Goal: Transaction & Acquisition: Purchase product/service

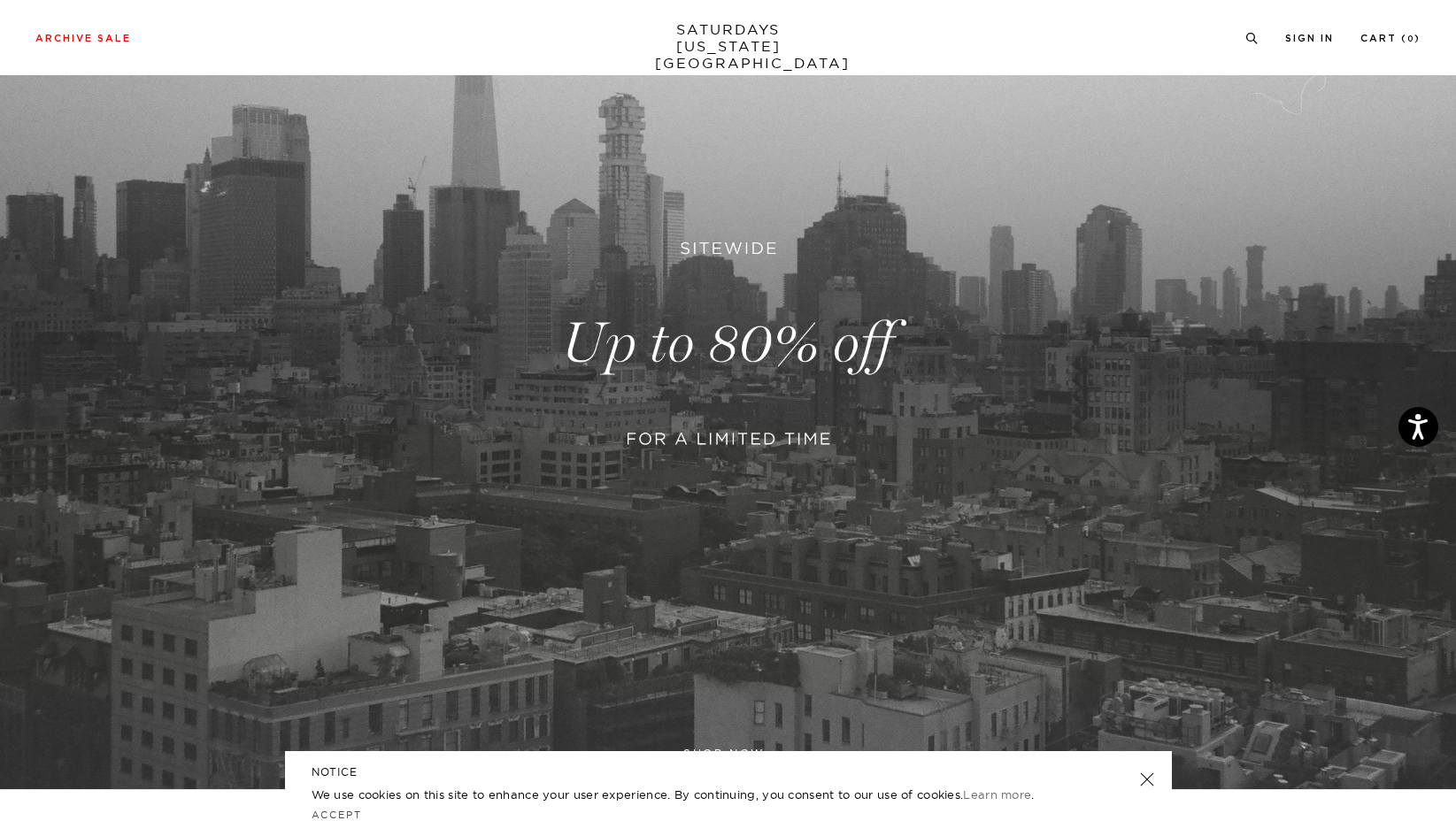
scroll to position [298, 0]
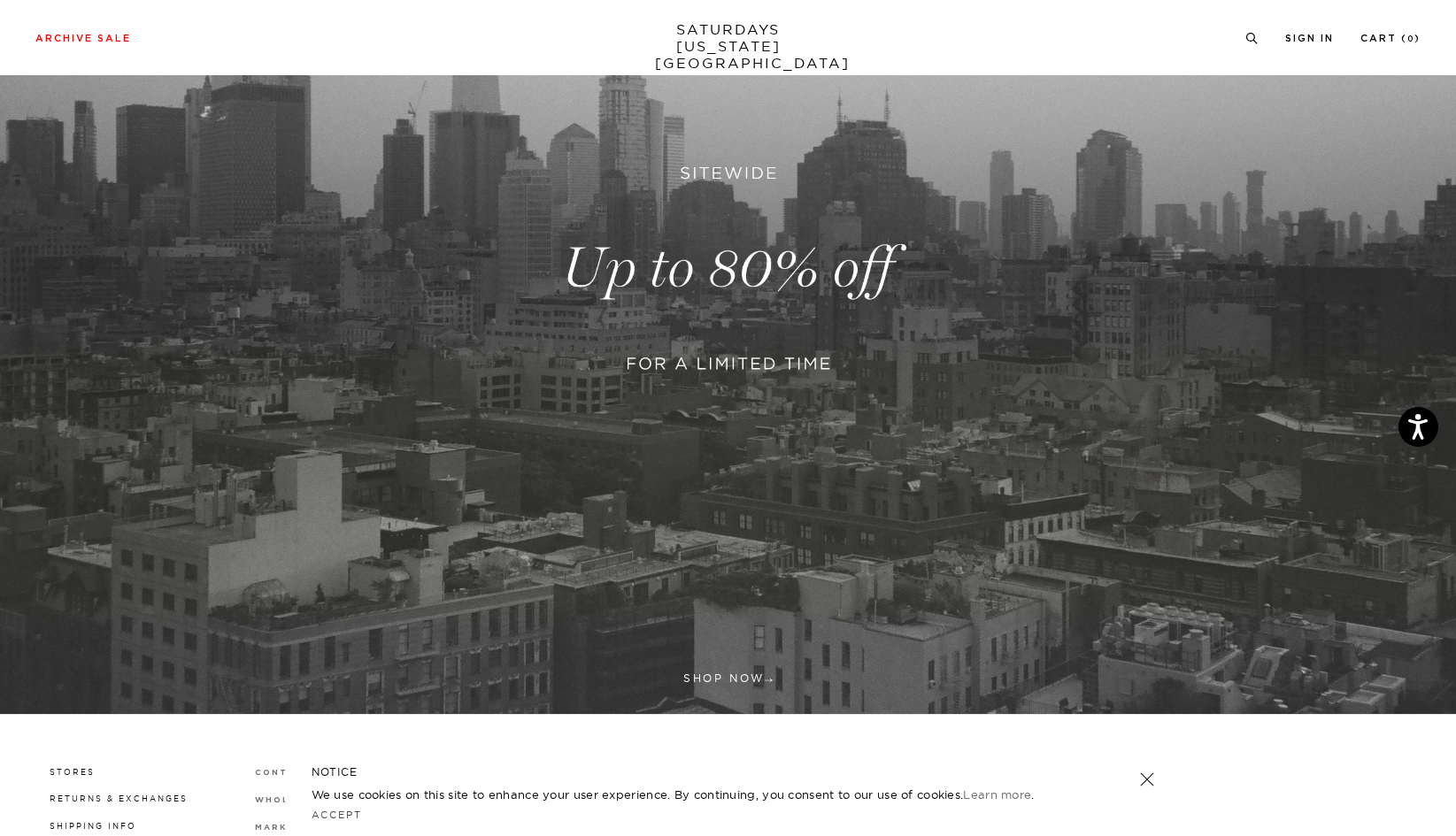
click at [708, 267] on link at bounding box center [728, 269] width 1456 height 892
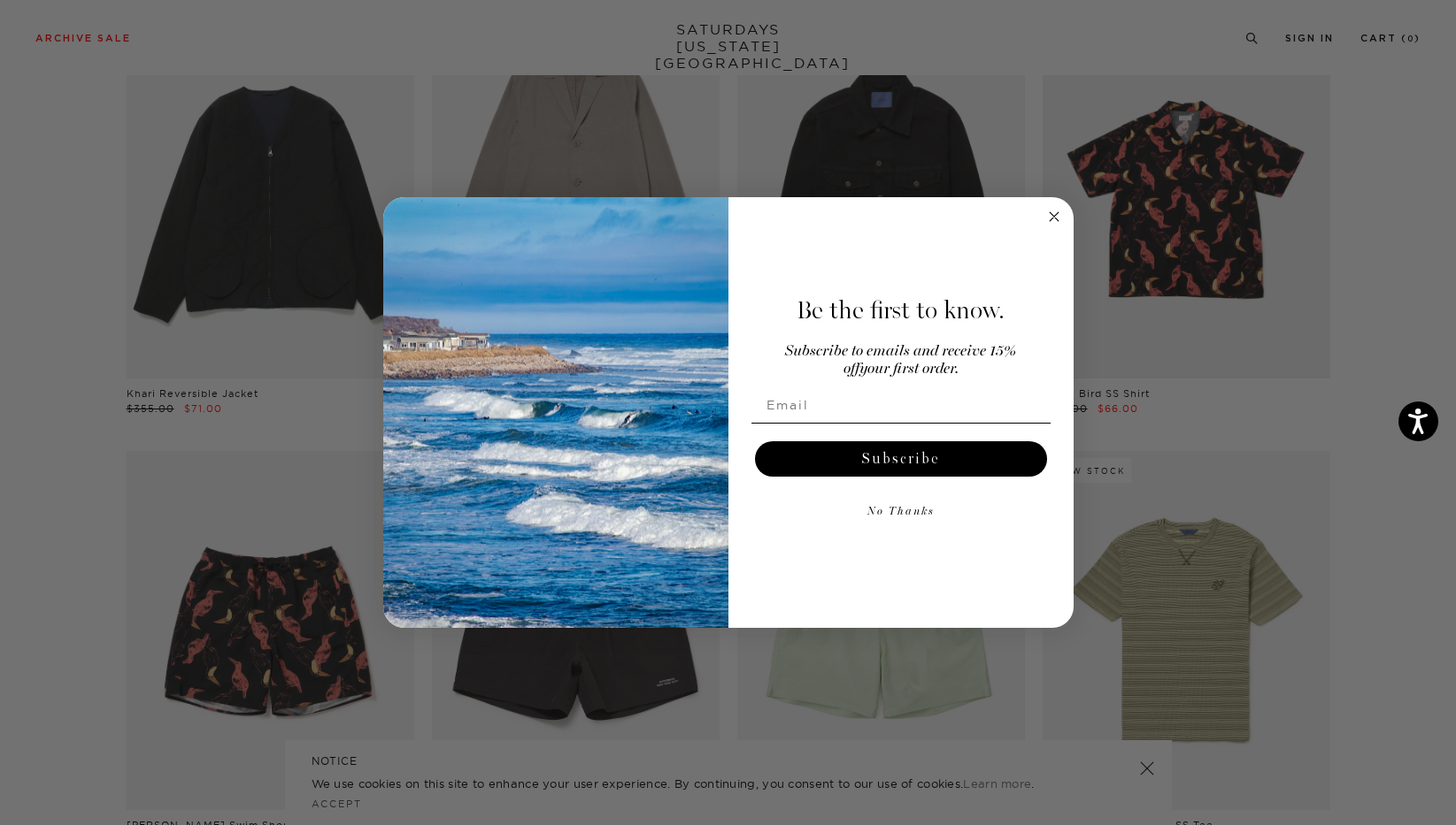
scroll to position [5793, 0]
click at [1052, 214] on icon "Close dialog" at bounding box center [1054, 216] width 9 height 9
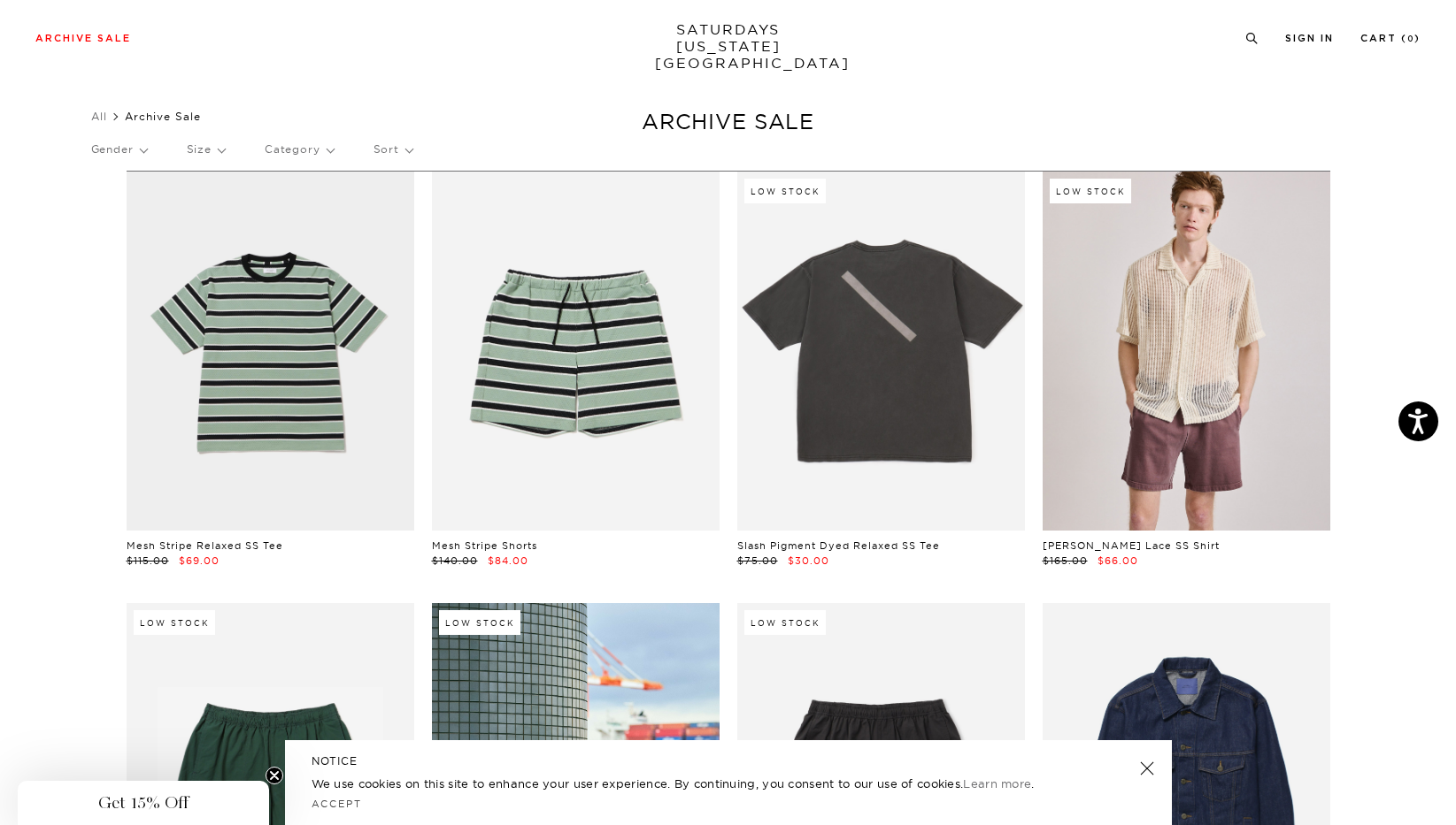
scroll to position [12, 0]
click at [334, 149] on p "Category" at bounding box center [299, 148] width 69 height 41
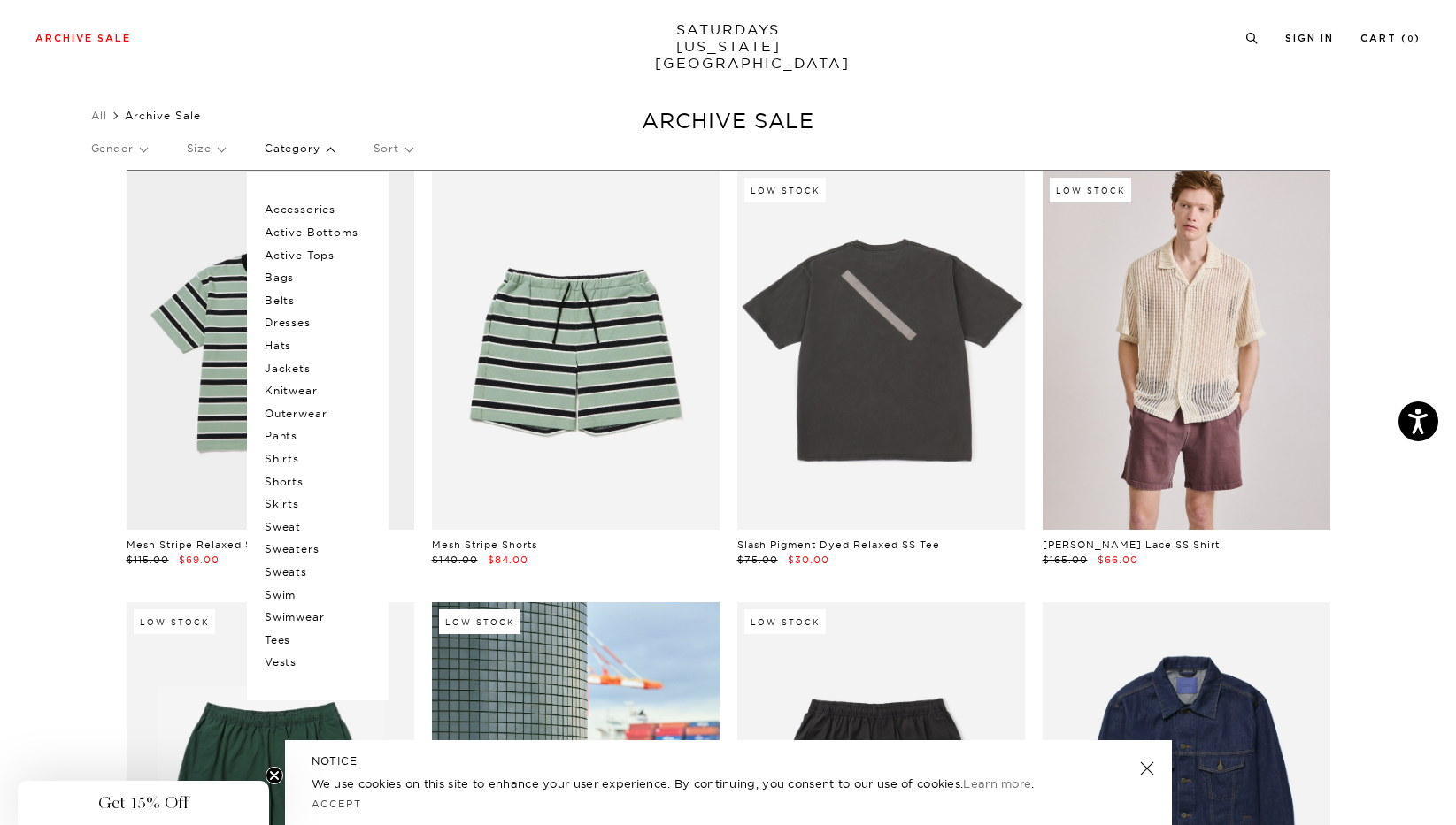
click at [297, 411] on p "Outerwear" at bounding box center [317, 414] width 106 height 23
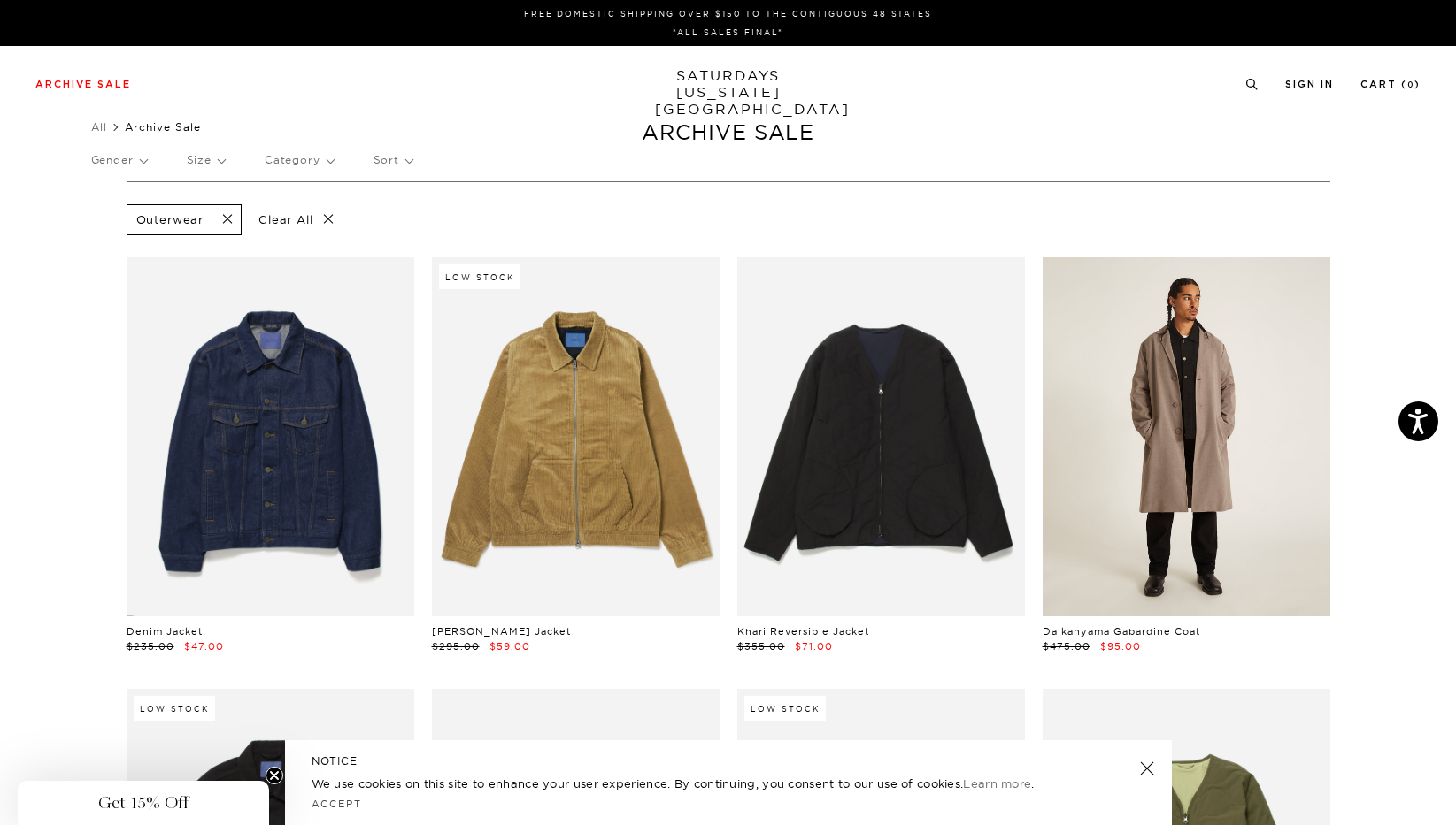
click at [1126, 410] on link at bounding box center [1186, 437] width 288 height 359
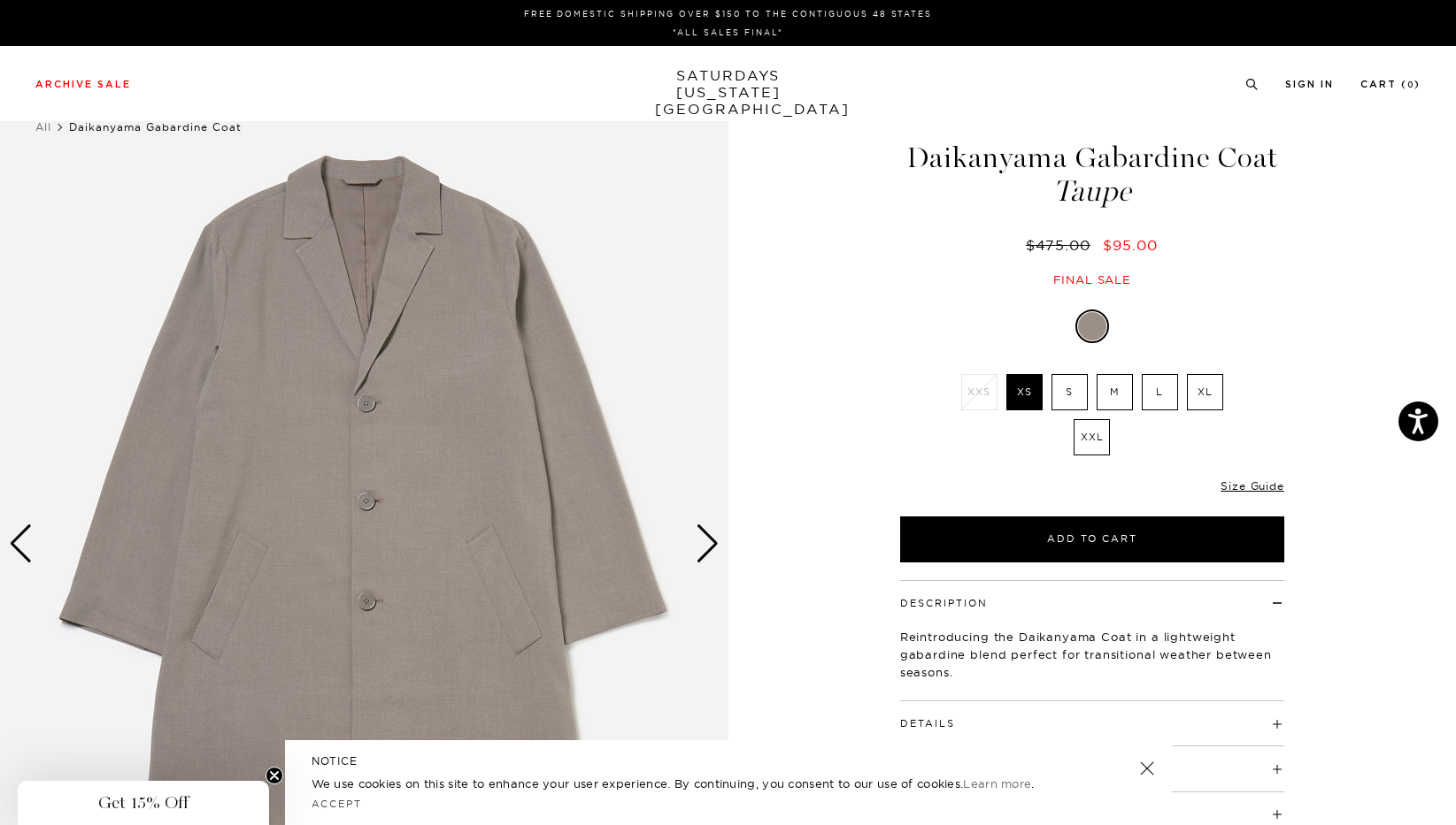
click at [708, 543] on div "Next slide" at bounding box center [707, 544] width 23 height 39
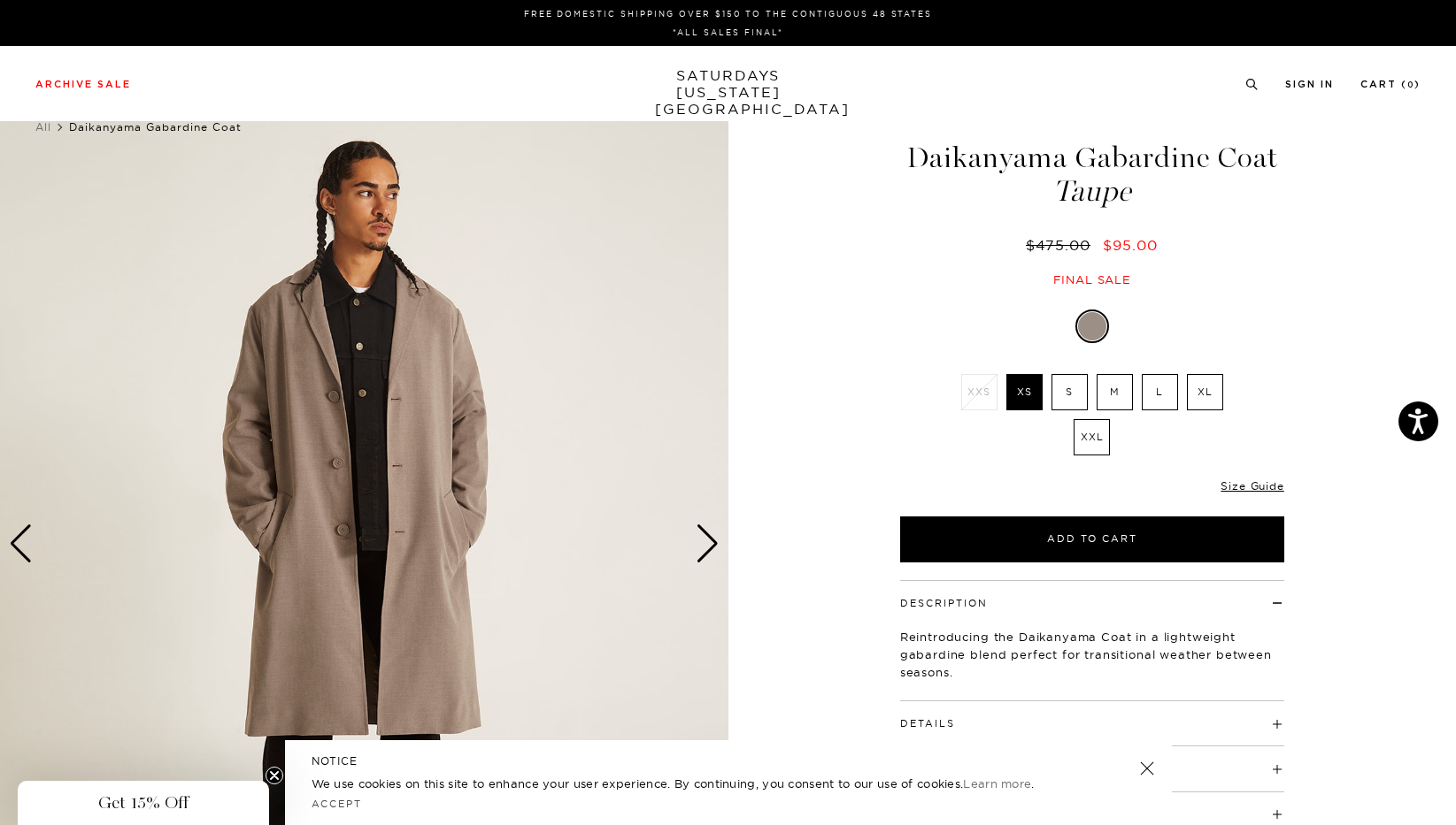
click at [708, 543] on div "Next slide" at bounding box center [707, 544] width 23 height 39
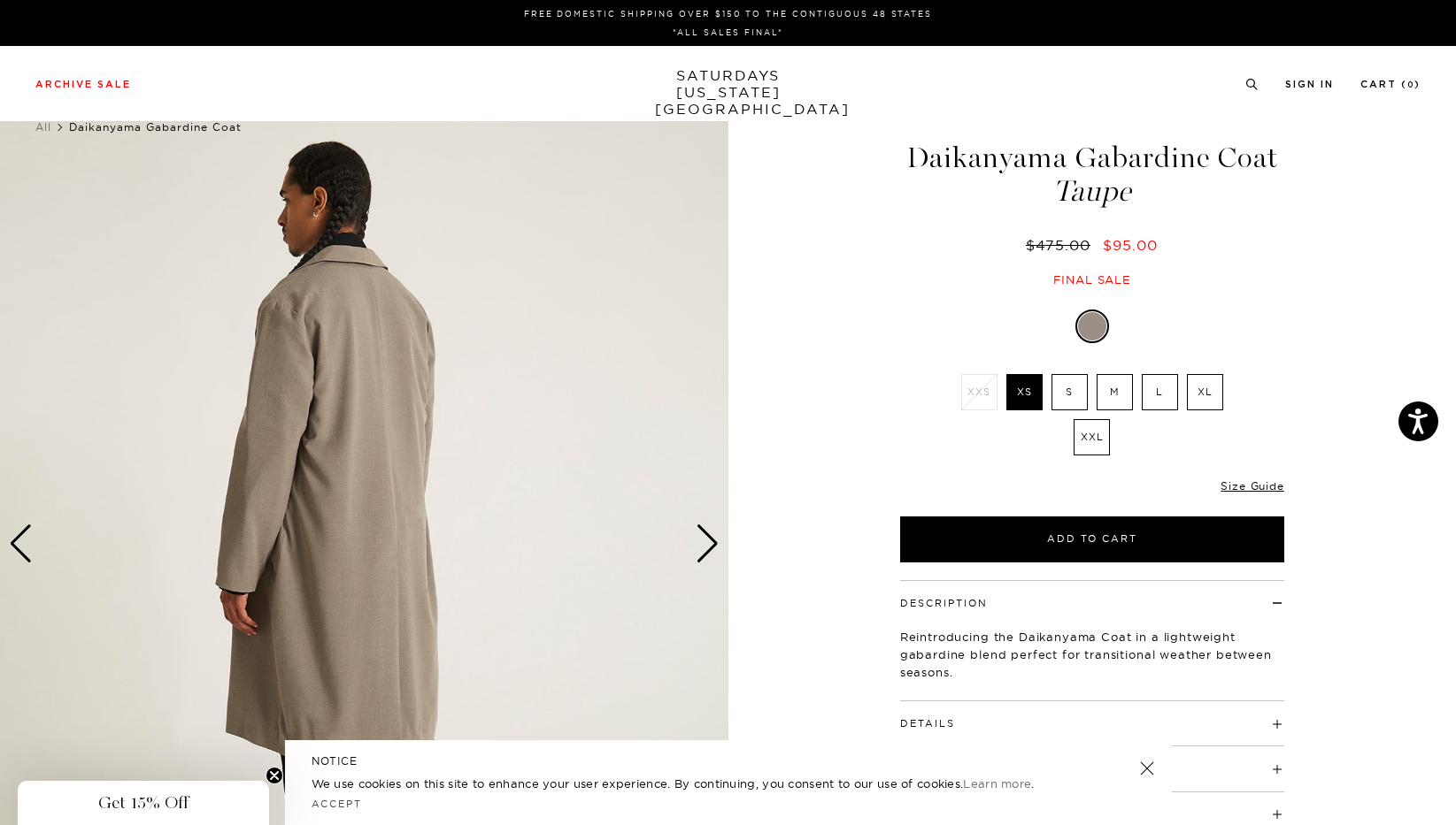
click at [708, 543] on div "Next slide" at bounding box center [707, 544] width 23 height 39
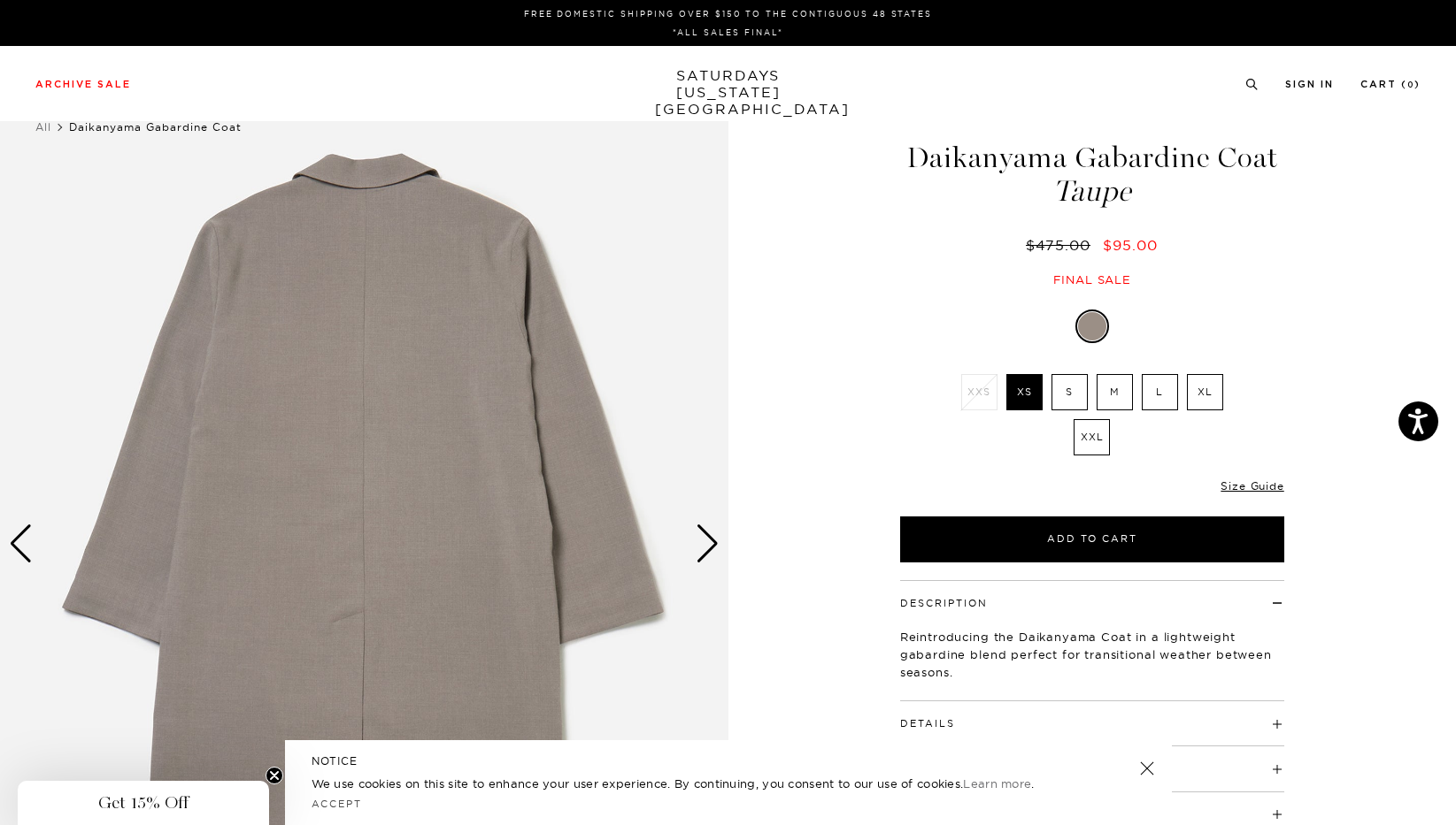
click at [708, 543] on div "Next slide" at bounding box center [707, 544] width 23 height 39
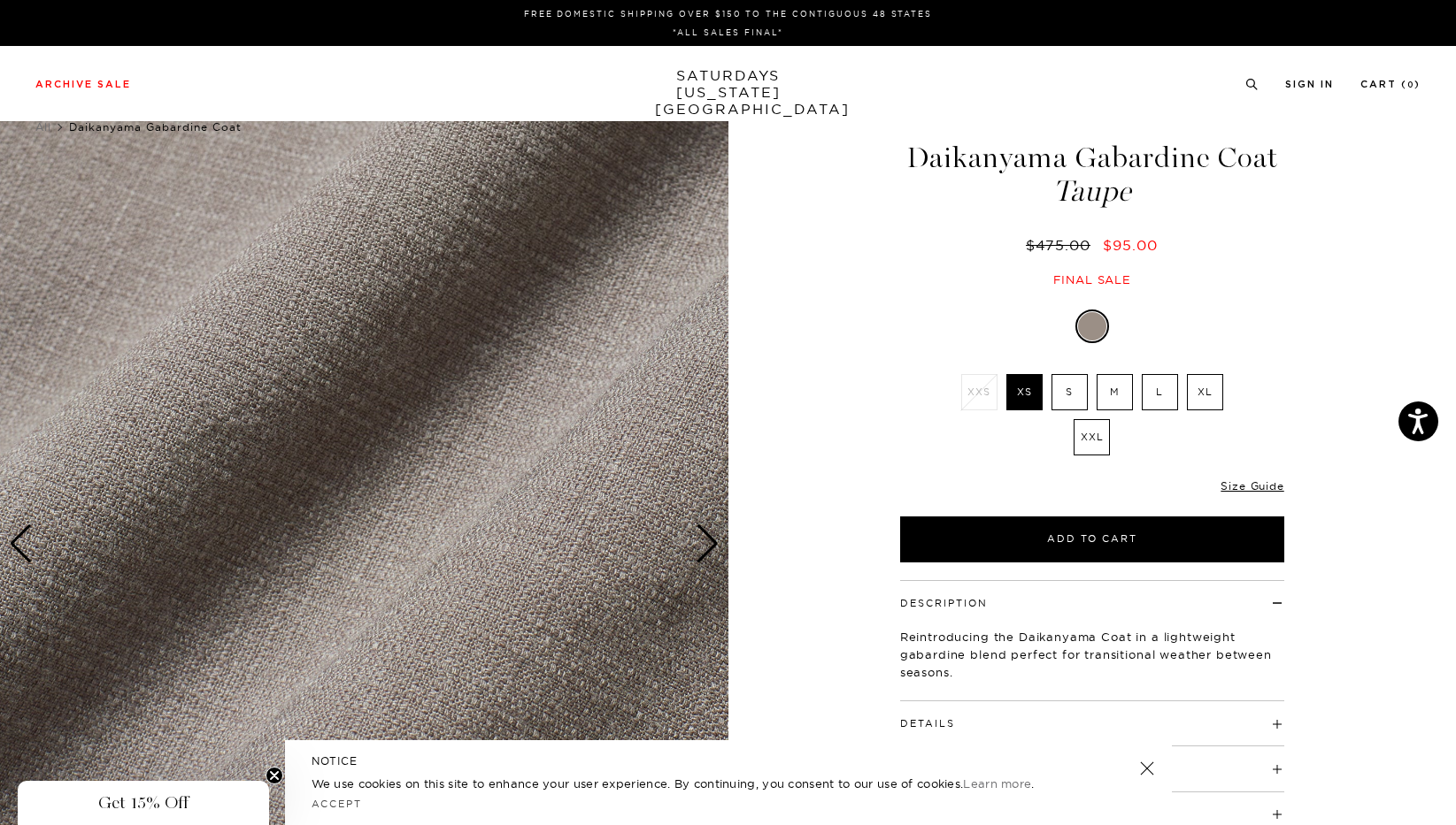
click at [708, 543] on div "Next slide" at bounding box center [707, 544] width 23 height 39
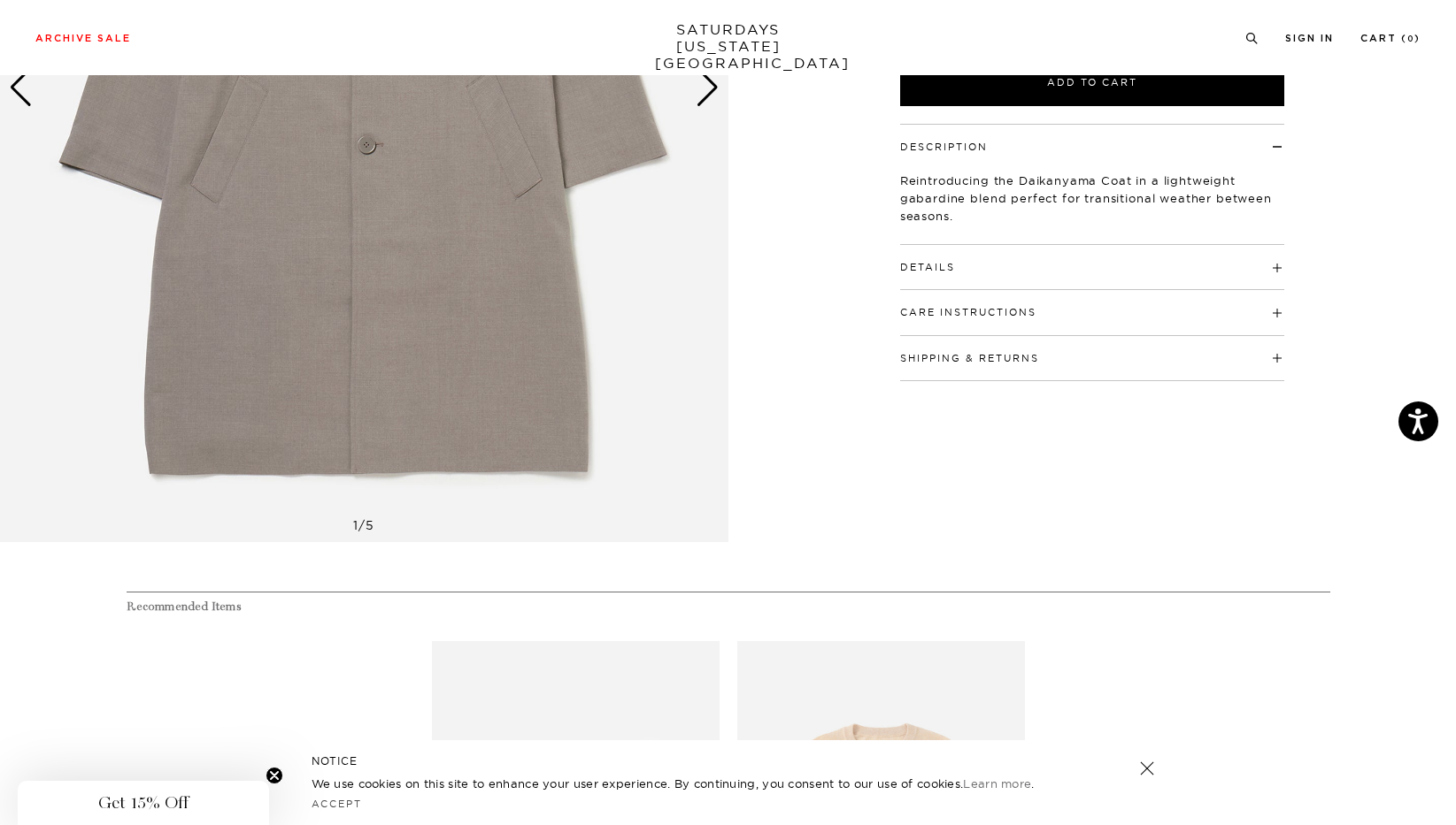
scroll to position [457, 0]
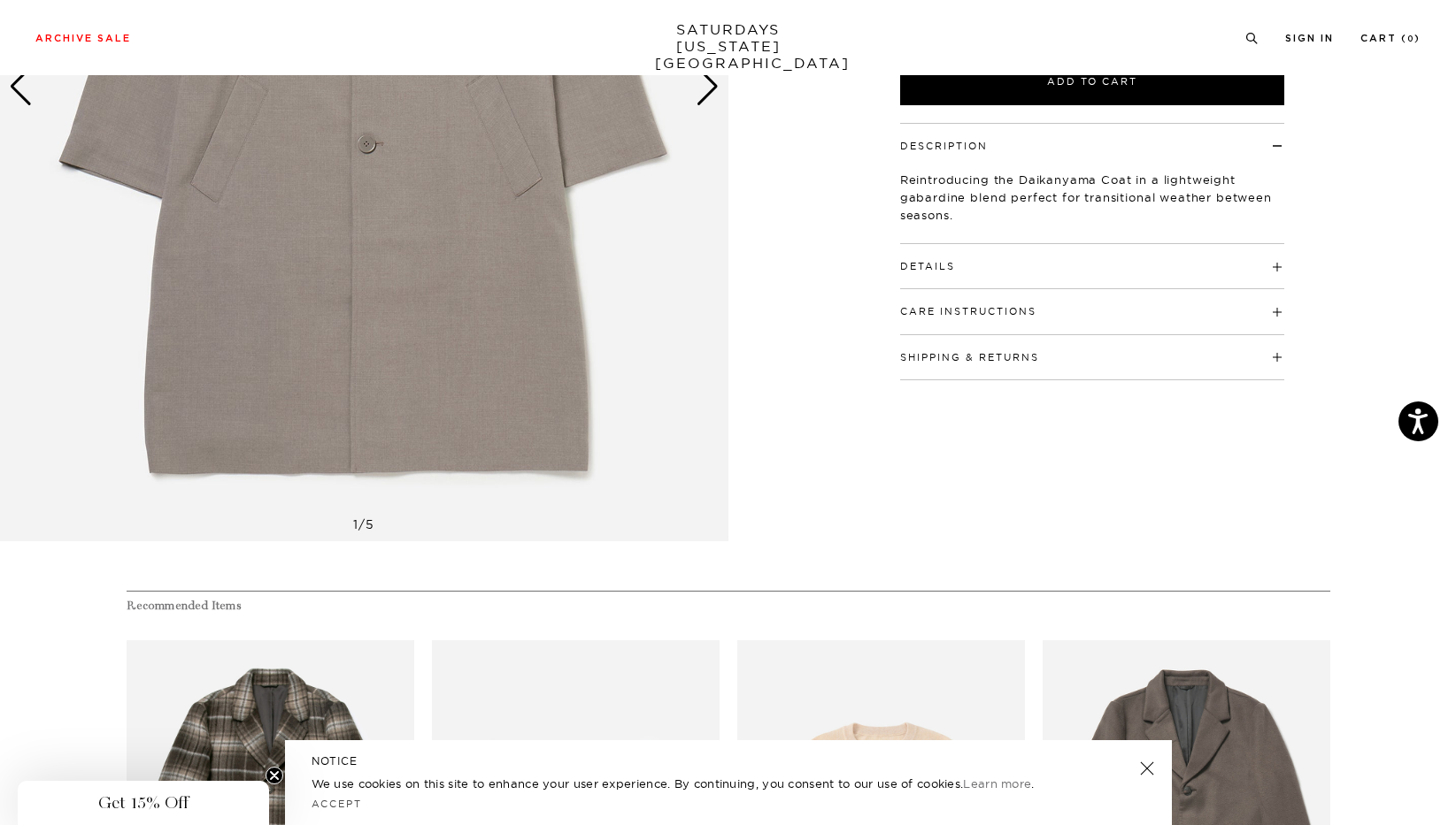
click at [912, 268] on button "Details" at bounding box center [928, 267] width 55 height 10
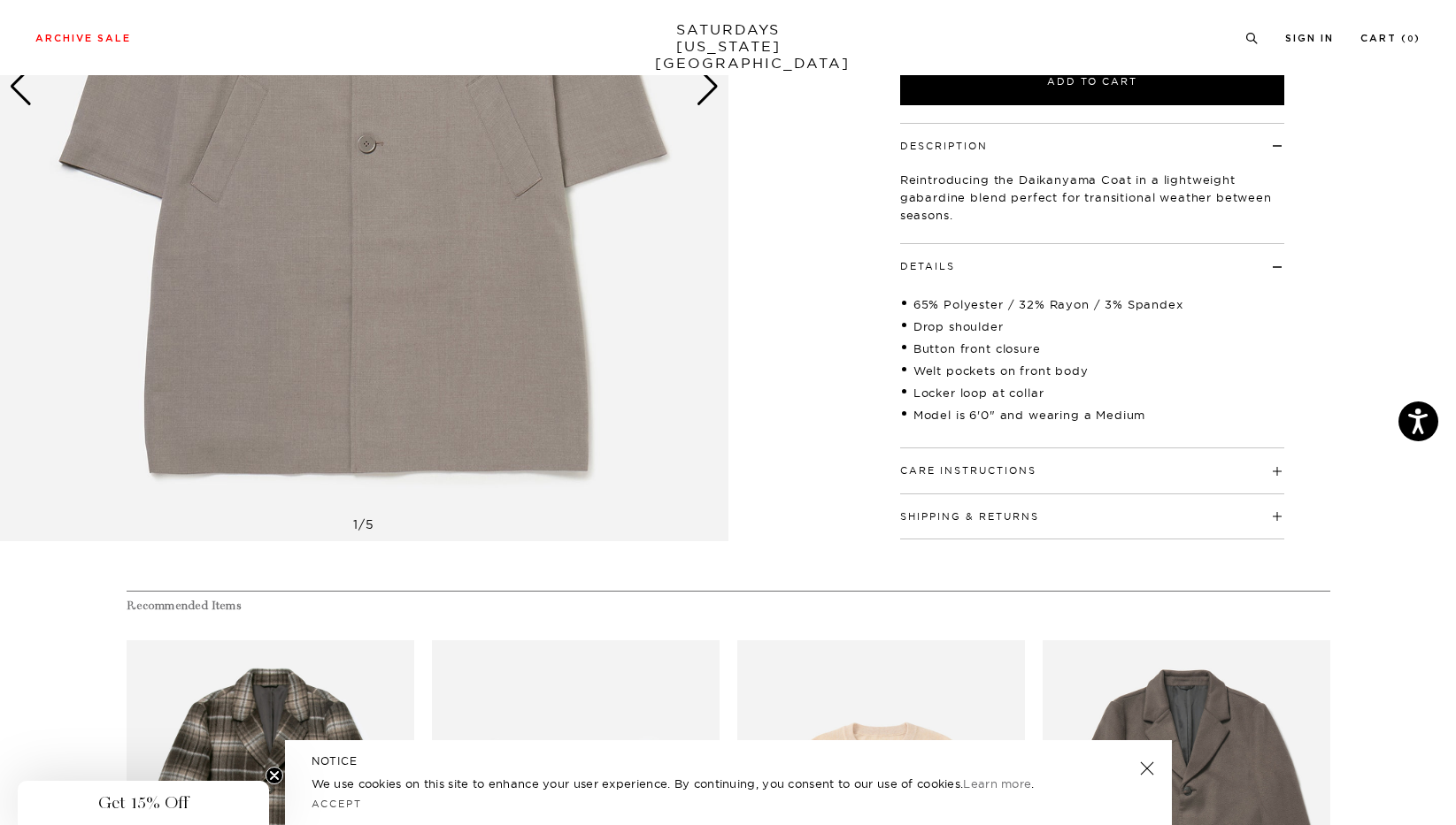
click at [919, 467] on button "Care Instructions" at bounding box center [969, 472] width 137 height 10
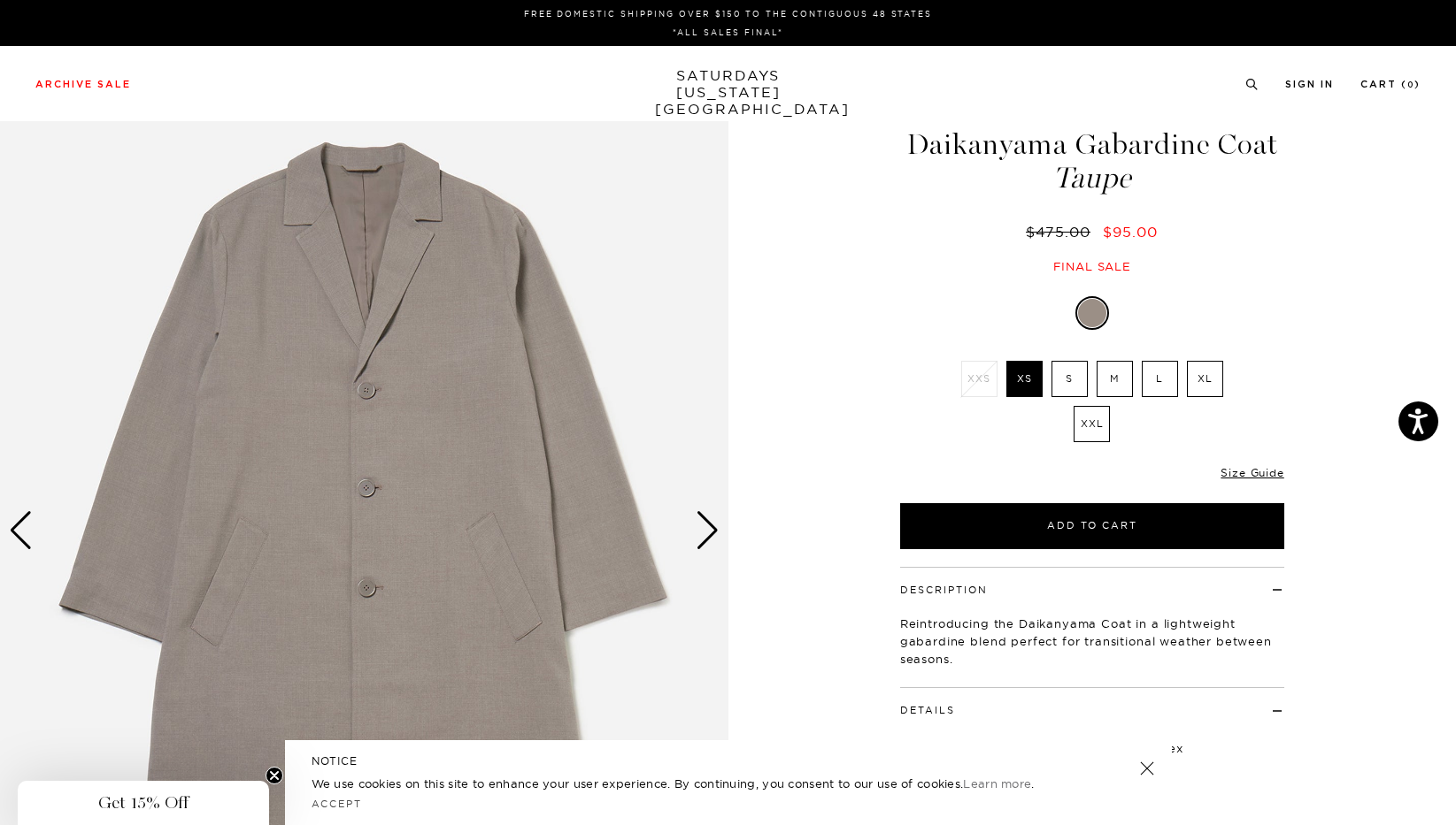
scroll to position [0, 0]
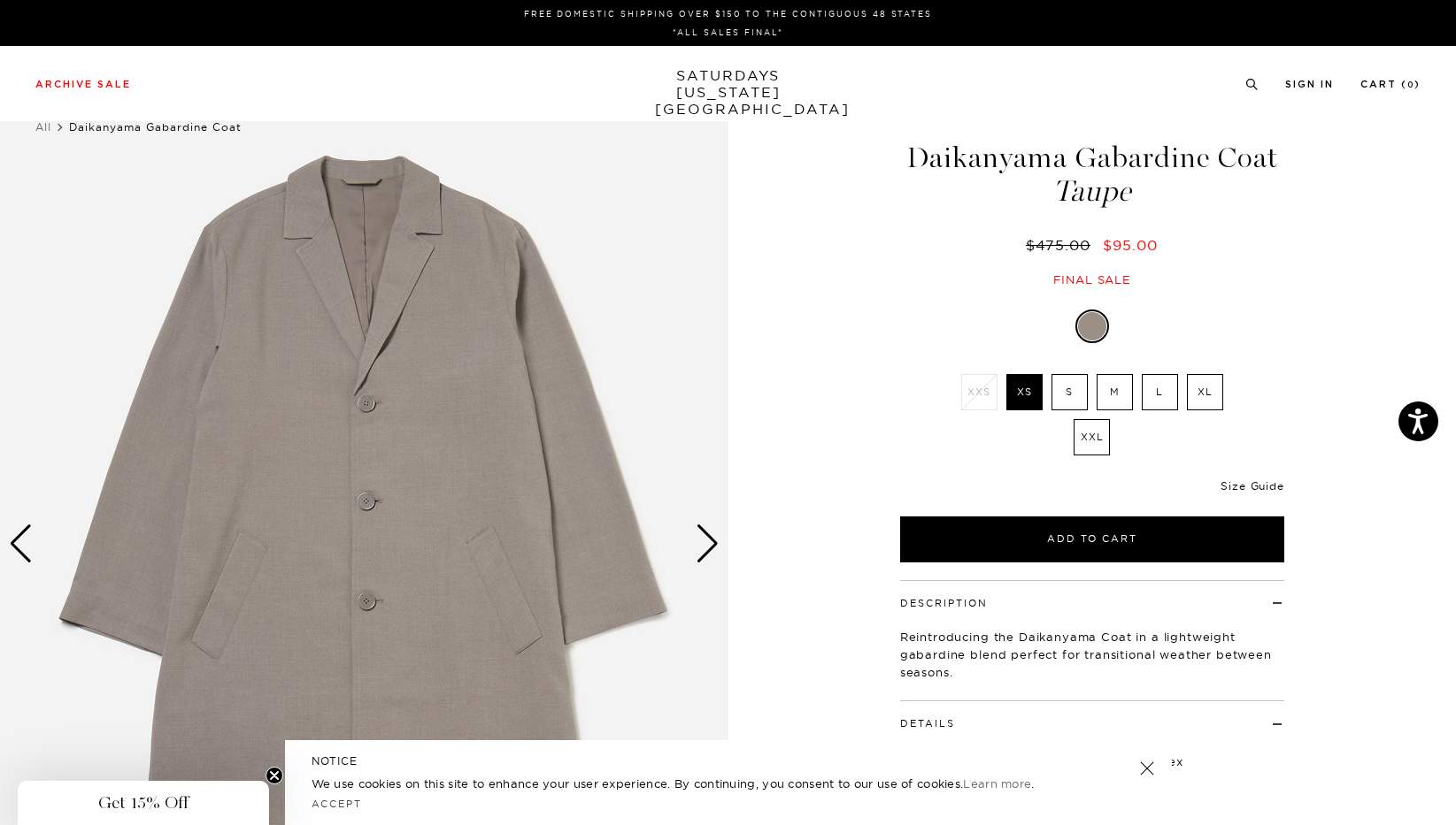
click at [1252, 485] on link "Size Guide" at bounding box center [1252, 486] width 62 height 14
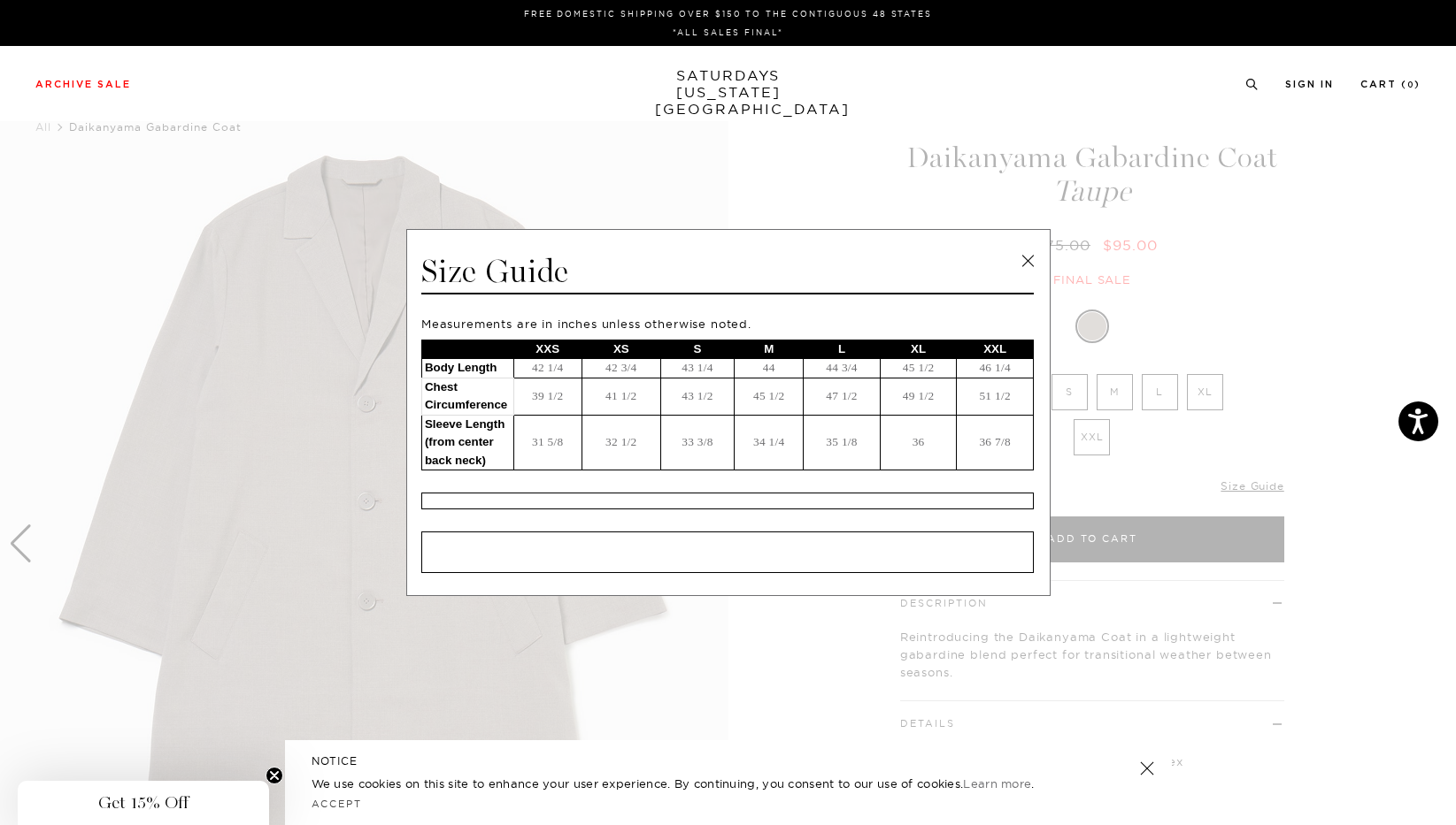
click at [1024, 258] on link at bounding box center [1026, 261] width 26 height 26
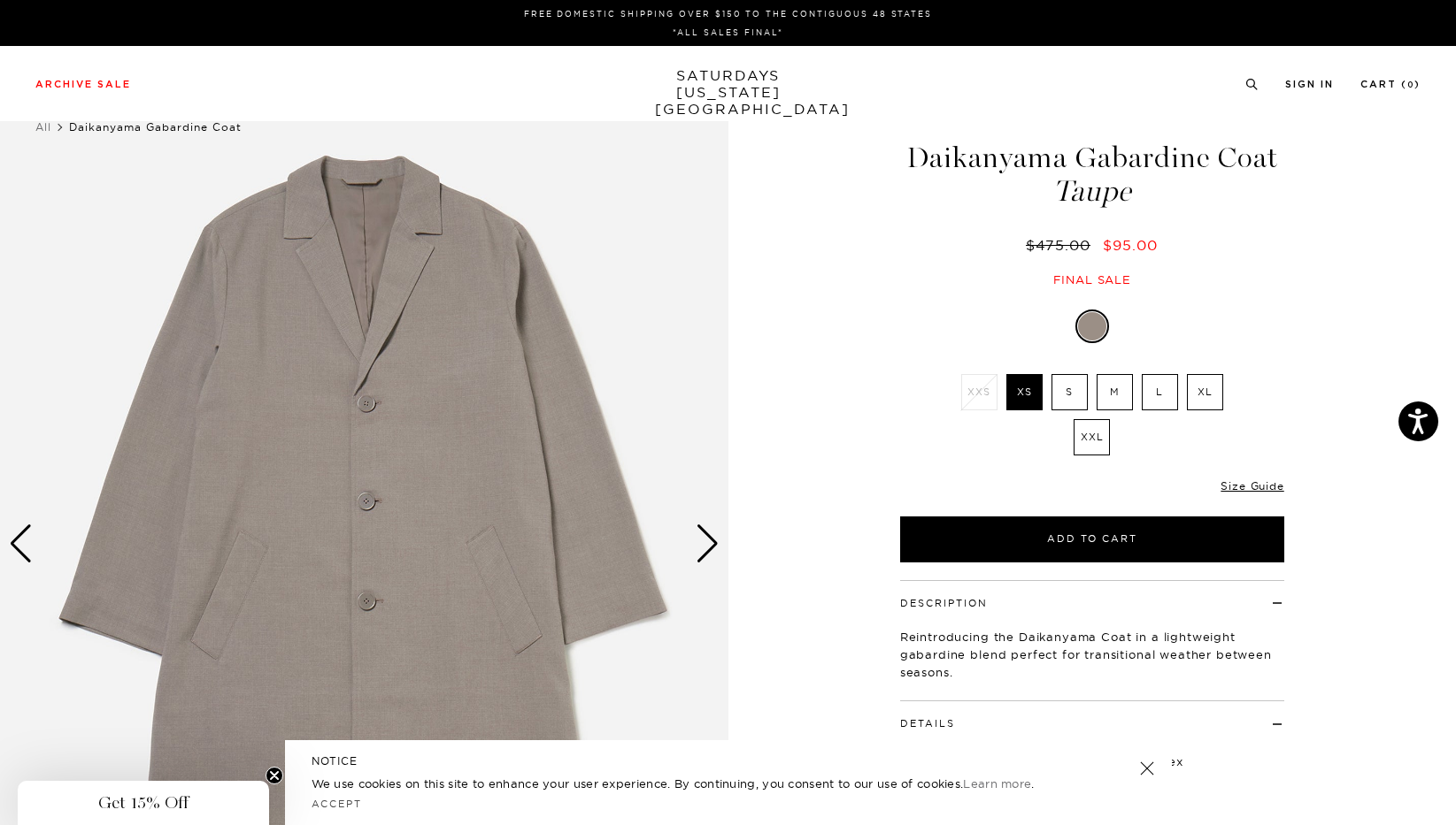
click at [441, 472] on img at bounding box center [364, 545] width 728 height 910
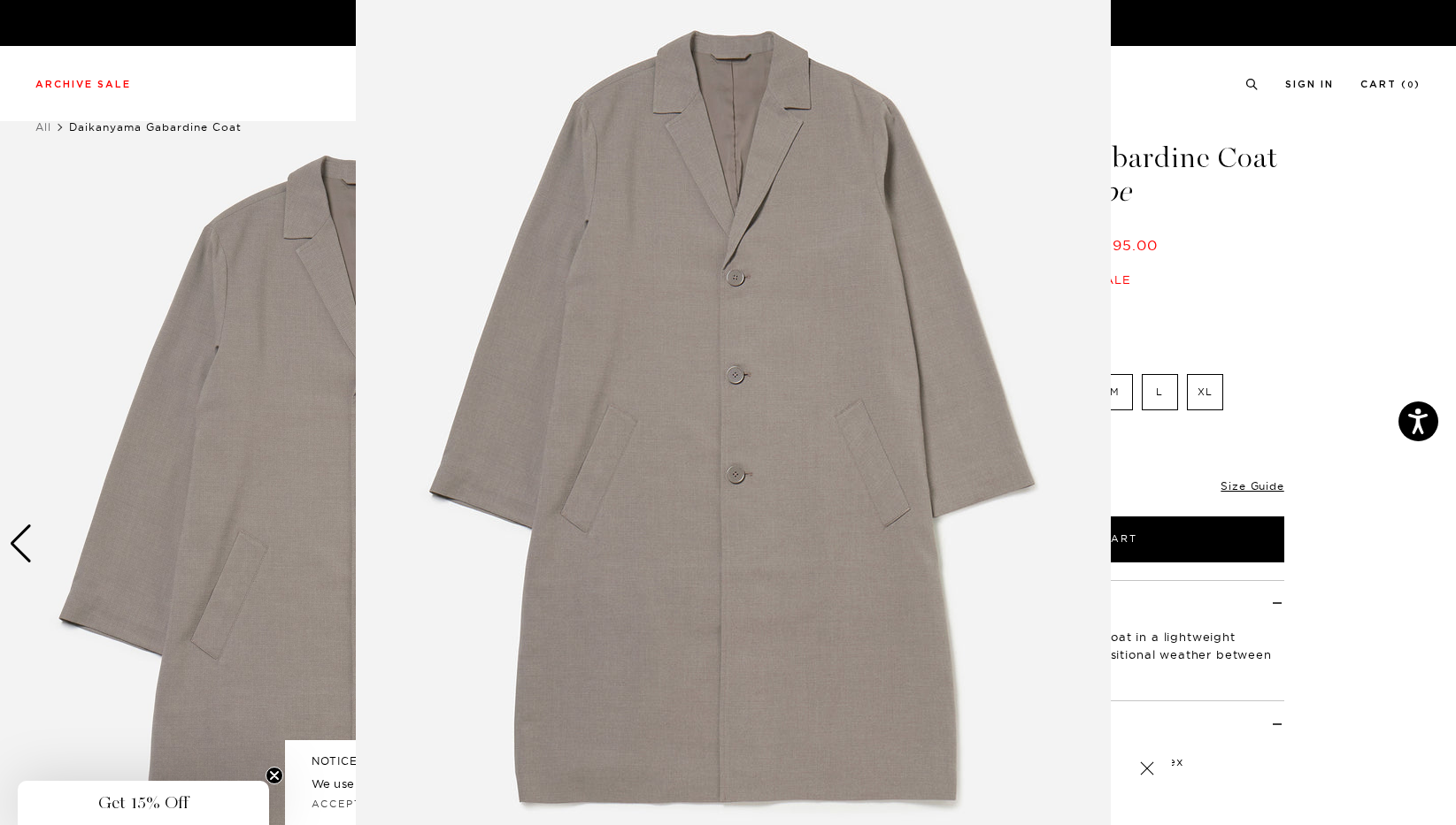
click at [684, 417] on img at bounding box center [732, 418] width 755 height 906
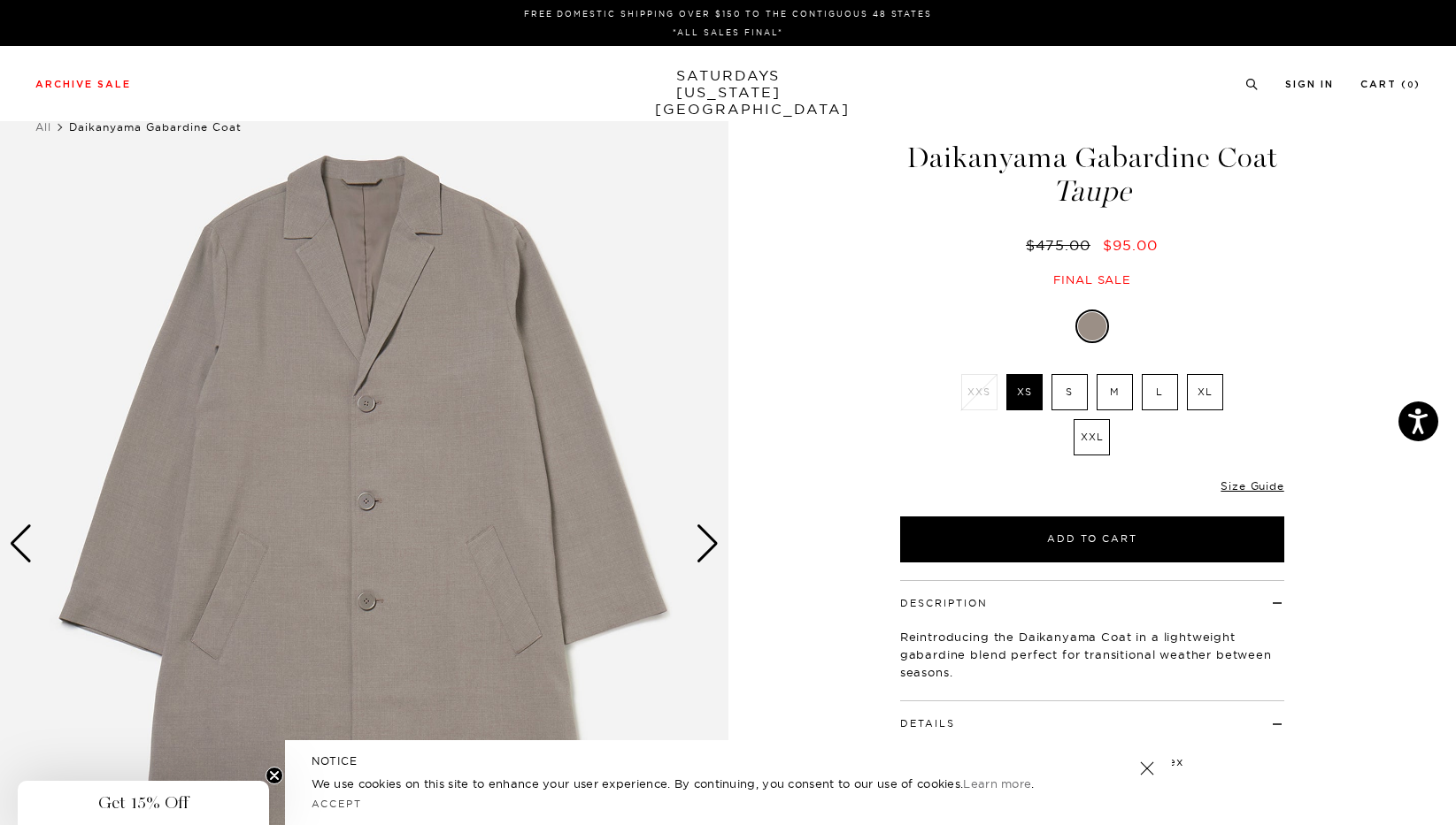
click at [473, 475] on img at bounding box center [364, 545] width 728 height 910
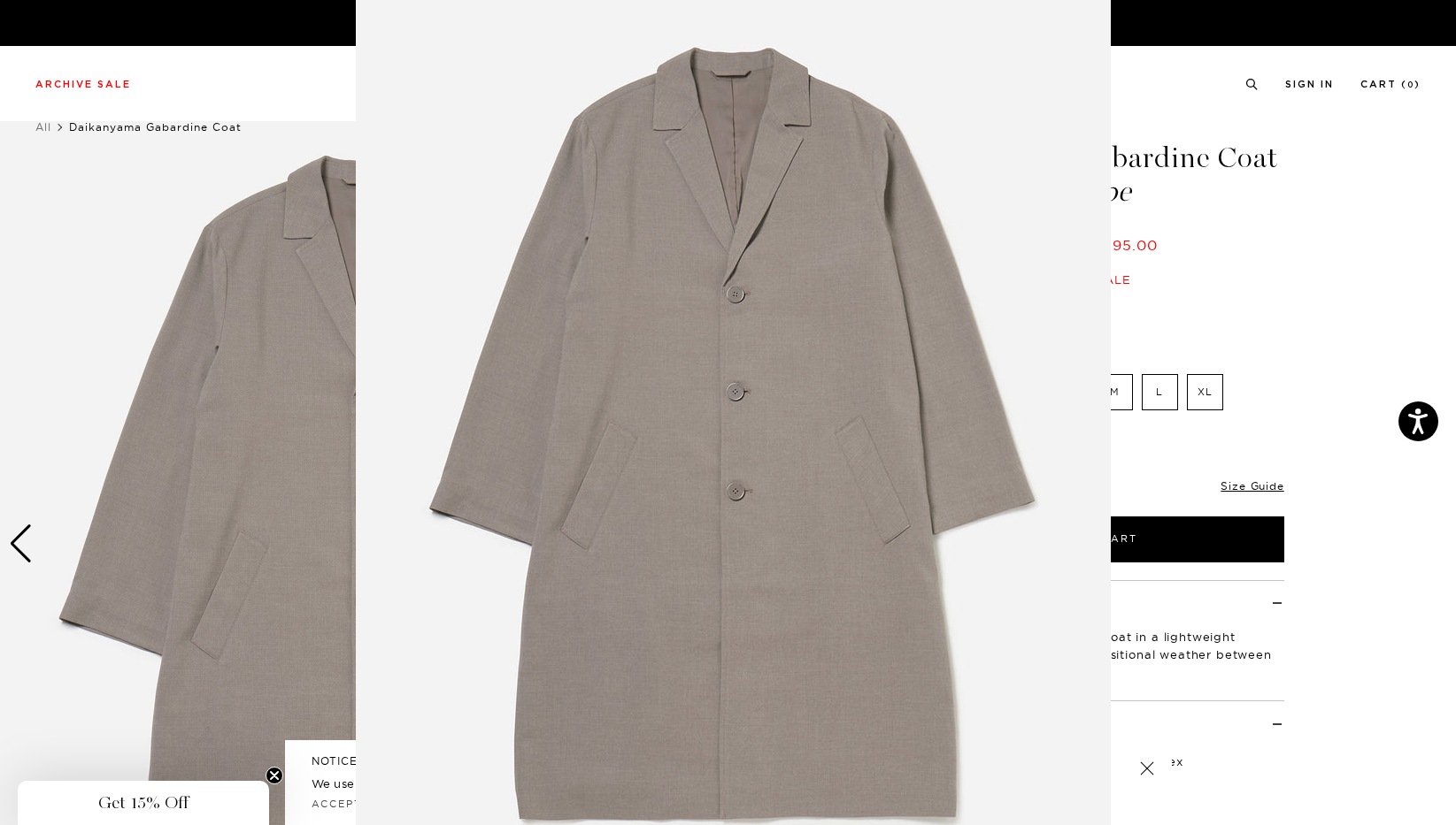
scroll to position [18, 0]
click at [1295, 195] on figure at bounding box center [728, 412] width 1456 height 825
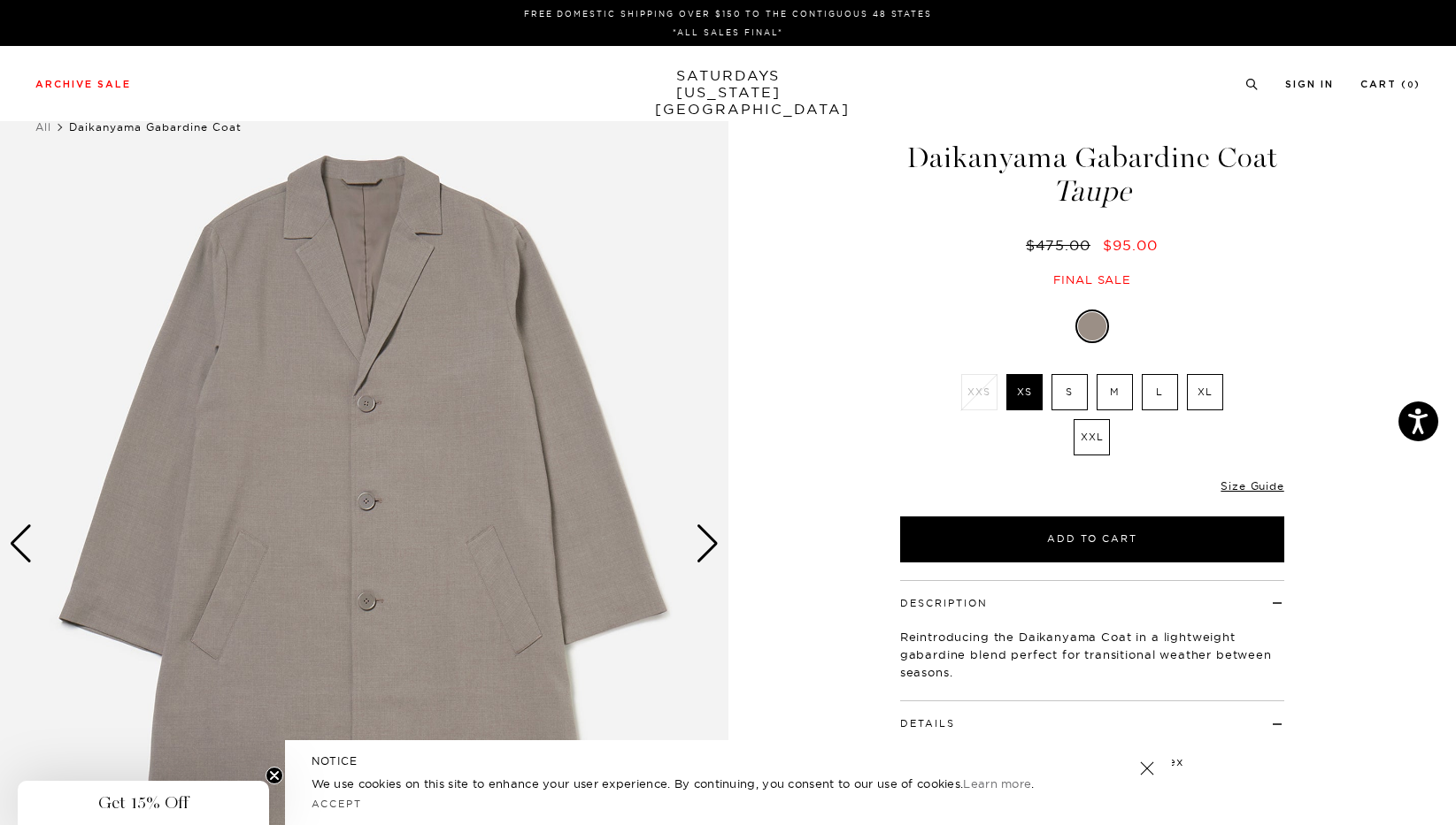
scroll to position [0, 0]
click at [708, 542] on div "Next slide" at bounding box center [707, 544] width 23 height 39
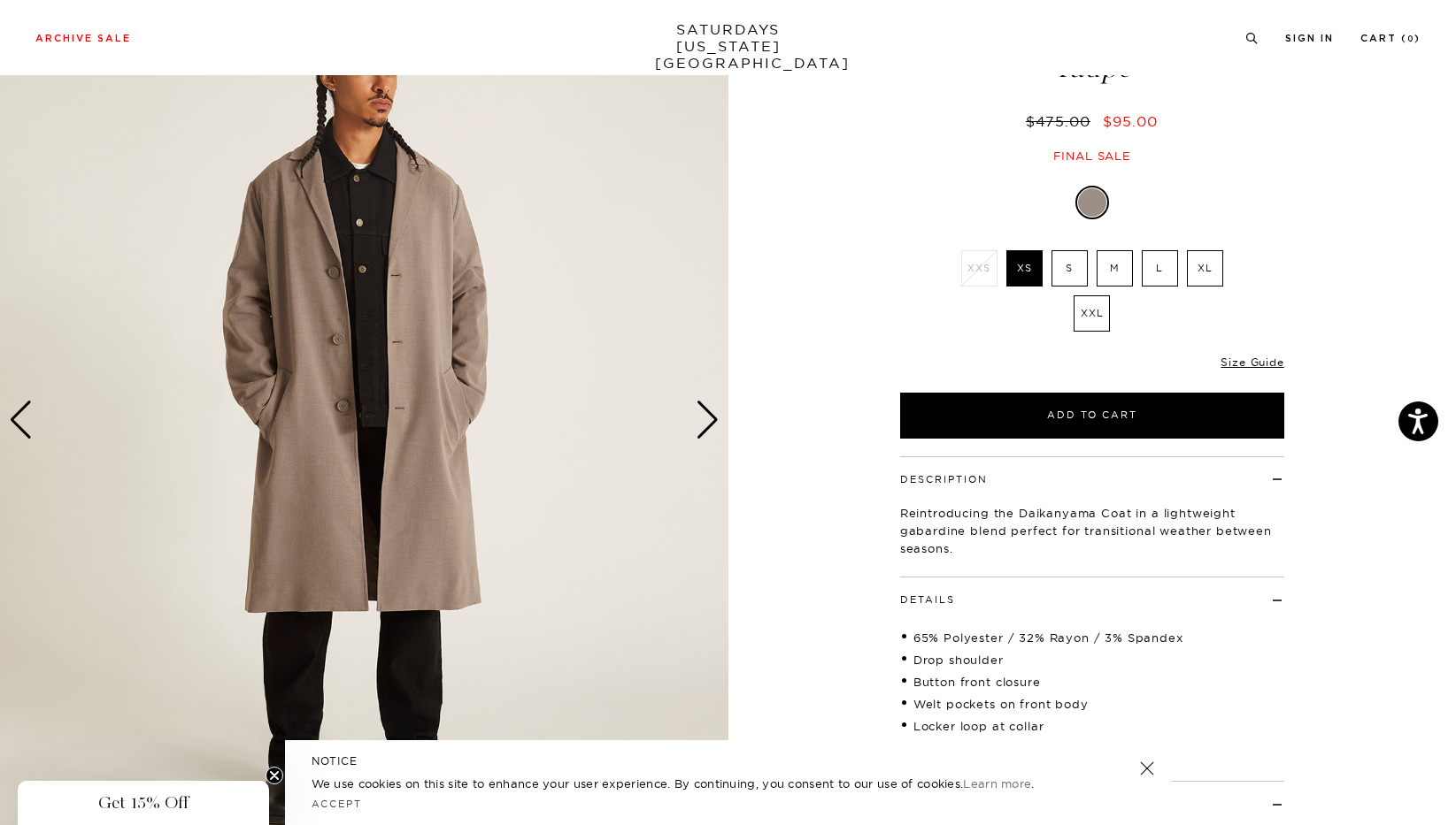
scroll to position [113, 0]
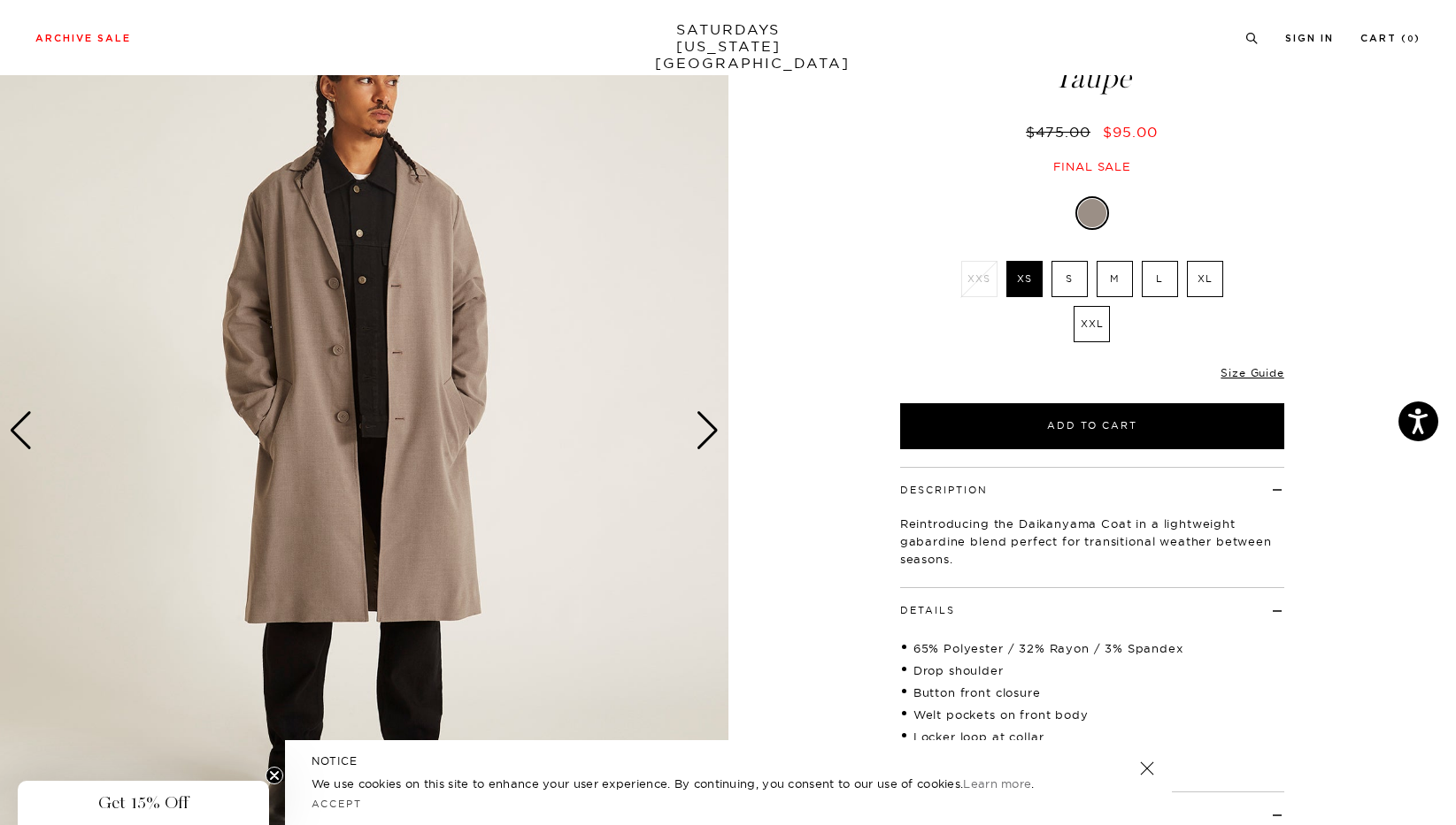
click at [709, 440] on div "Next slide" at bounding box center [707, 431] width 23 height 39
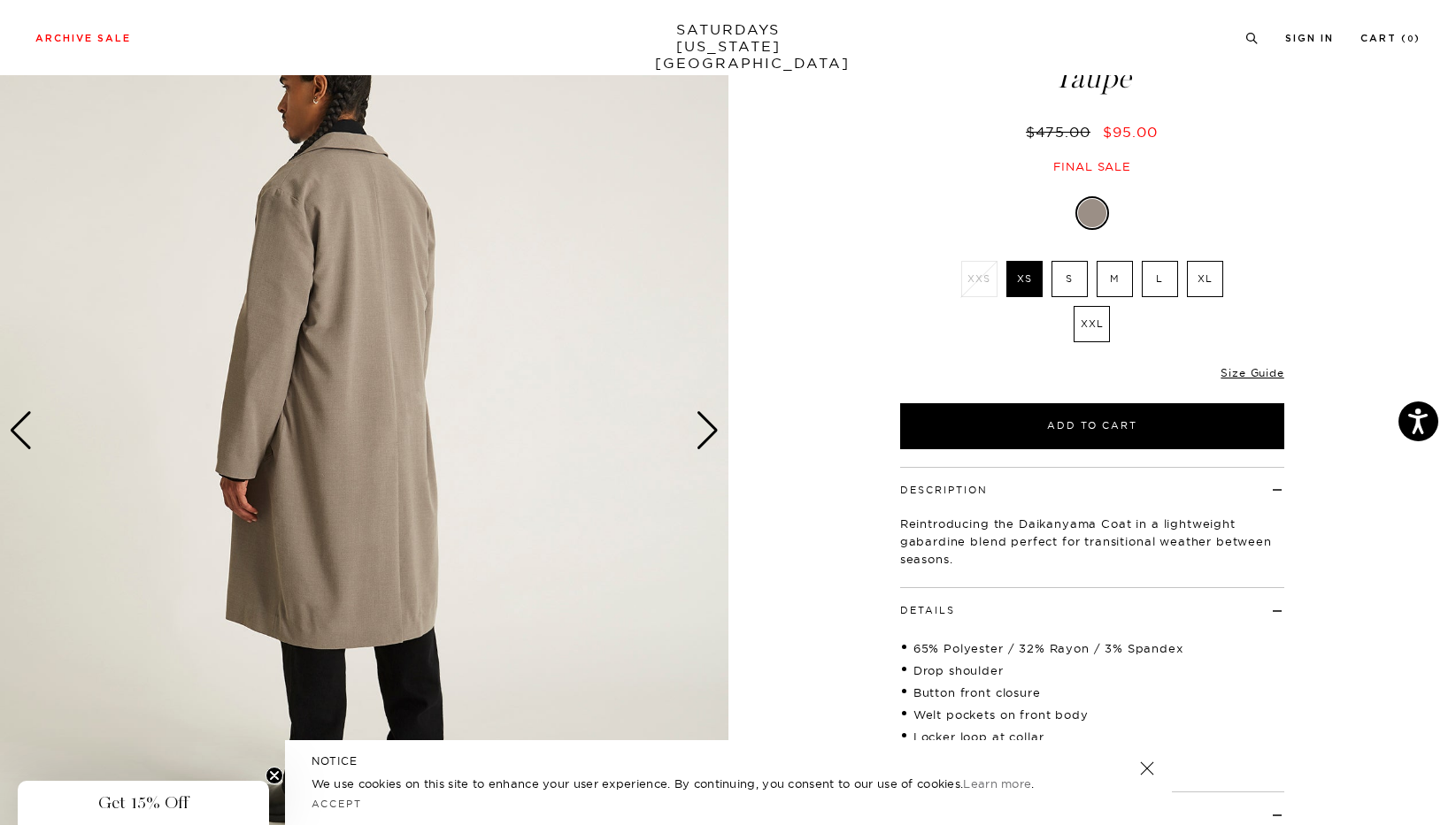
click at [709, 440] on div "Next slide" at bounding box center [707, 431] width 23 height 39
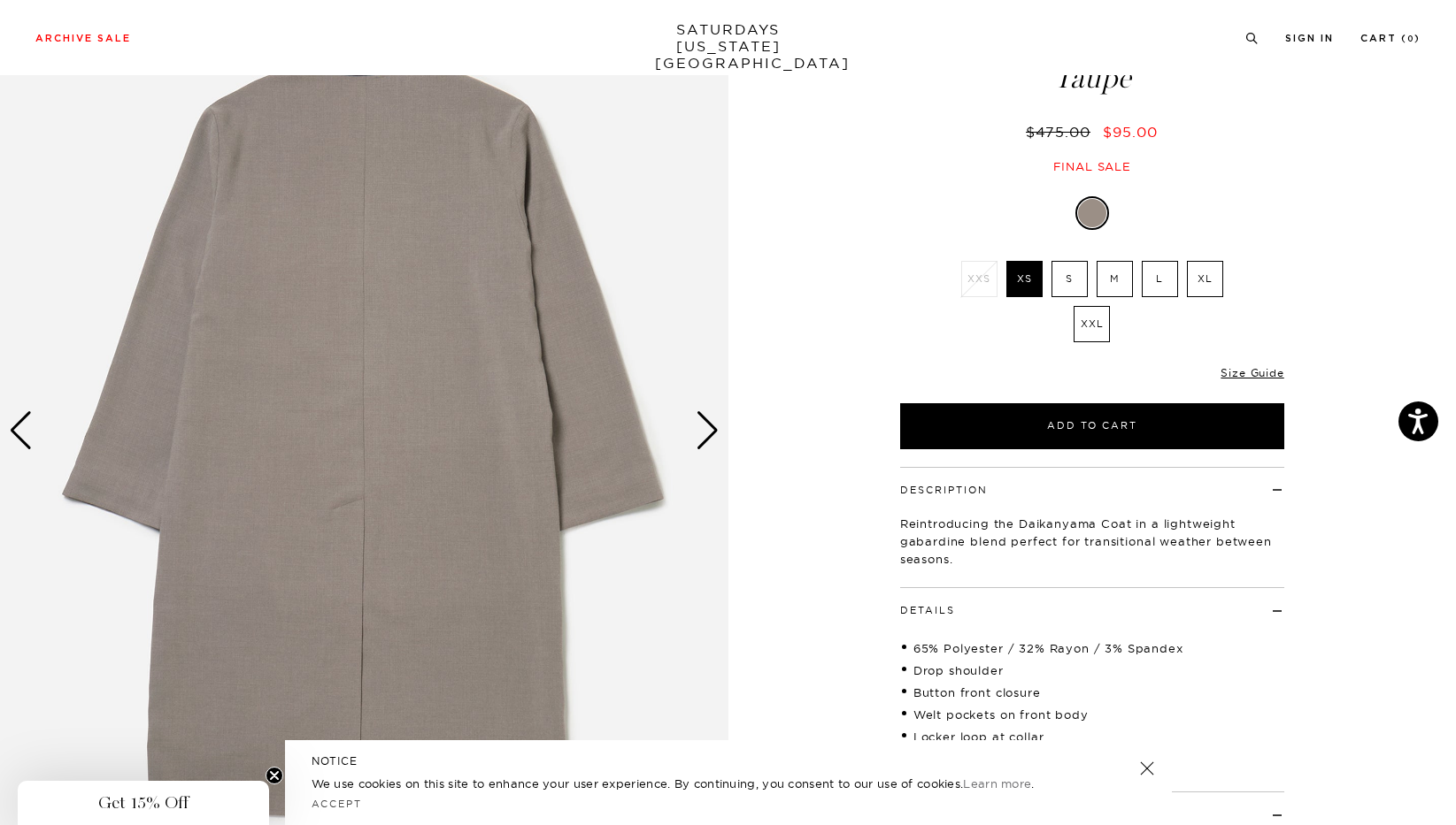
click at [709, 440] on div "Next slide" at bounding box center [707, 431] width 23 height 39
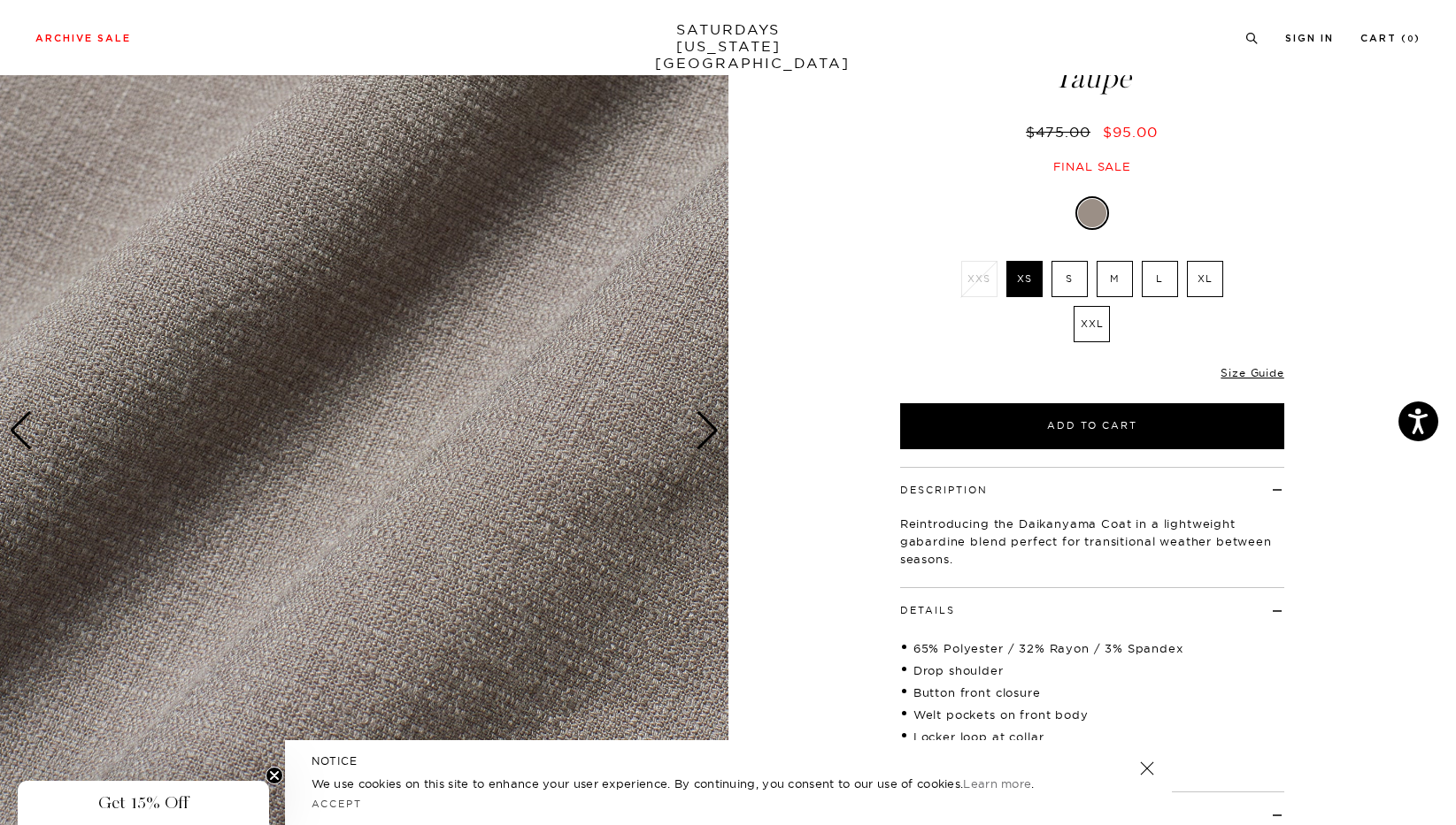
click at [709, 440] on div "Next slide" at bounding box center [707, 431] width 23 height 39
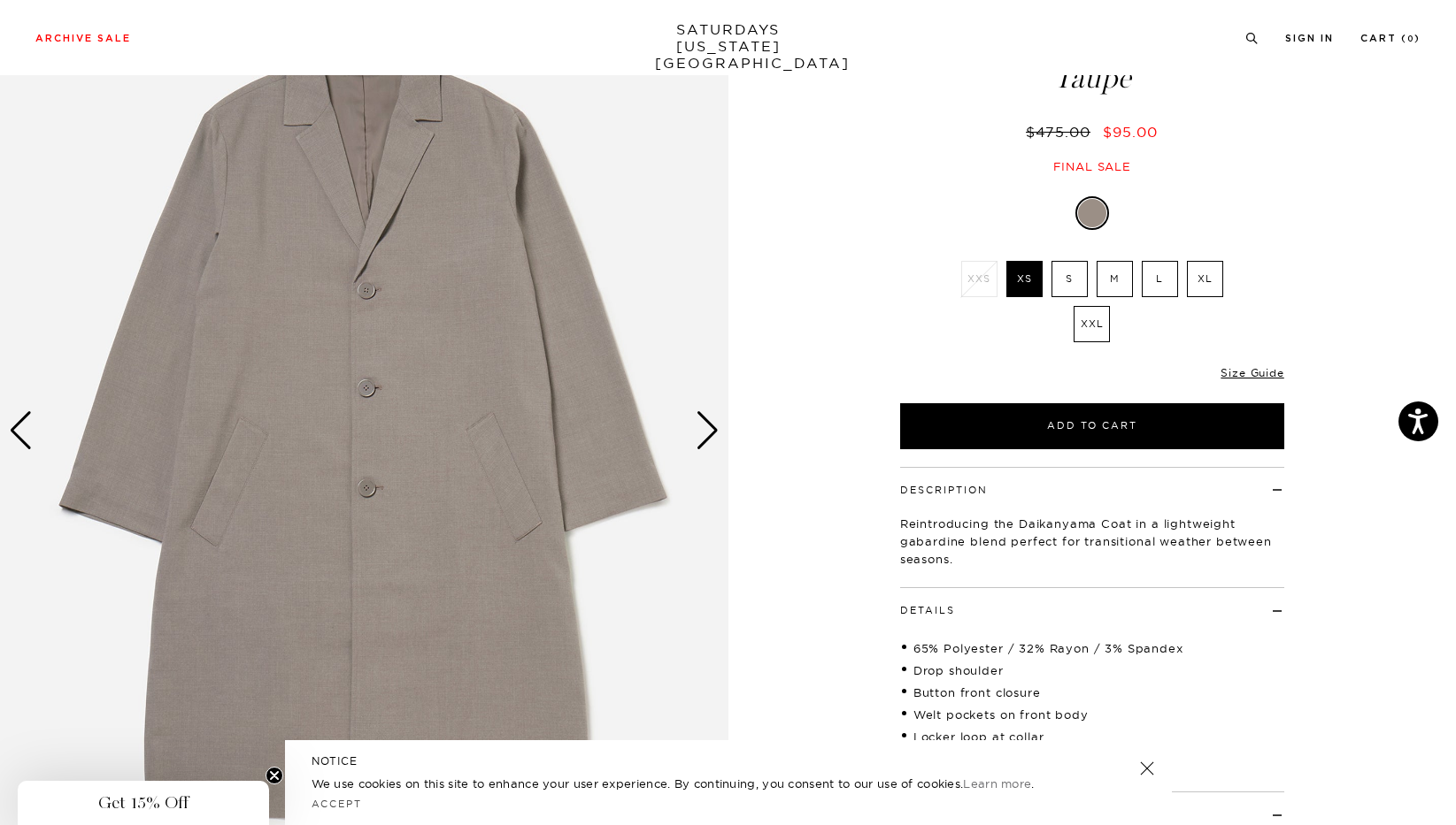
click at [707, 425] on div "Next slide" at bounding box center [707, 431] width 23 height 39
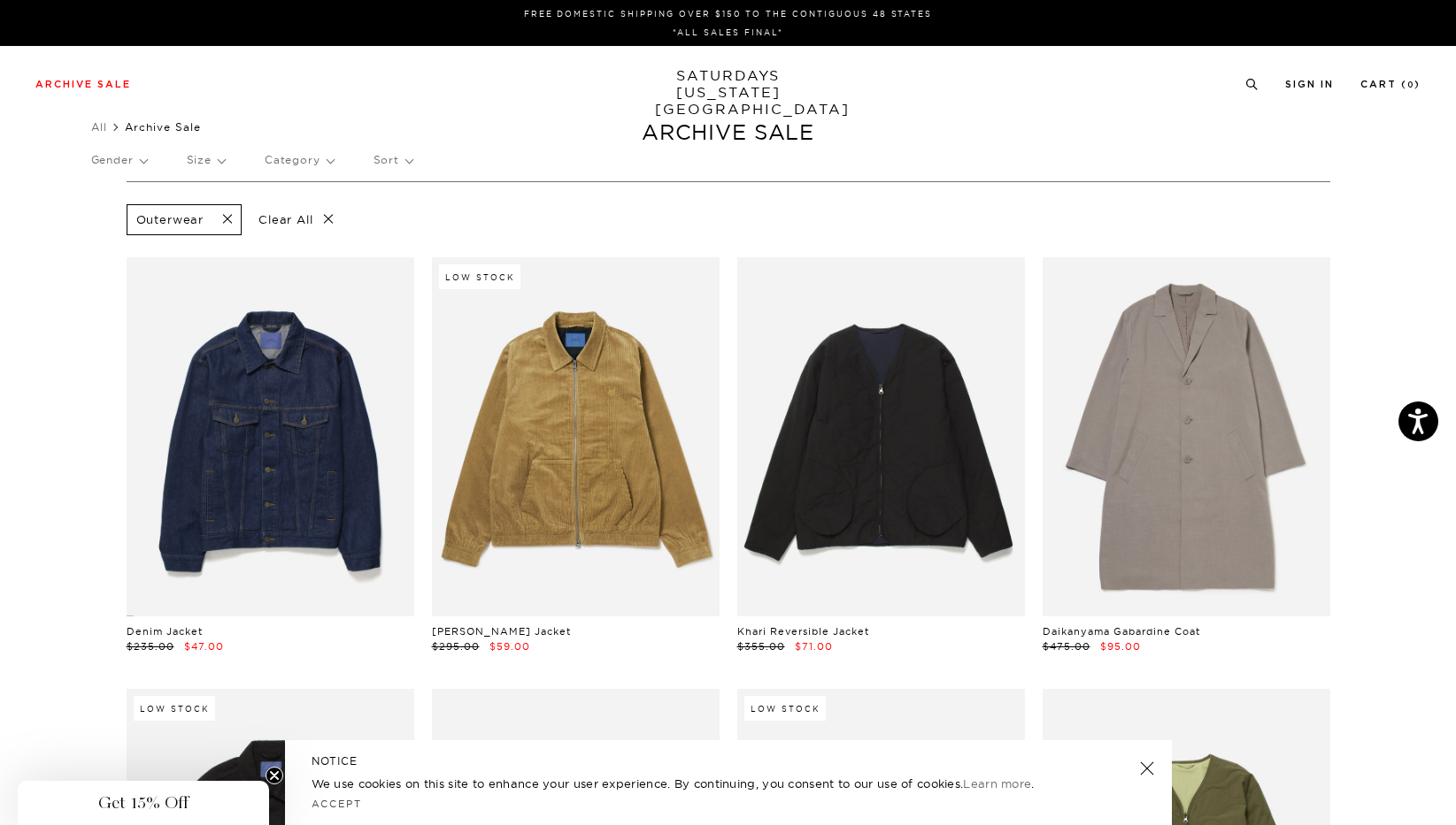
click at [309, 162] on p "Category" at bounding box center [299, 160] width 69 height 41
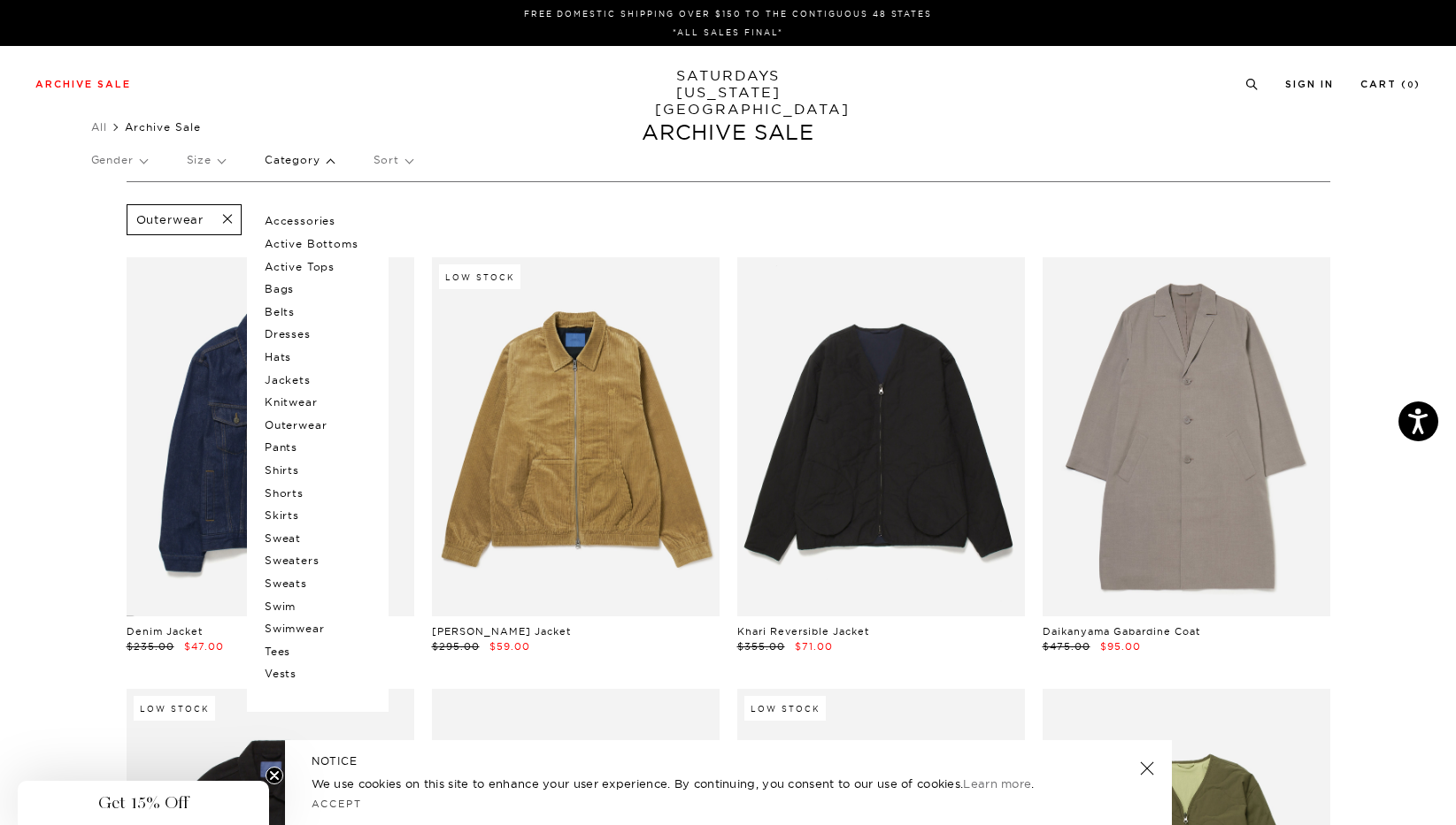
click at [314, 422] on p "Outerwear" at bounding box center [317, 426] width 106 height 23
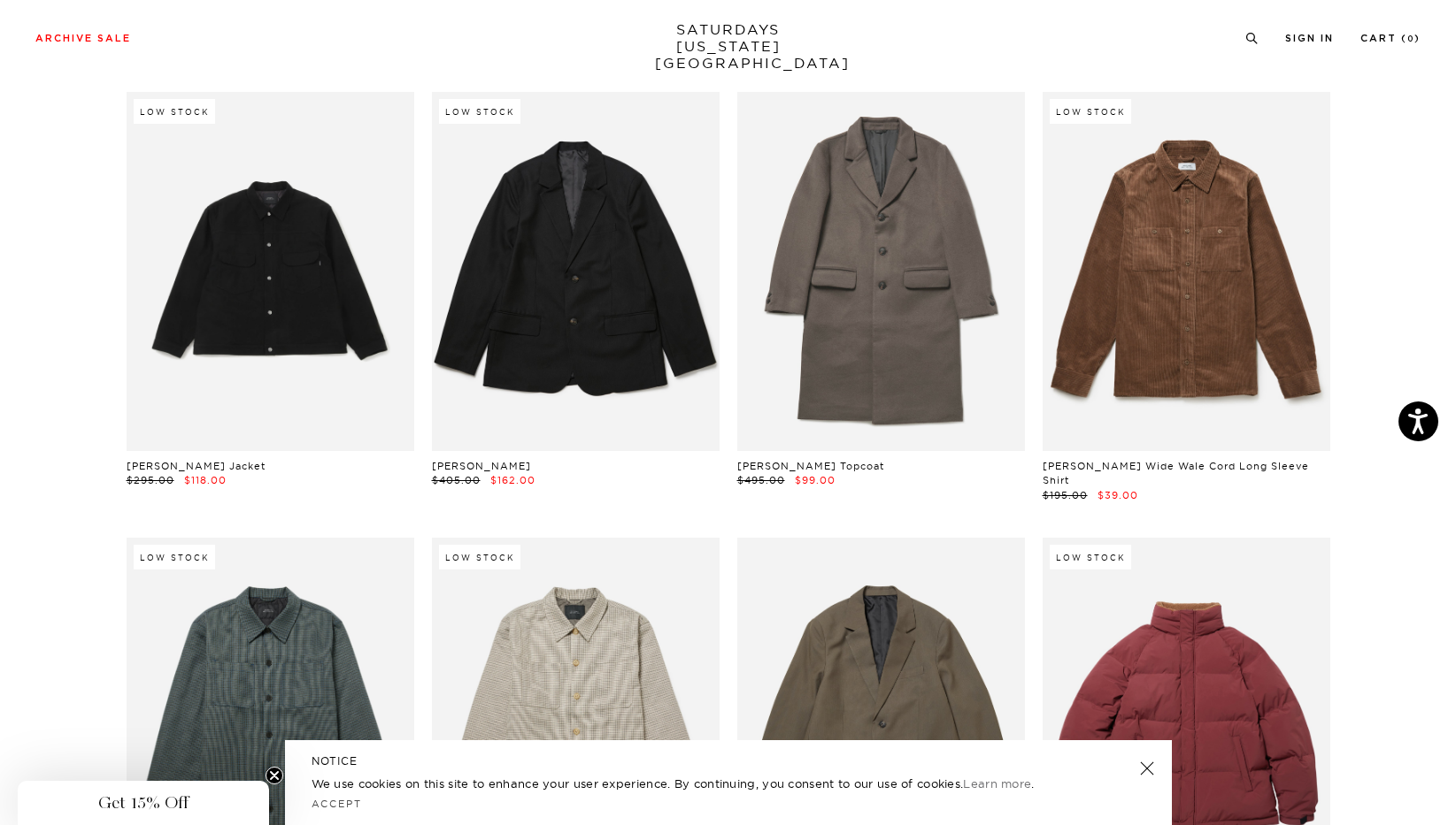
scroll to position [1036, 0]
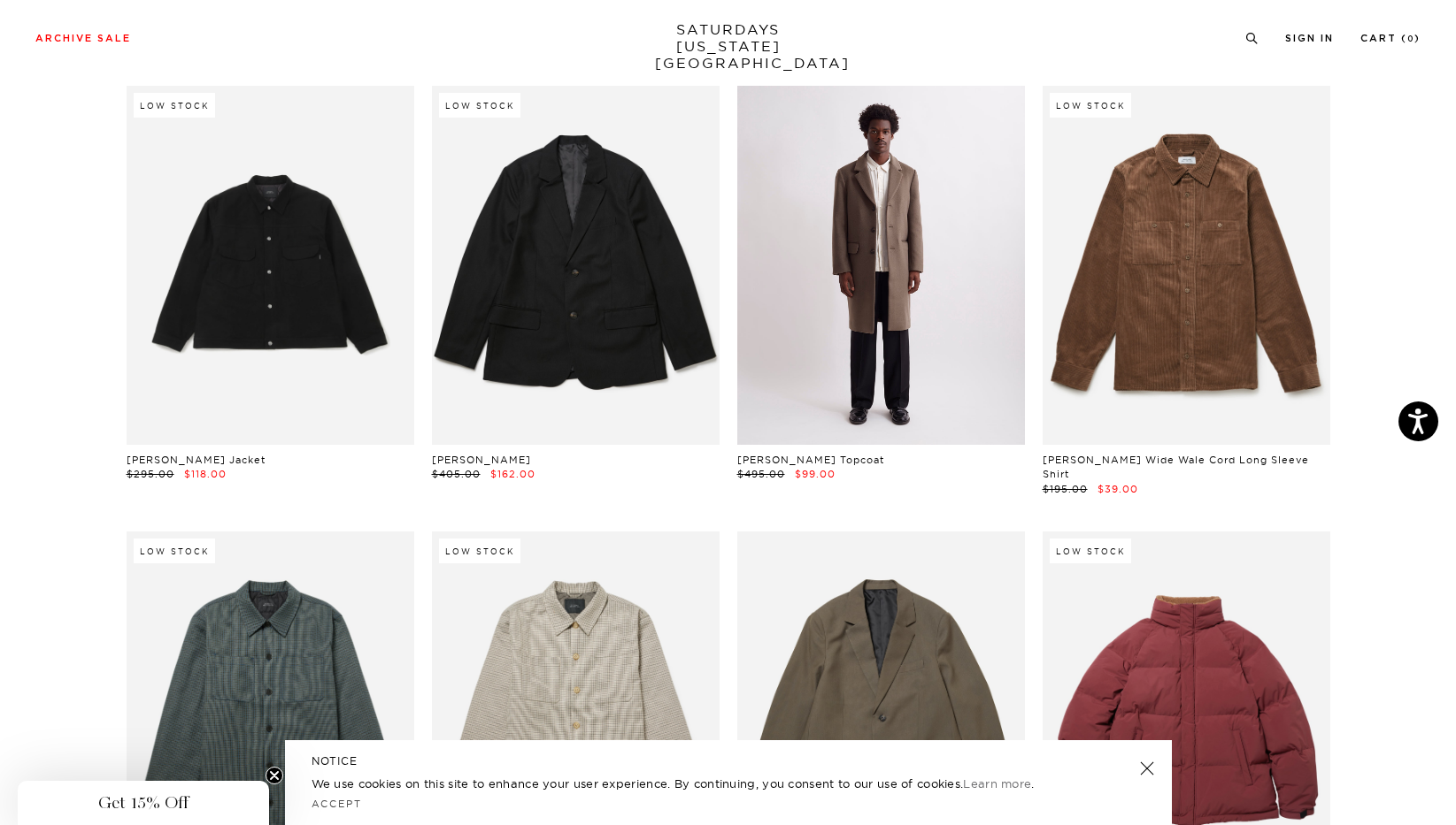
click at [898, 303] on link at bounding box center [881, 266] width 288 height 359
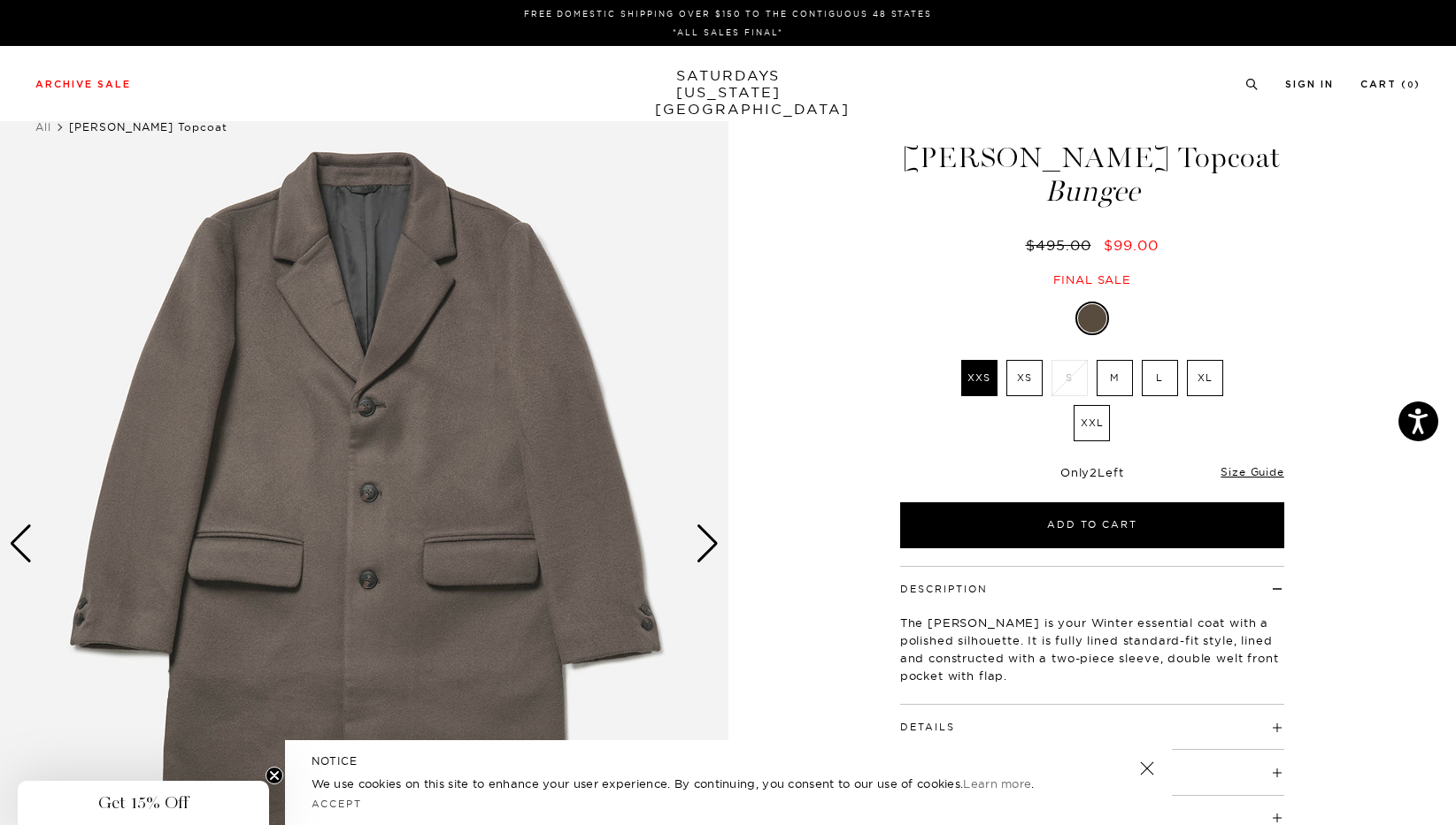
click at [707, 550] on div "Next slide" at bounding box center [707, 544] width 23 height 39
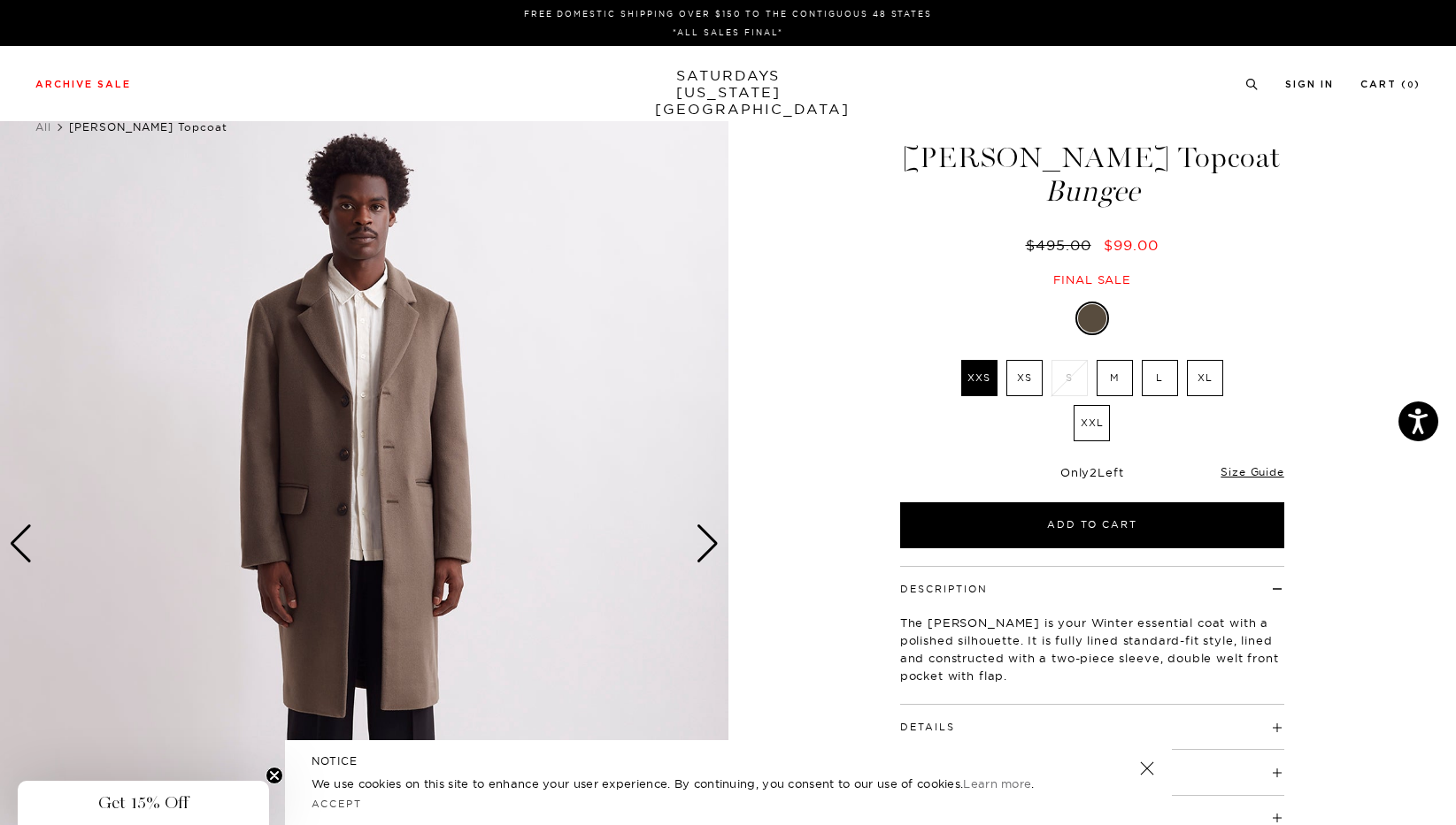
click at [707, 550] on div "Next slide" at bounding box center [707, 544] width 23 height 39
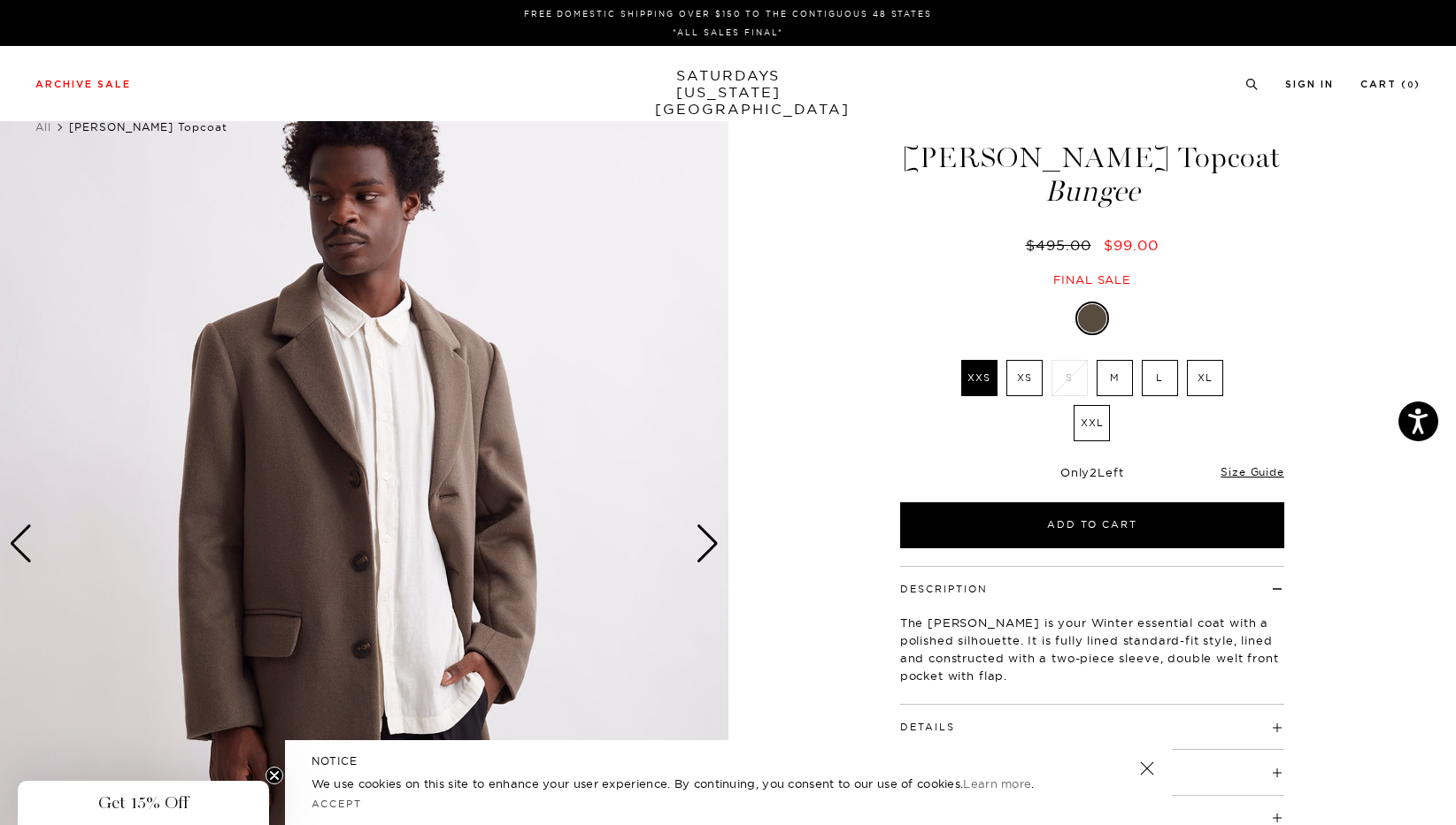
click at [707, 550] on div "Next slide" at bounding box center [707, 544] width 23 height 39
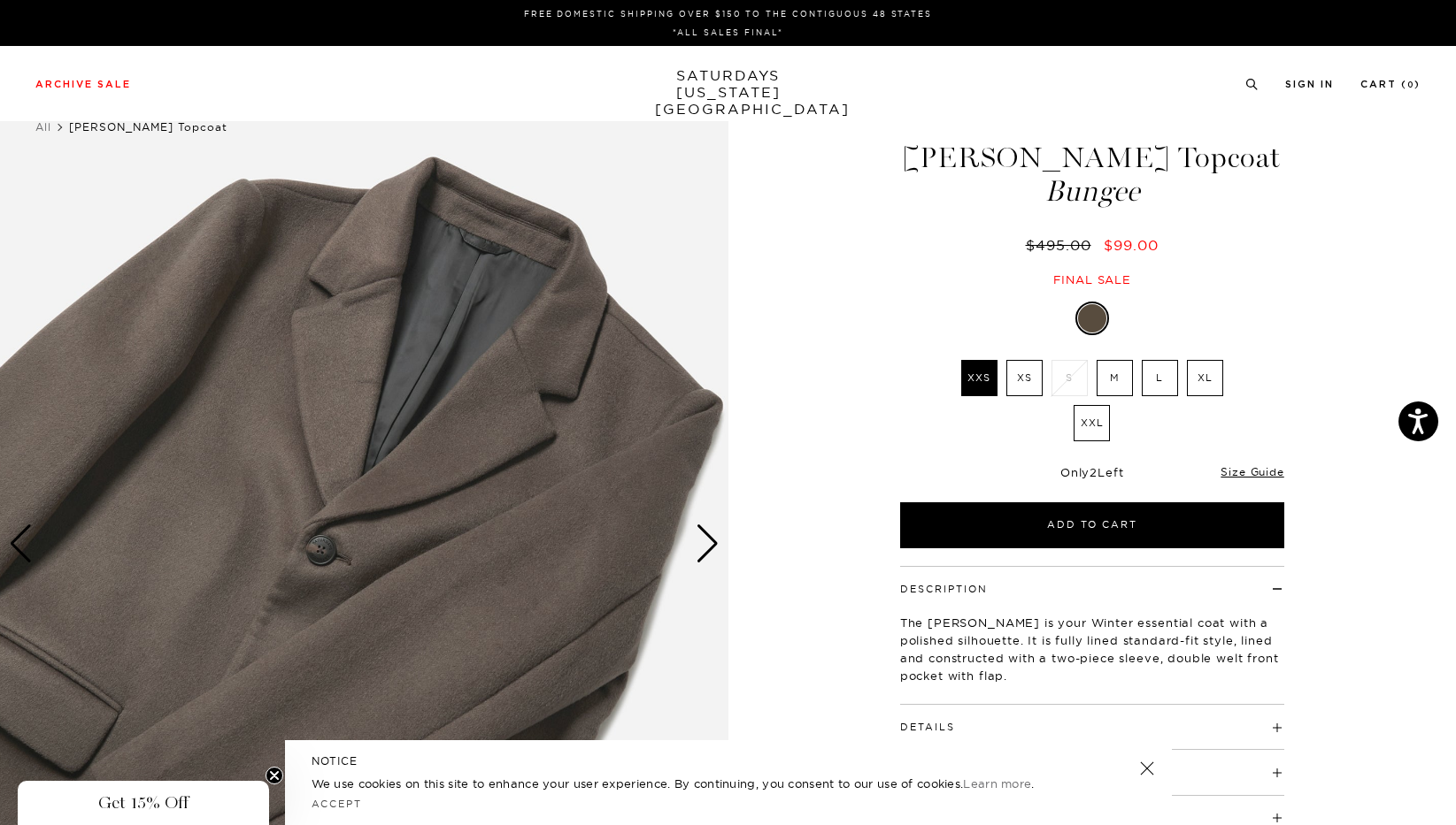
click at [707, 550] on div "Next slide" at bounding box center [707, 544] width 23 height 39
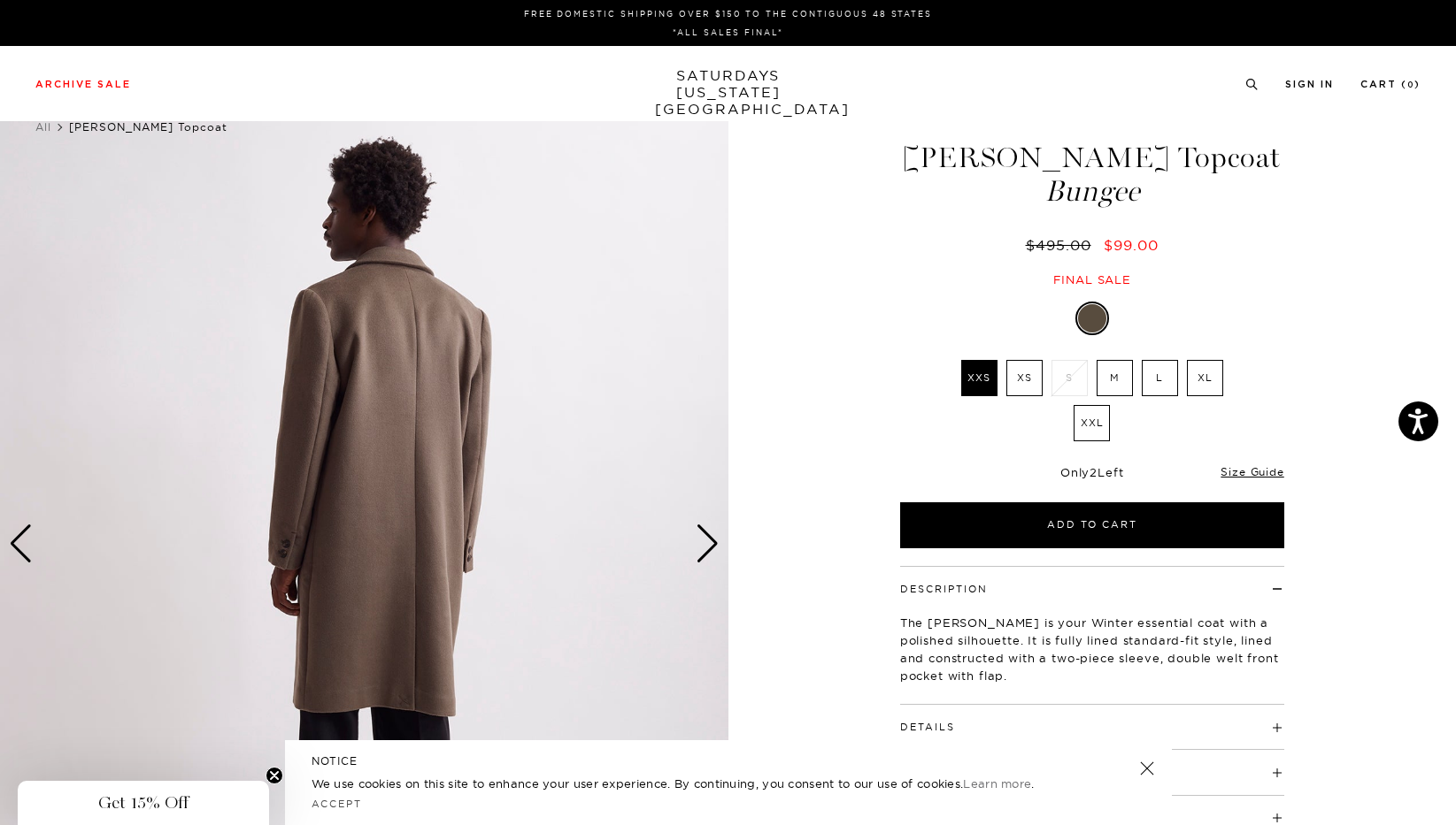
click at [707, 550] on div "Next slide" at bounding box center [707, 544] width 23 height 39
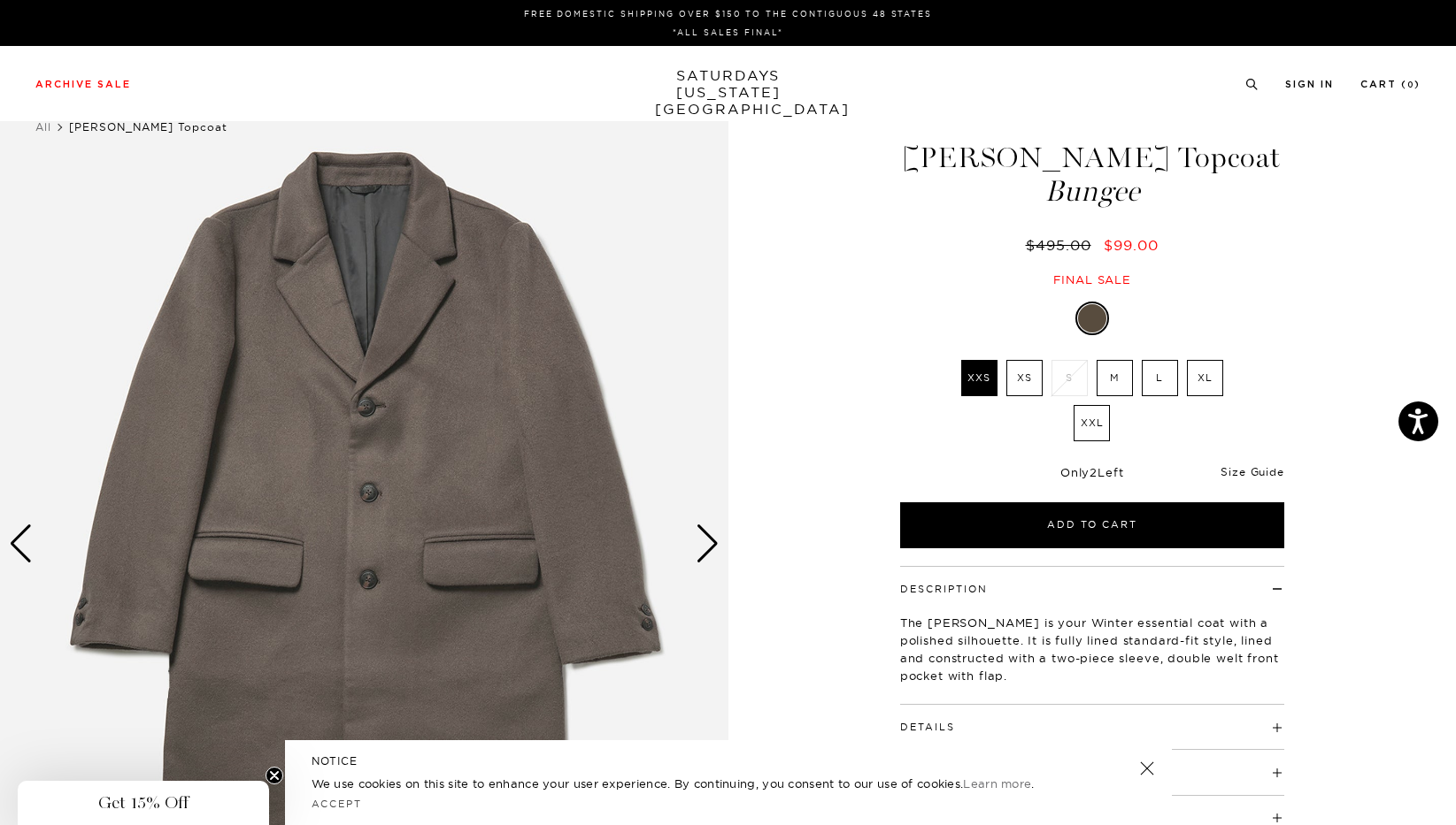
click at [1255, 474] on link "Size Guide" at bounding box center [1252, 473] width 62 height 14
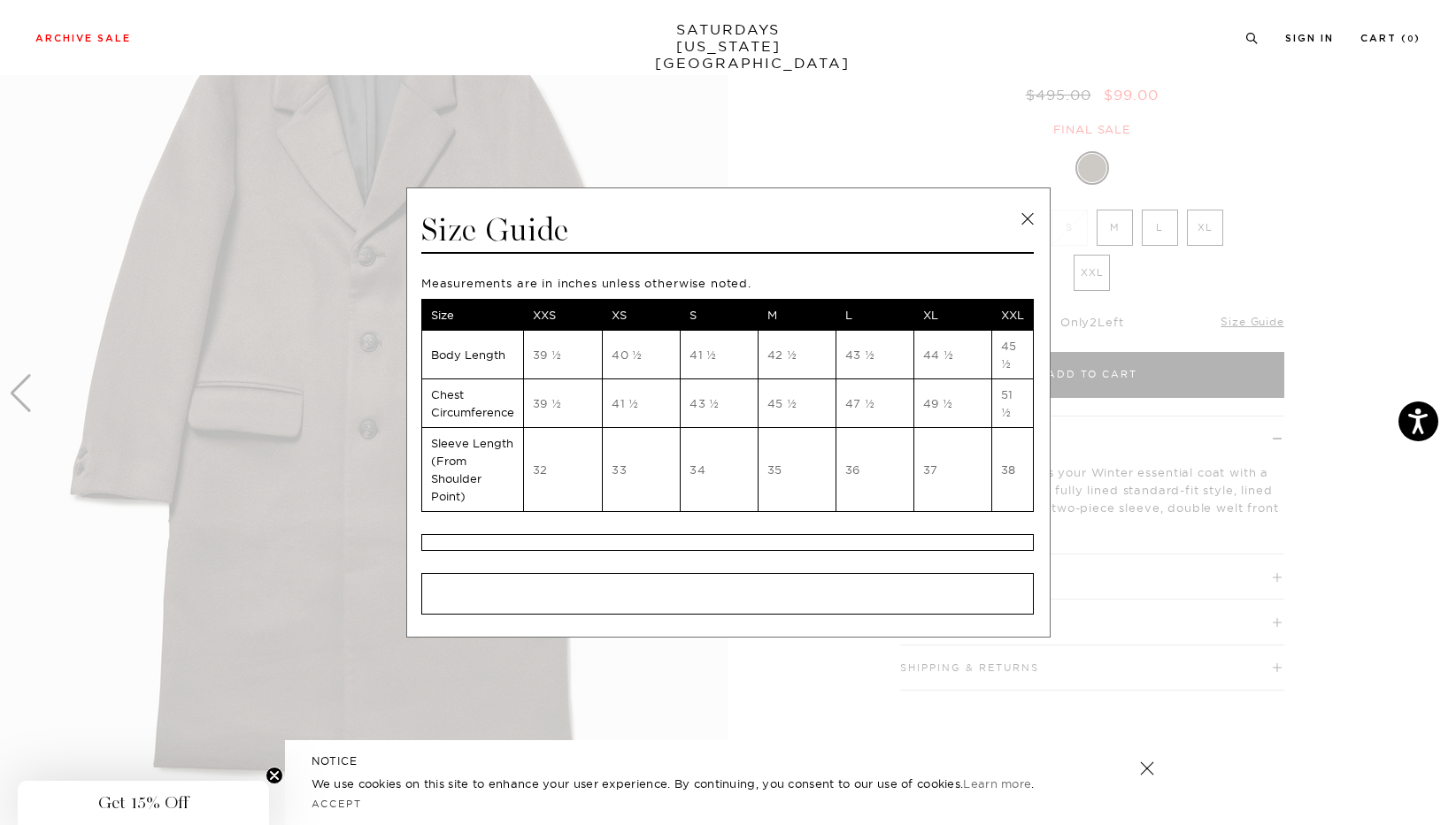
scroll to position [167, 0]
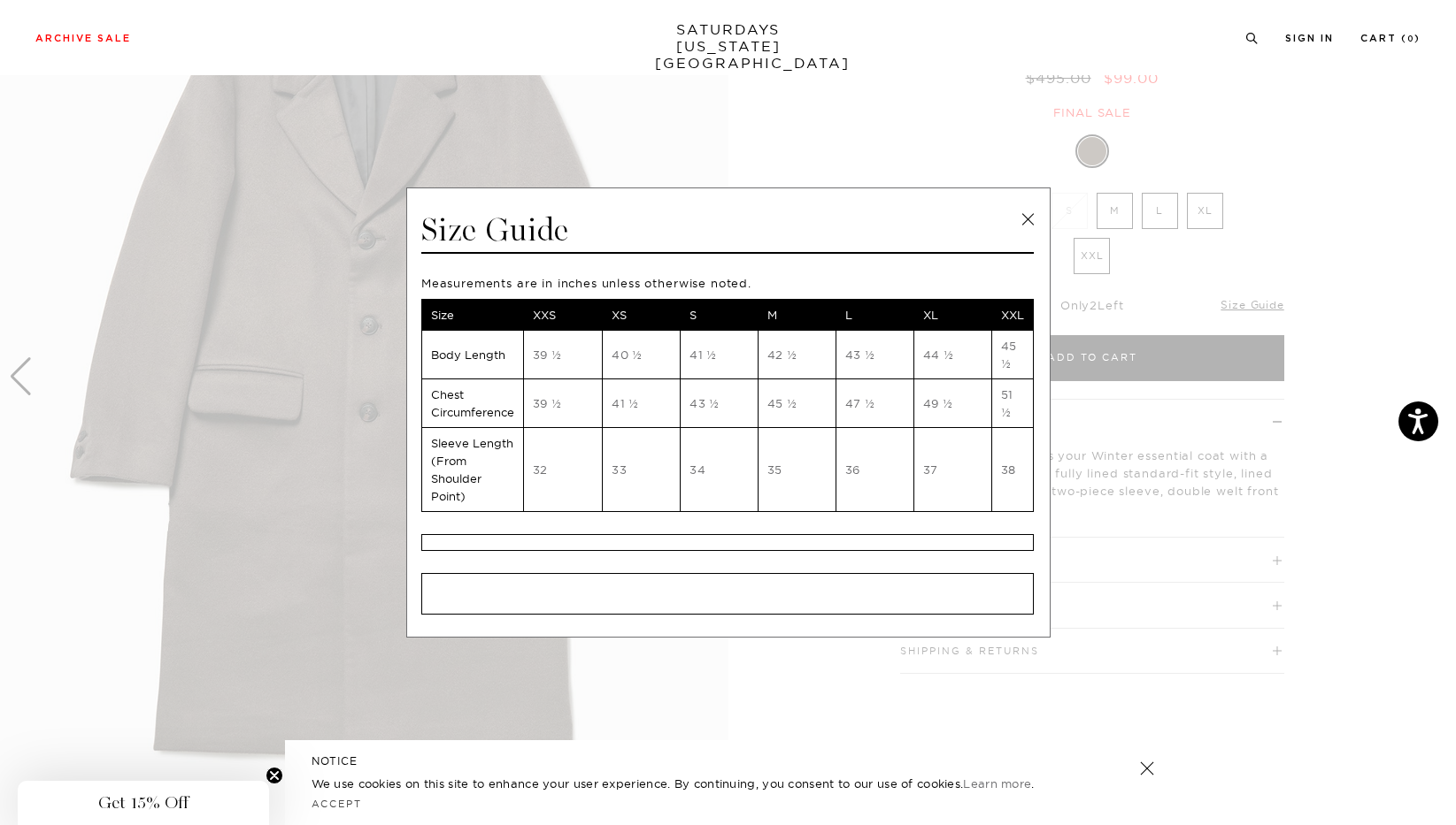
click at [1022, 212] on link at bounding box center [1026, 219] width 26 height 26
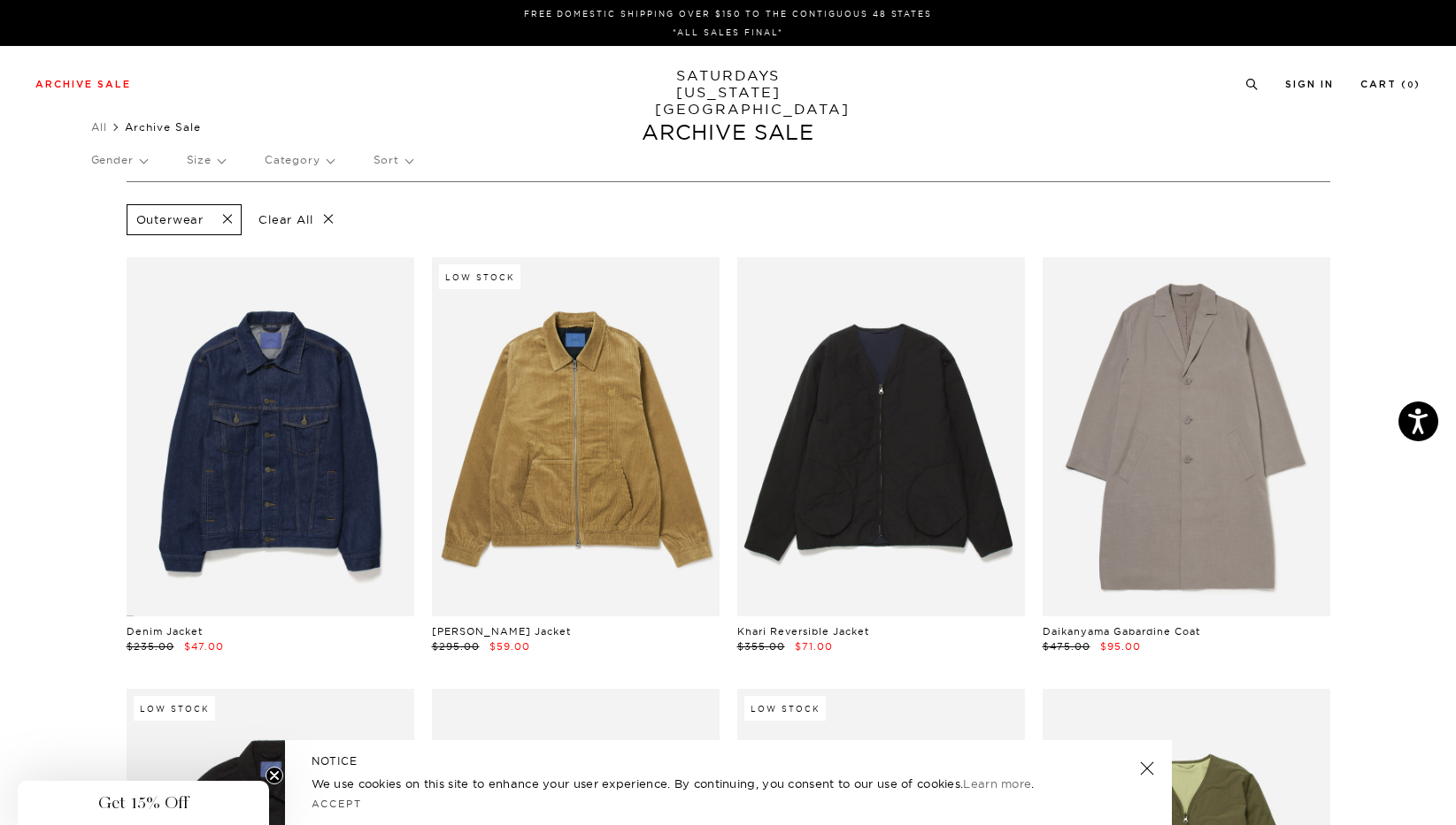
click at [313, 156] on p "Category" at bounding box center [299, 160] width 69 height 41
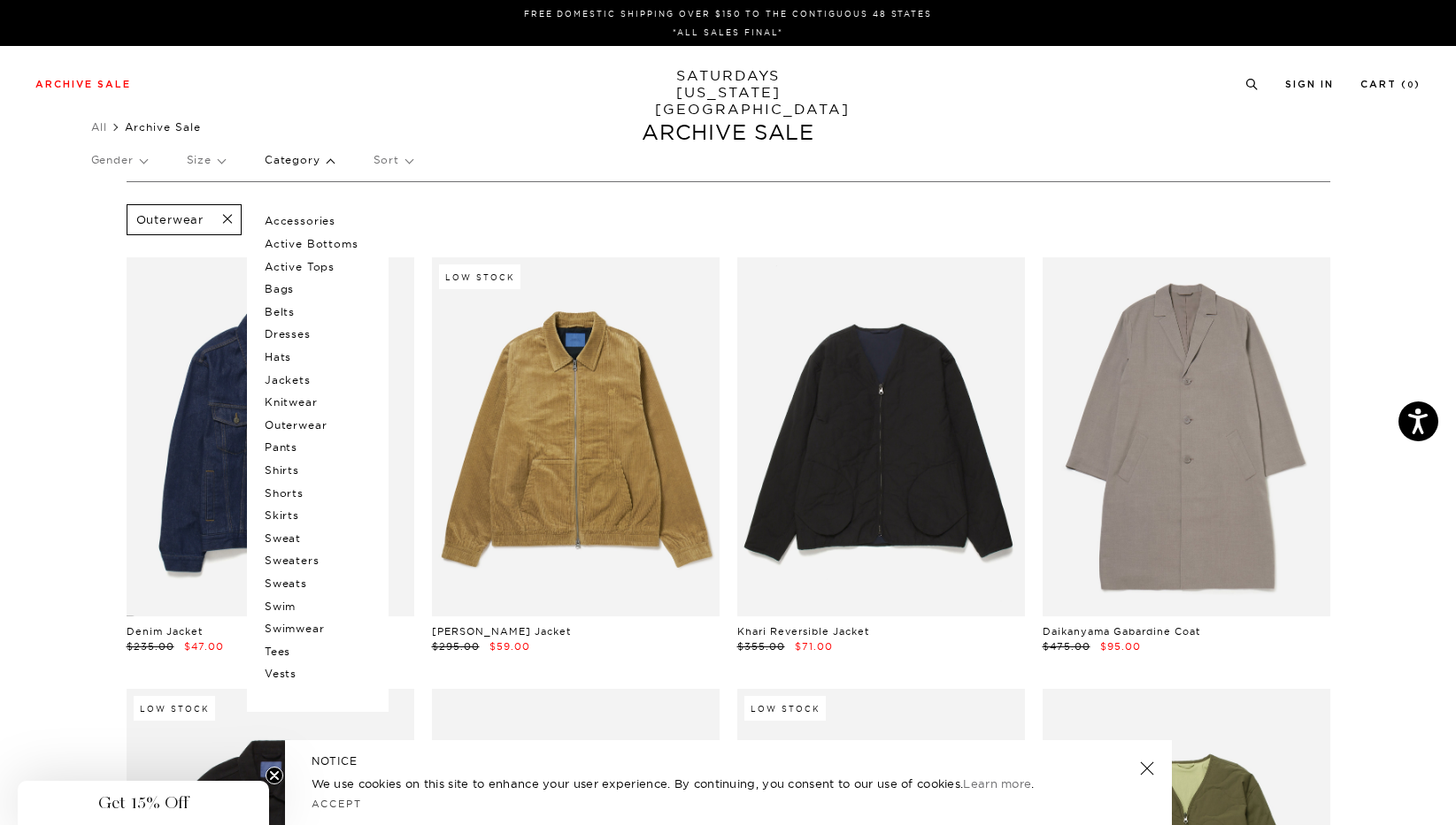
click at [286, 289] on p "Bags" at bounding box center [317, 290] width 106 height 23
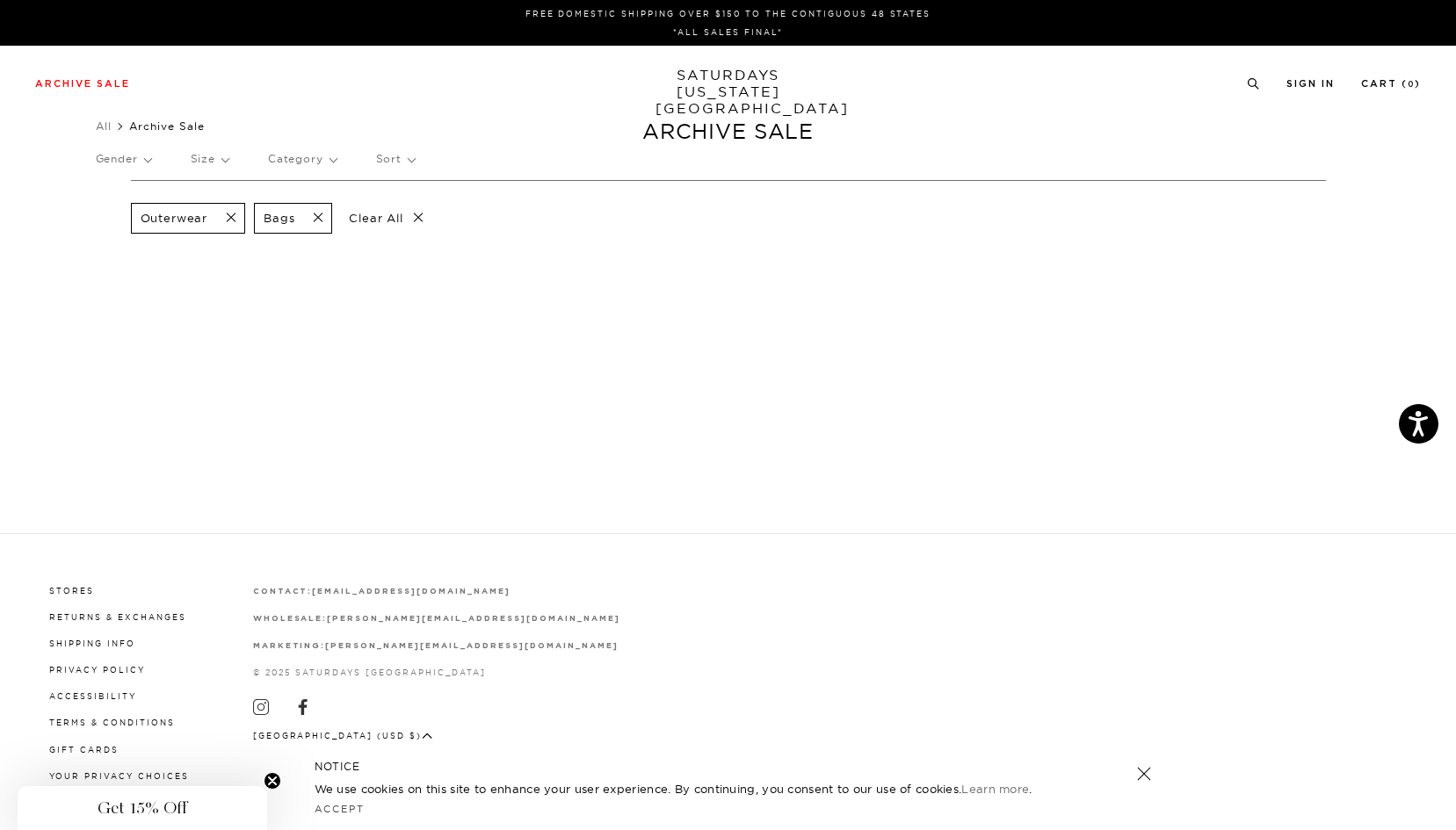
click at [320, 153] on p "Category" at bounding box center [301, 159] width 69 height 41
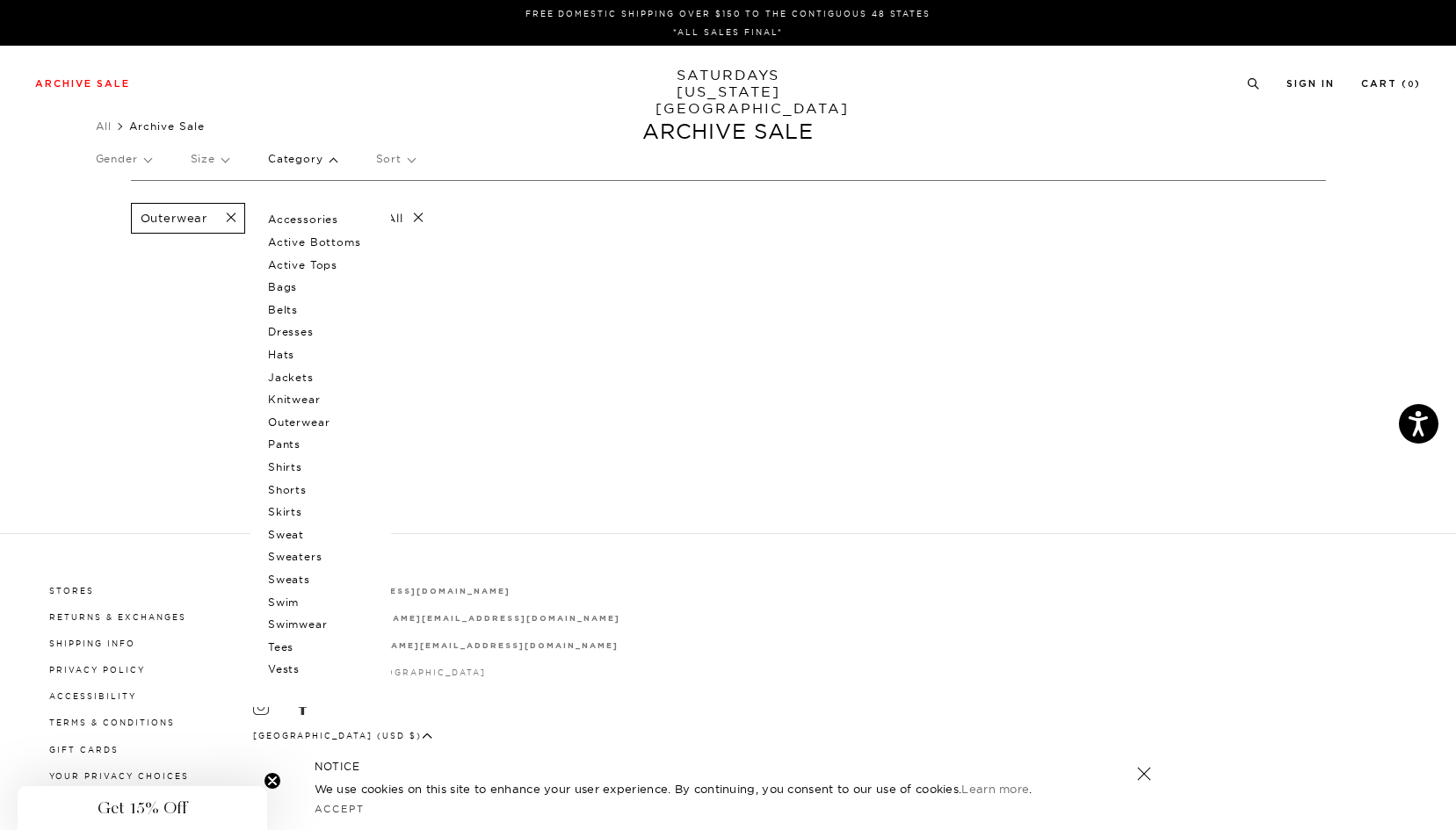
click at [196, 308] on div "FREE DOMESTIC SHIPPING OVER $150 TO THE CONTIGUOUS 48 STATES *ALL SALES FINAL* …" at bounding box center [728, 415] width 1456 height 830
click at [236, 220] on span at bounding box center [226, 218] width 37 height 16
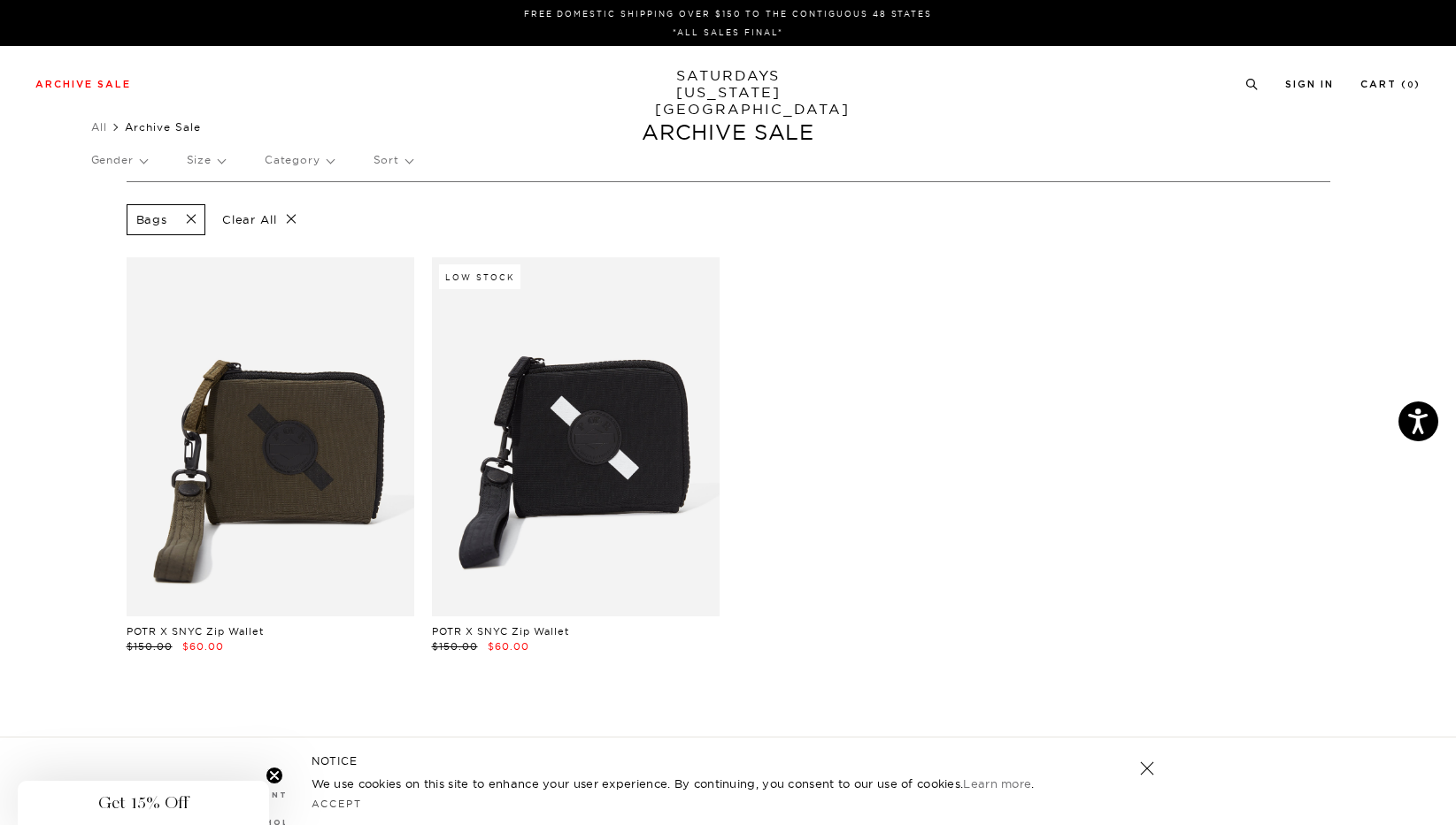
click at [57, 274] on section "Bags Clear All POTR X SNYC Zip Wallet $150.00 $60.00 Low Stock POTR X SNYC Zip …" at bounding box center [728, 459] width 1456 height 556
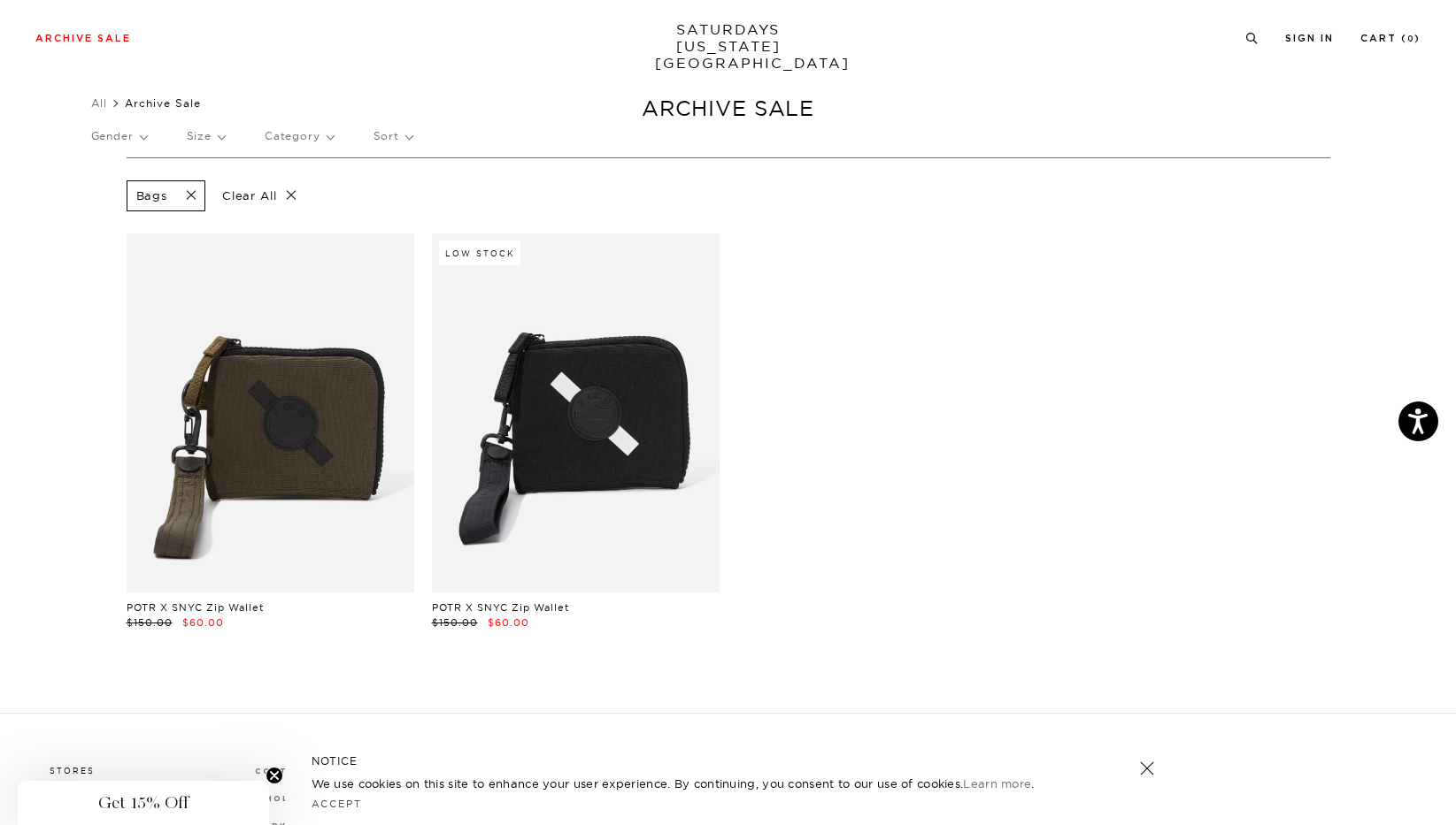
scroll to position [18, 0]
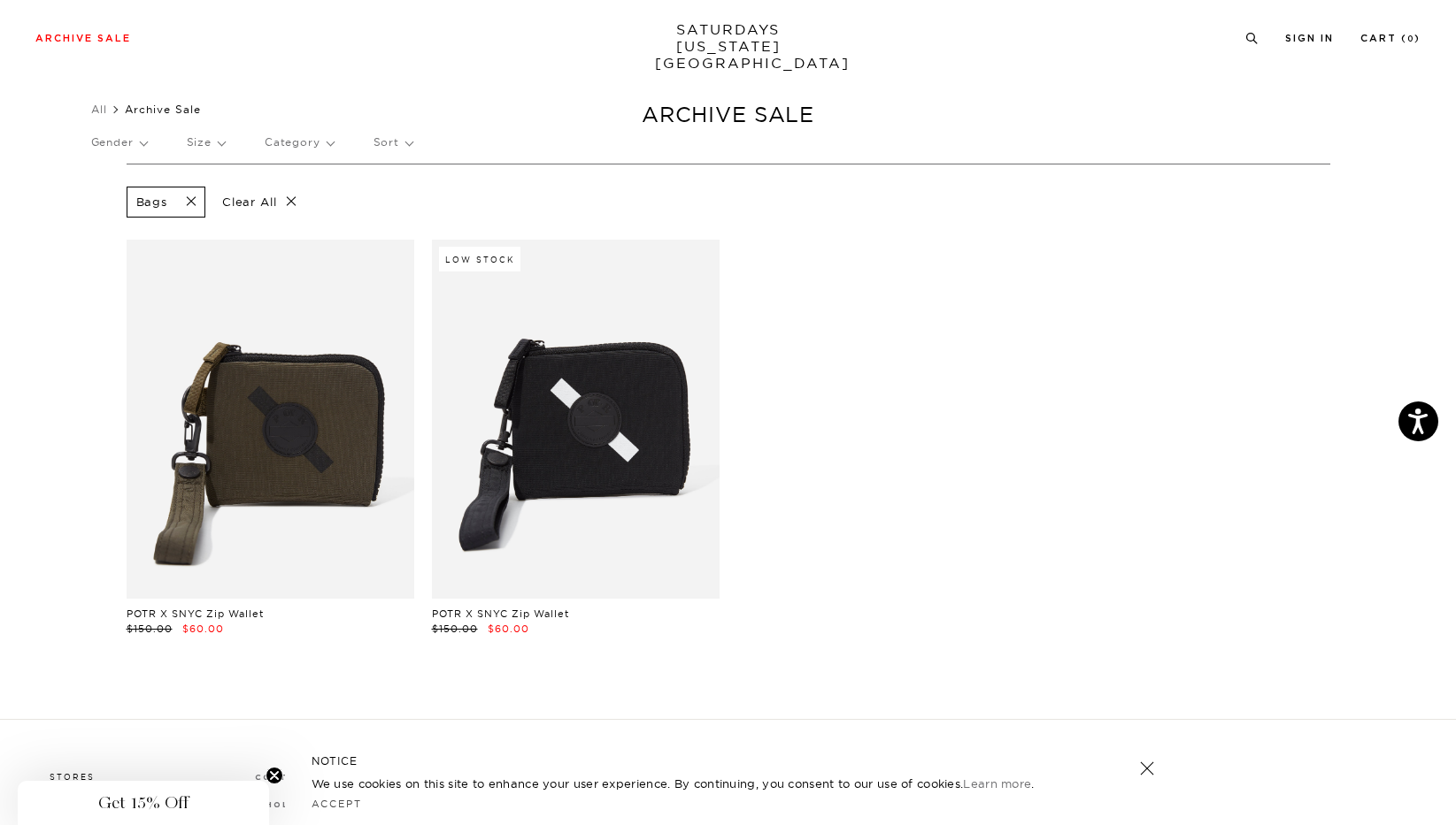
click at [291, 203] on p "Clear All" at bounding box center [259, 202] width 91 height 31
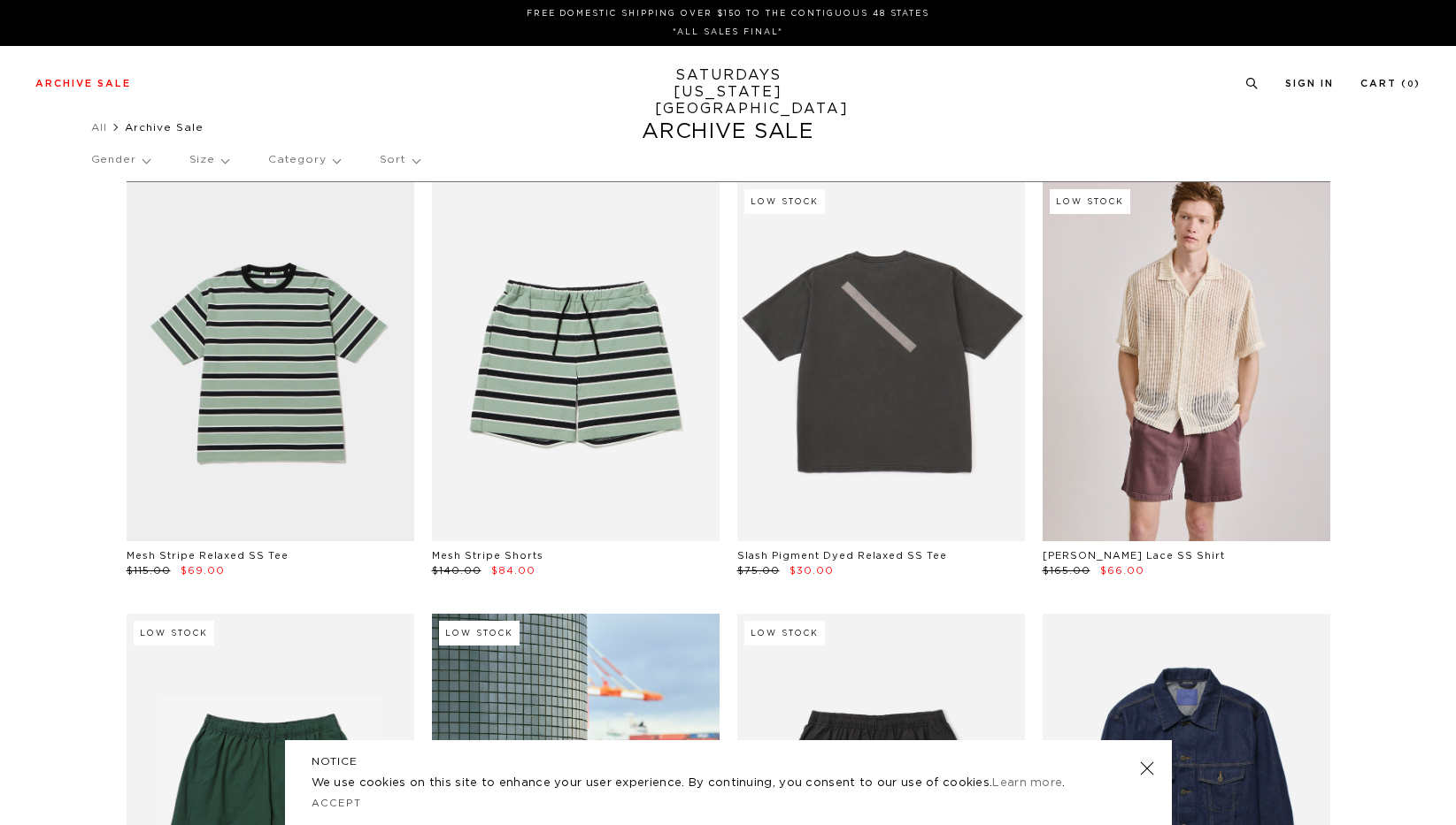
click at [324, 165] on p "Category" at bounding box center [304, 160] width 71 height 41
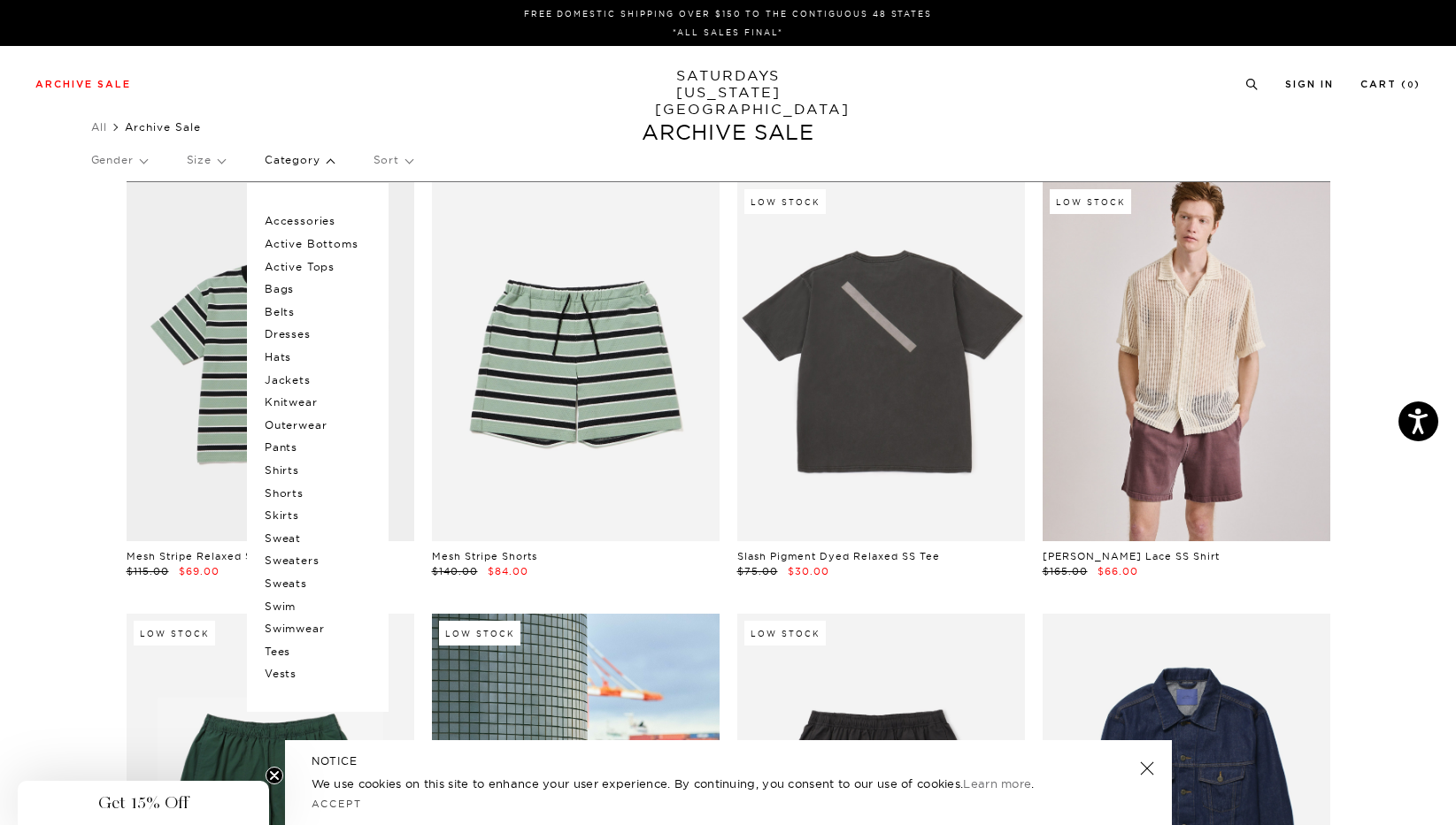
click at [290, 445] on p "Pants" at bounding box center [317, 448] width 106 height 23
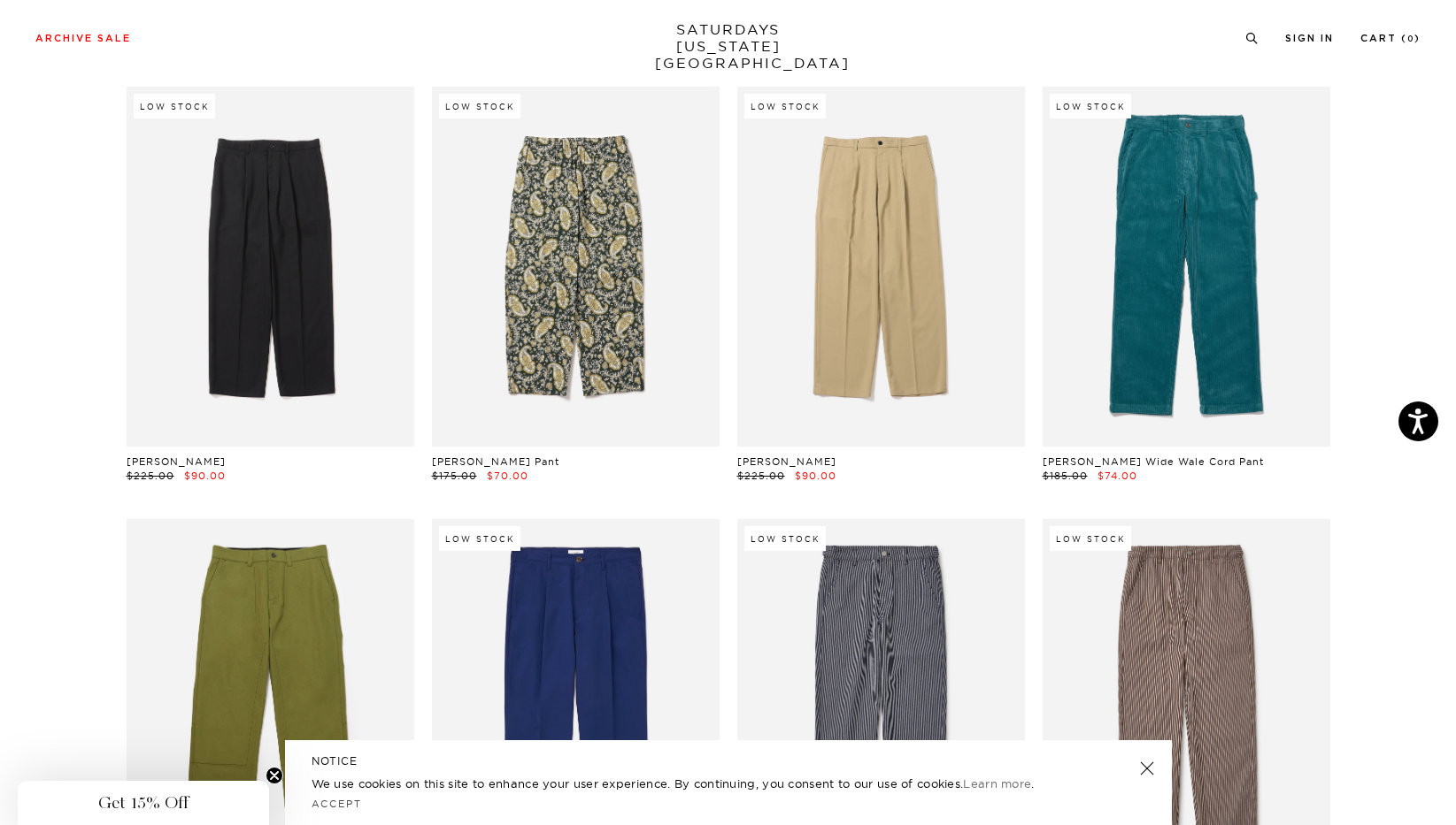
scroll to position [447, 0]
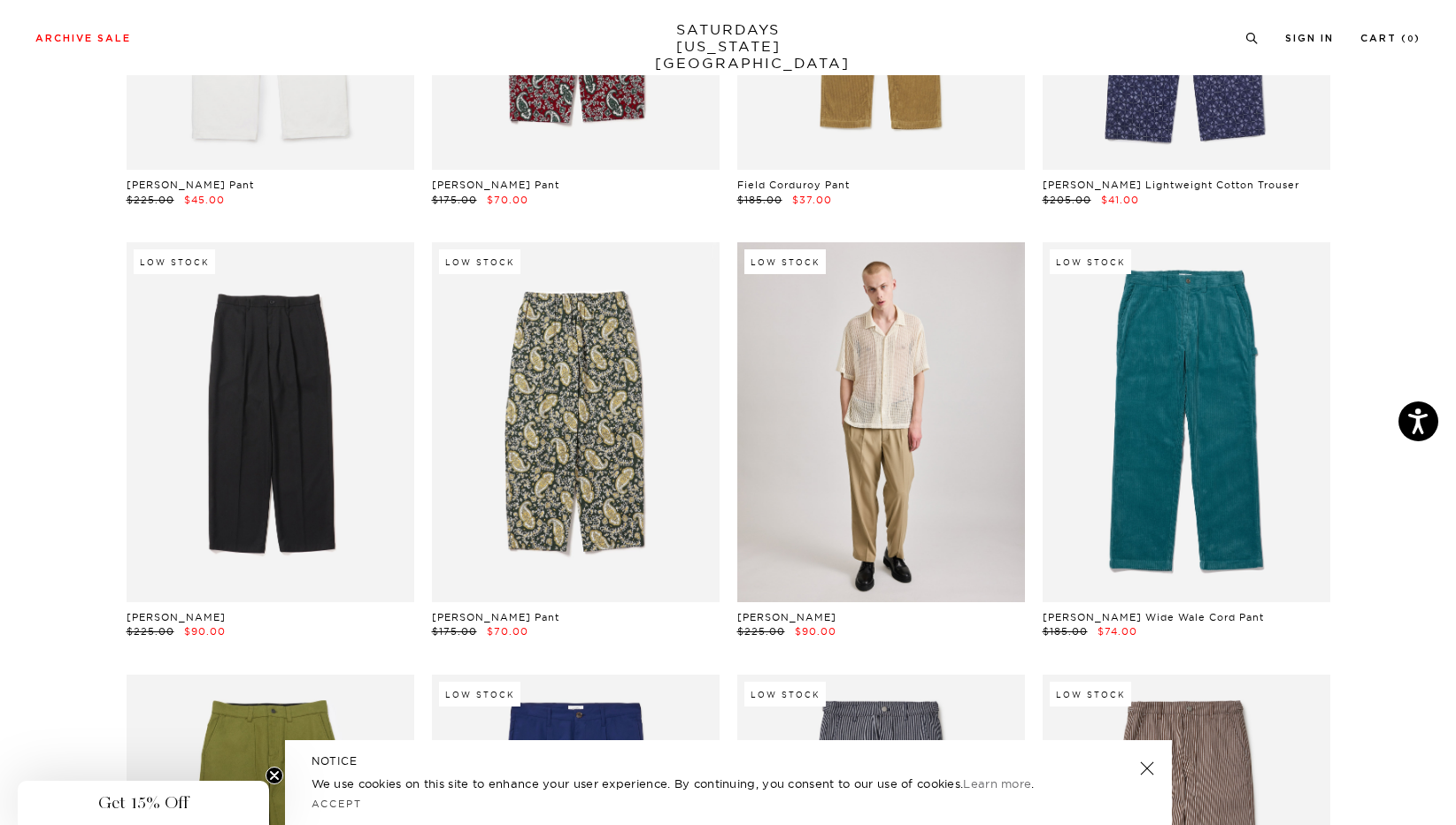
click at [870, 454] on link at bounding box center [881, 422] width 288 height 359
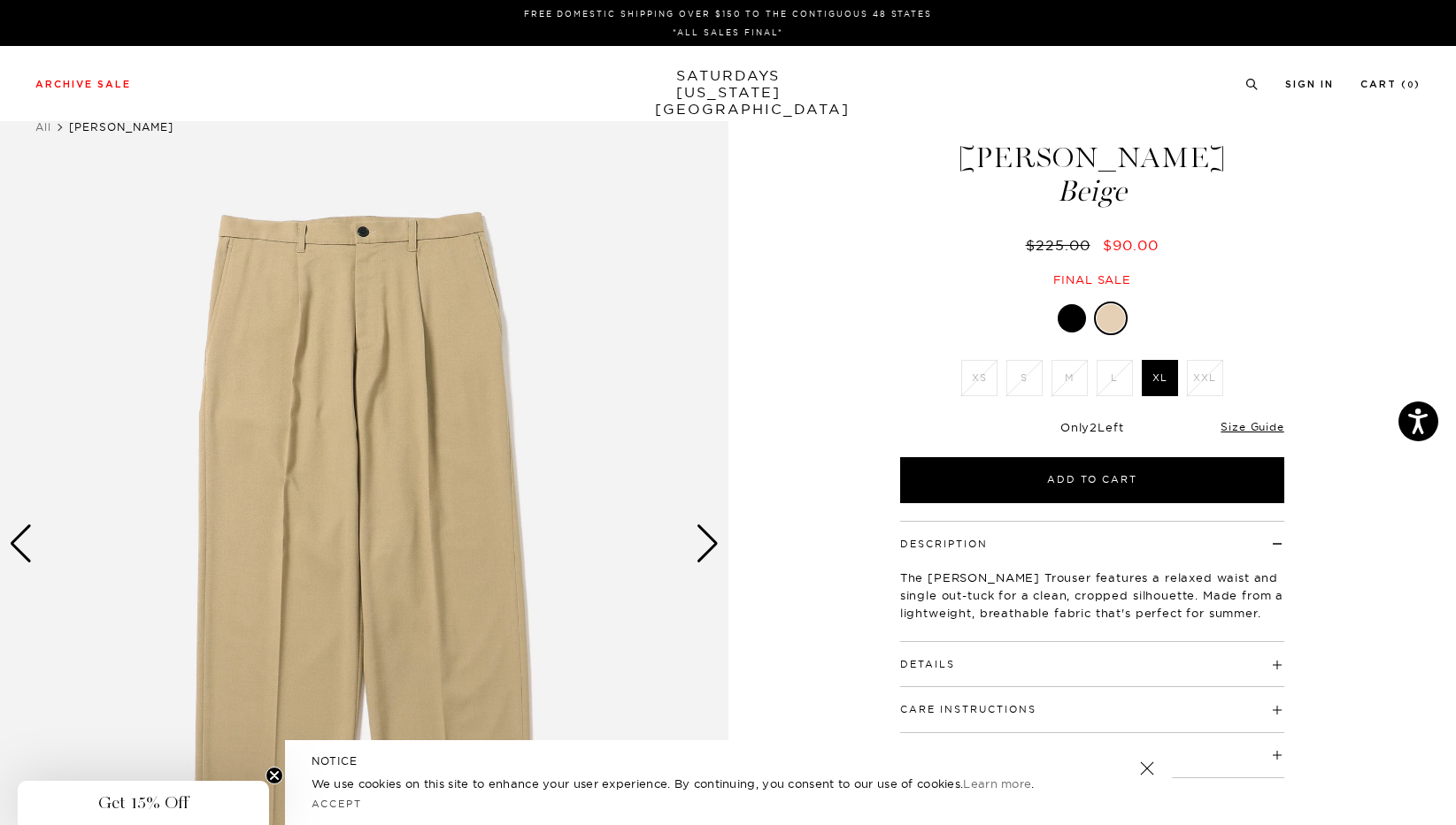
click at [1070, 320] on div at bounding box center [1071, 318] width 28 height 28
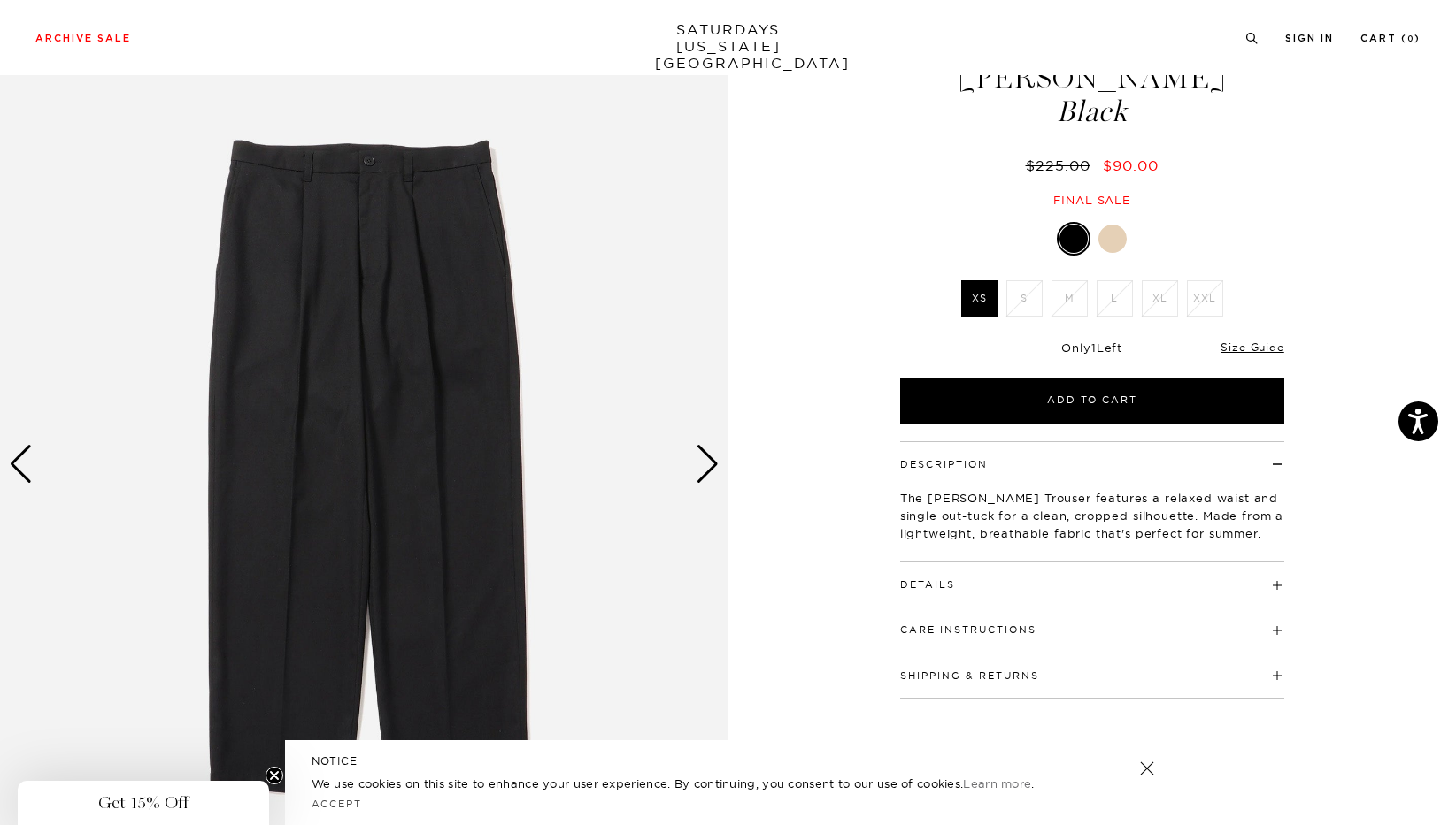
scroll to position [81, 0]
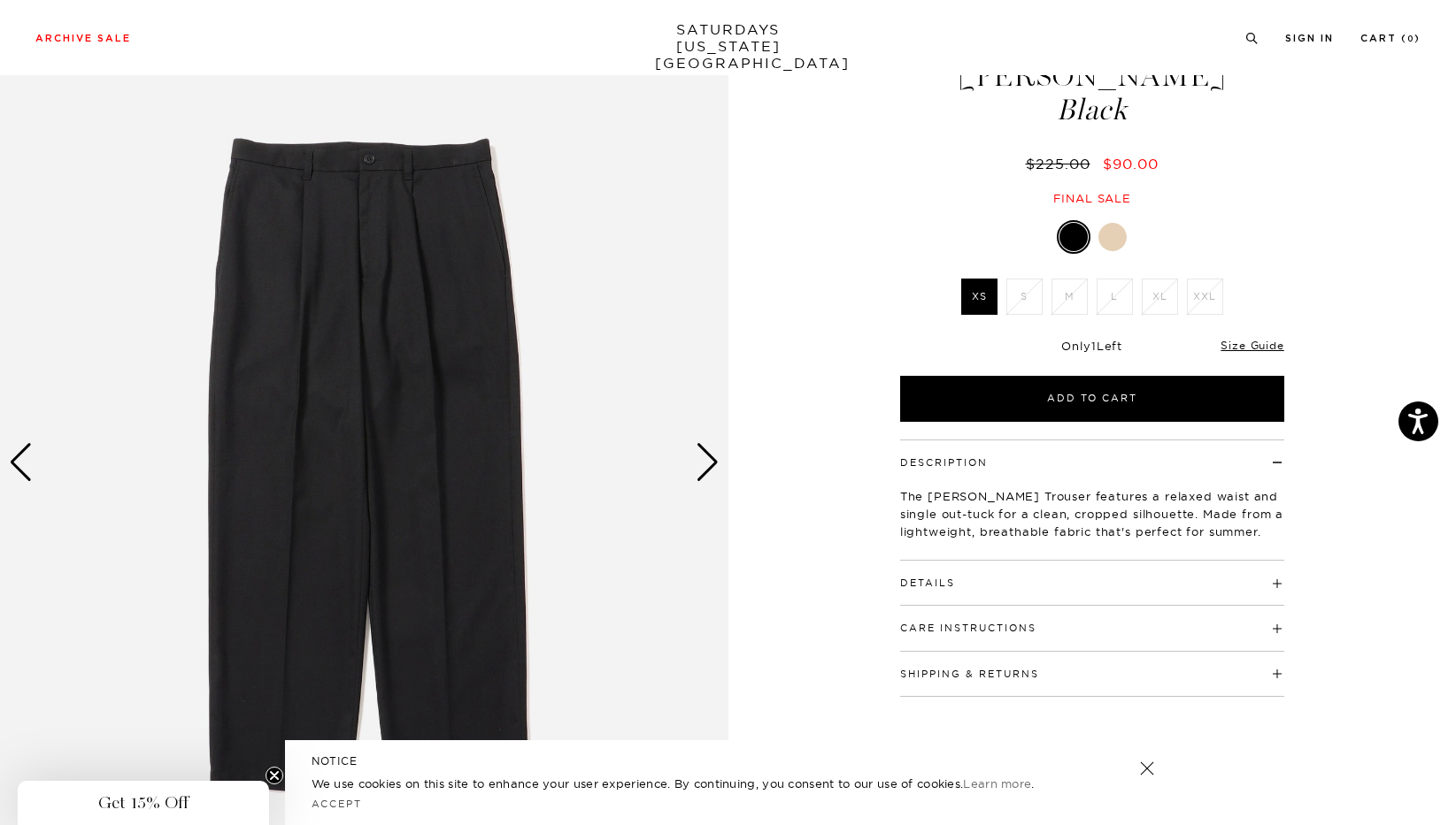
click at [704, 467] on div "Next slide" at bounding box center [707, 463] width 23 height 39
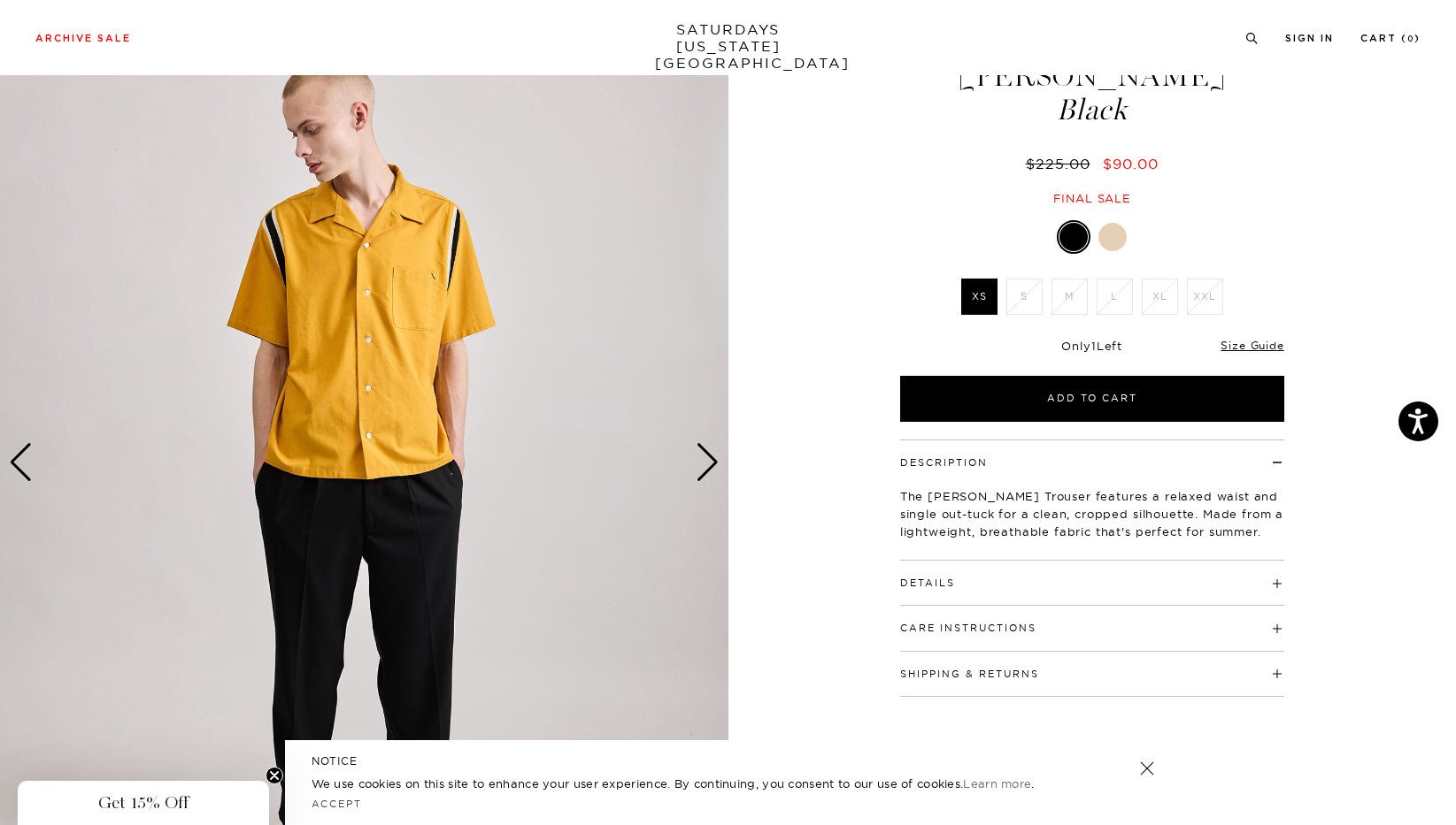
click at [704, 467] on div "Next slide" at bounding box center [707, 463] width 23 height 39
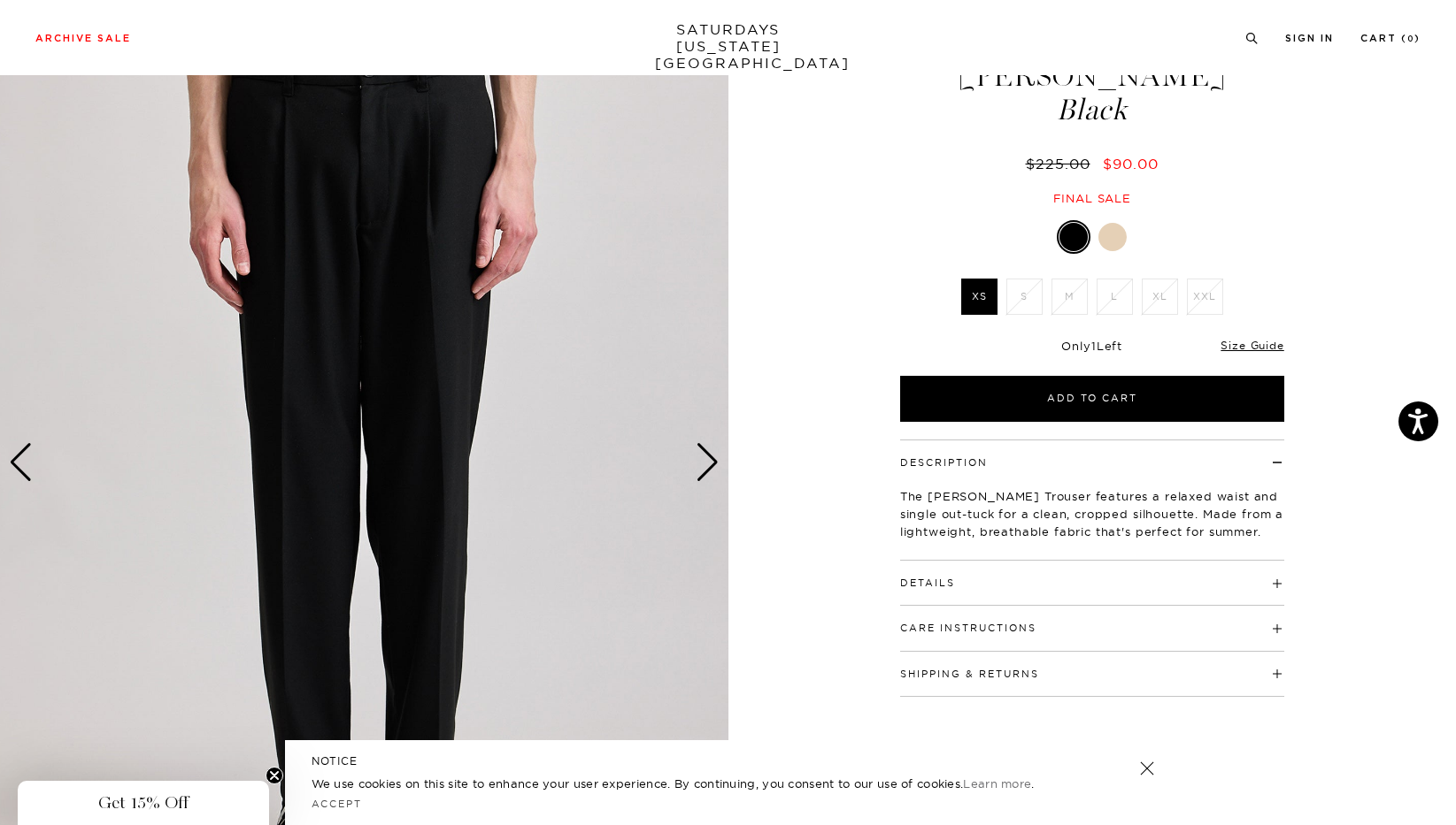
click at [704, 467] on div "Next slide" at bounding box center [707, 463] width 23 height 39
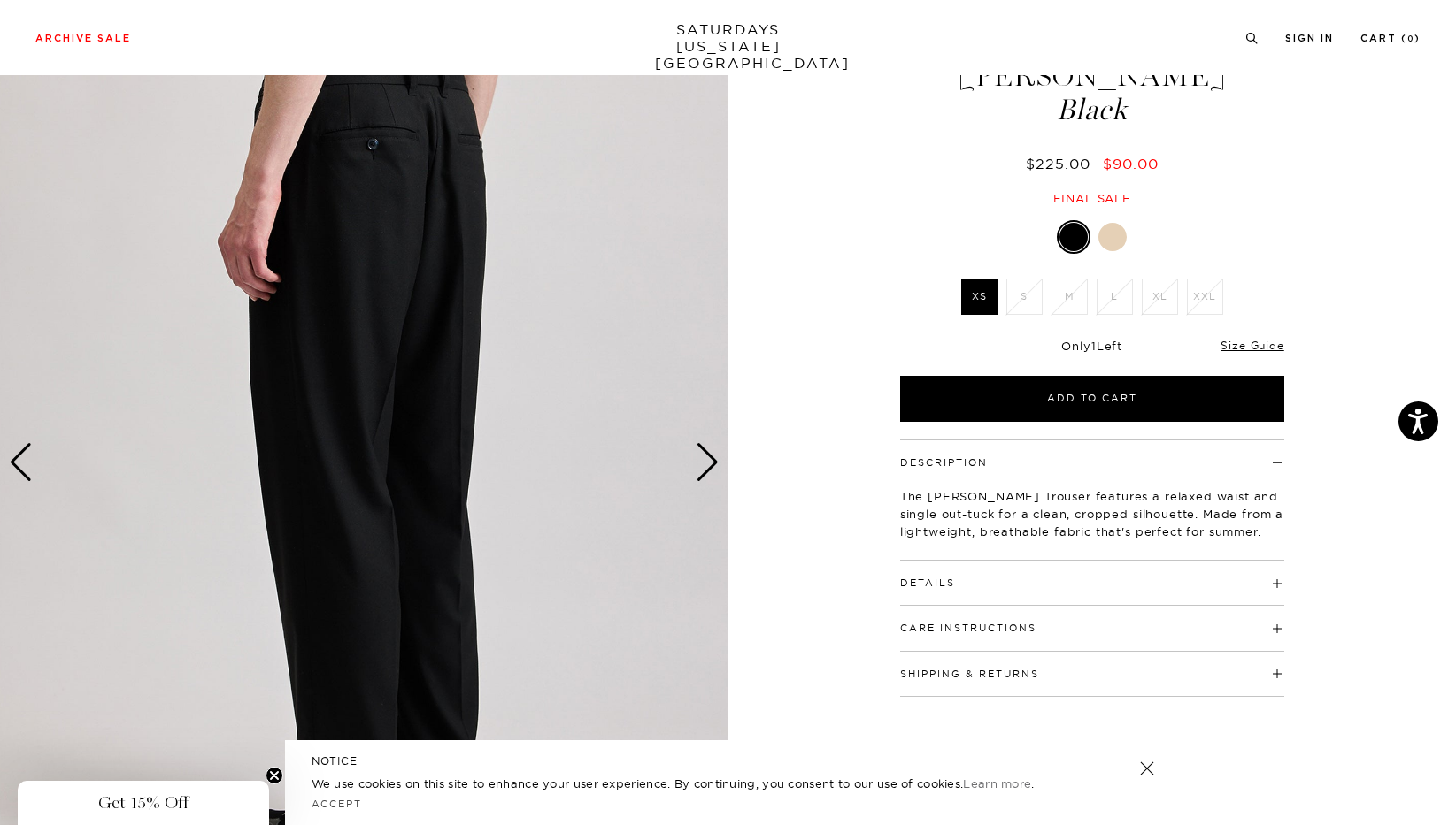
click at [704, 467] on div "Next slide" at bounding box center [707, 463] width 23 height 39
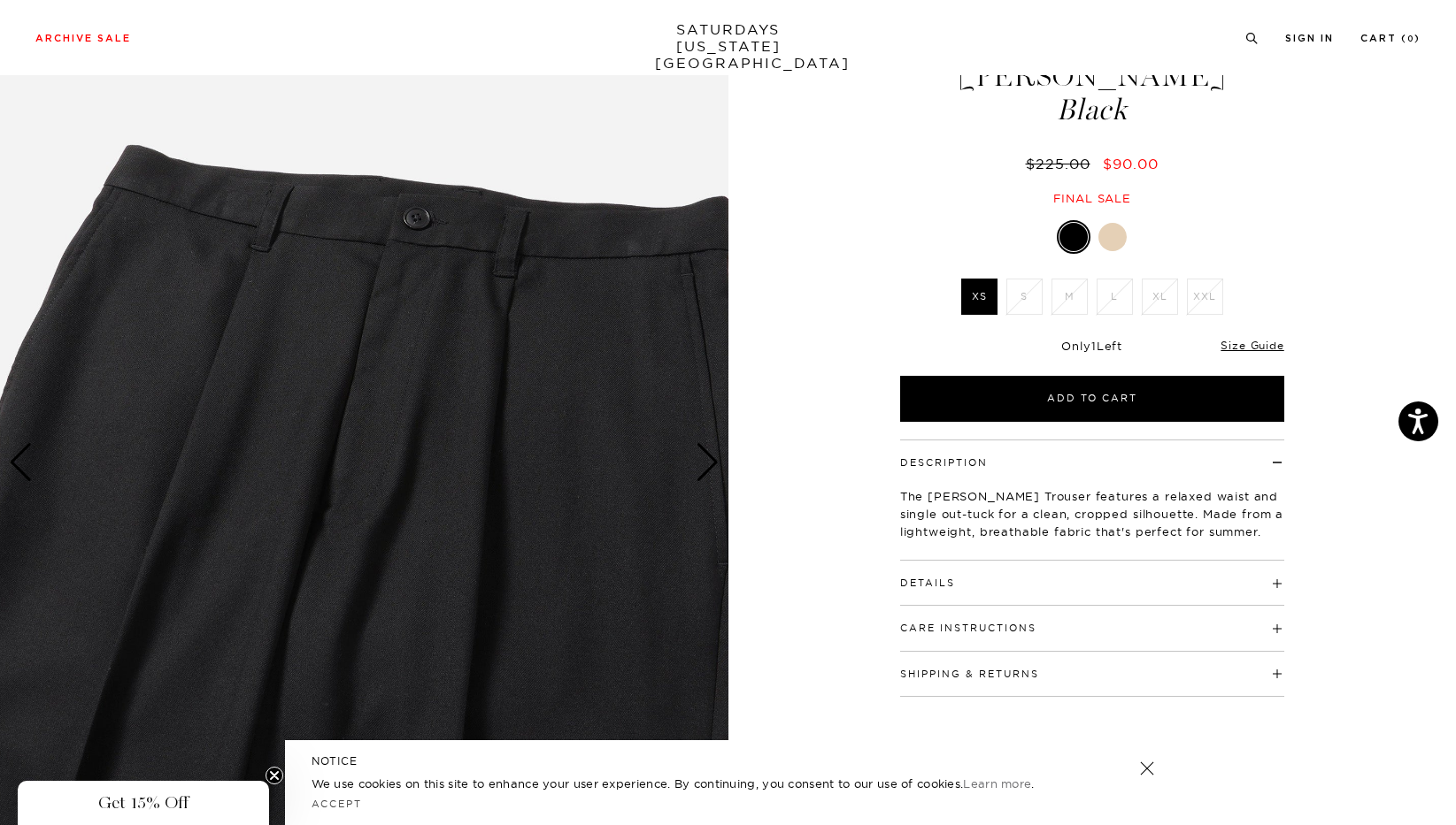
click at [704, 467] on div "Next slide" at bounding box center [707, 463] width 23 height 39
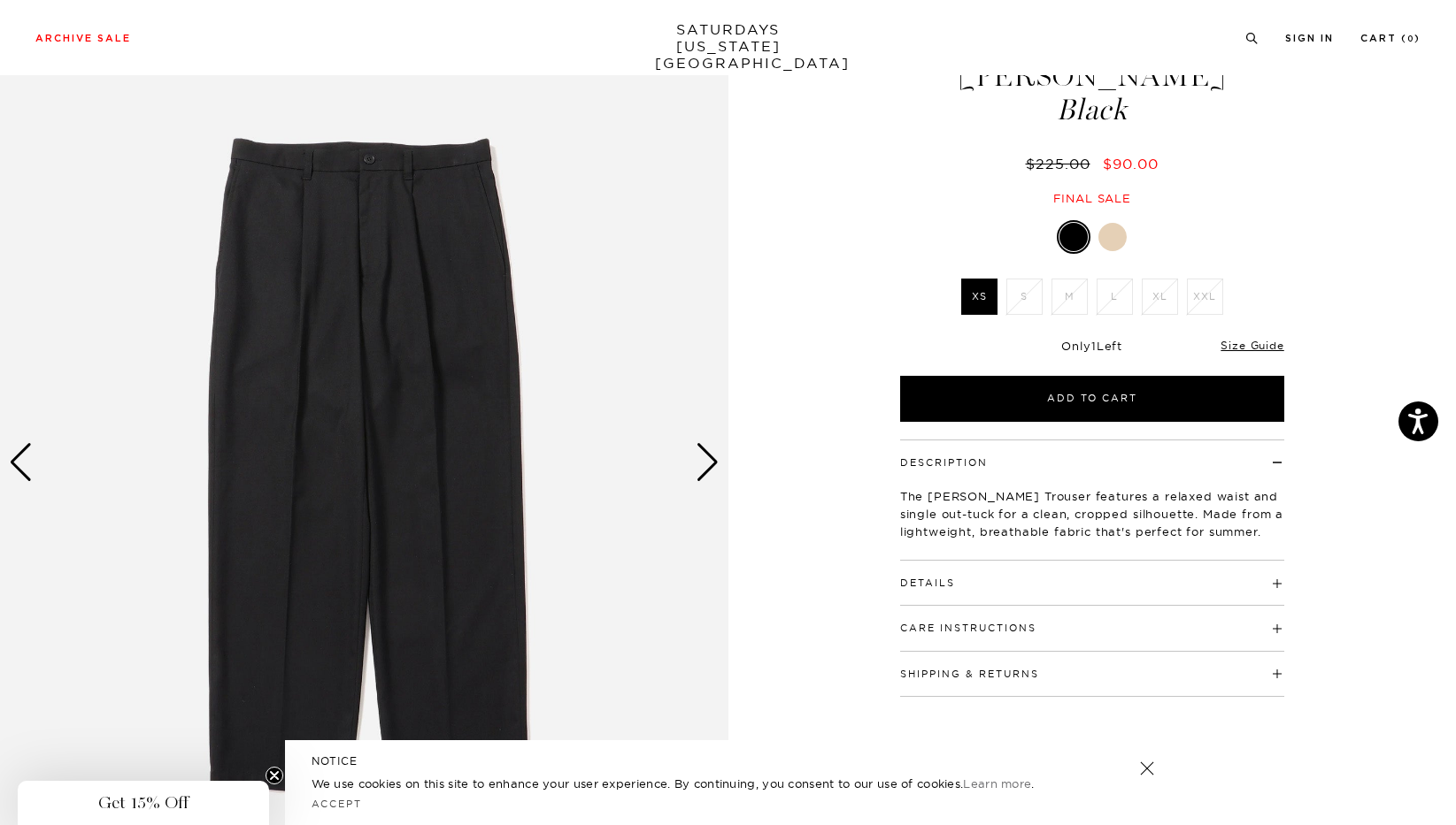
click at [1121, 240] on div at bounding box center [1112, 236] width 28 height 28
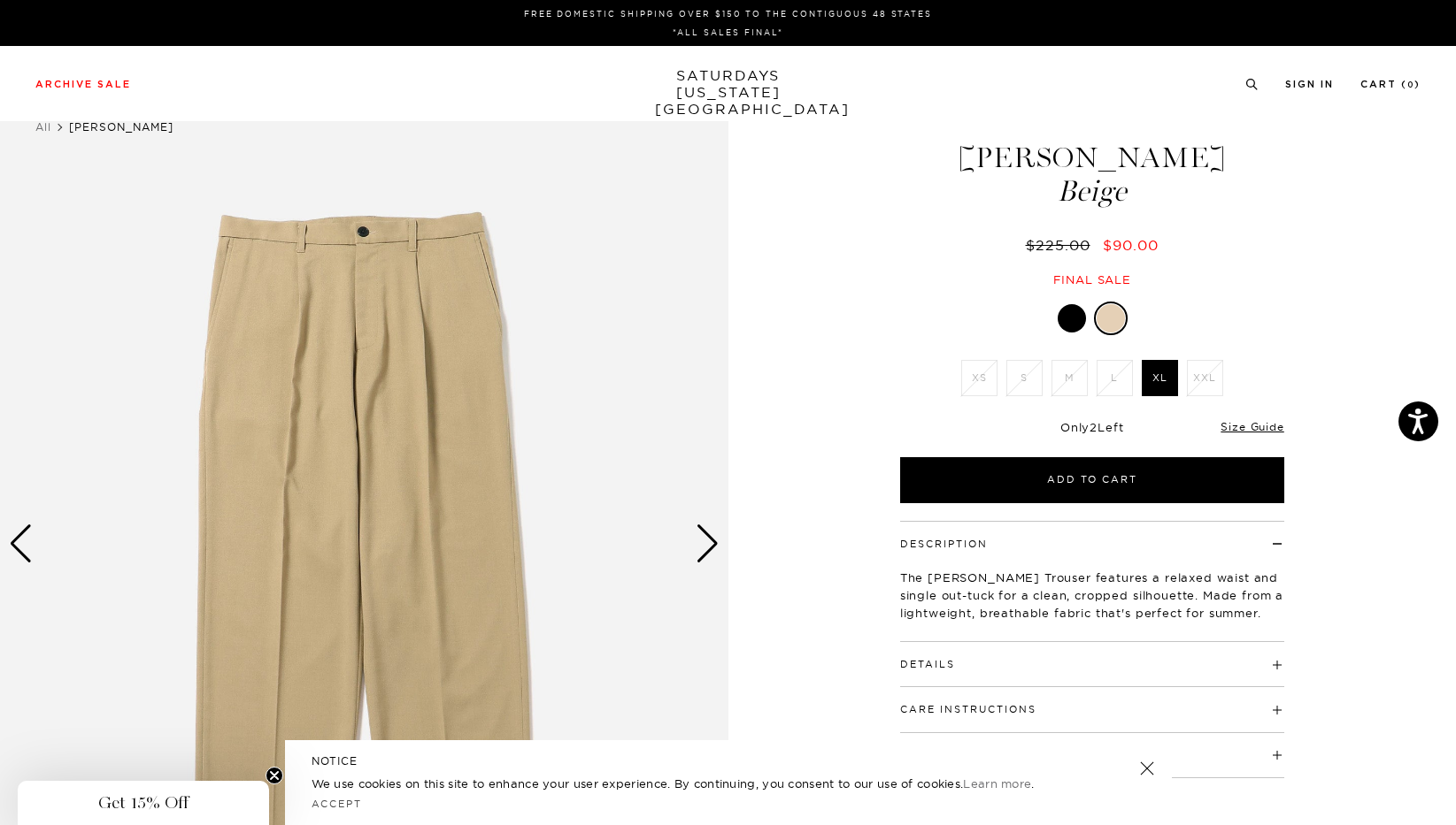
click at [703, 542] on div "Next slide" at bounding box center [707, 544] width 23 height 39
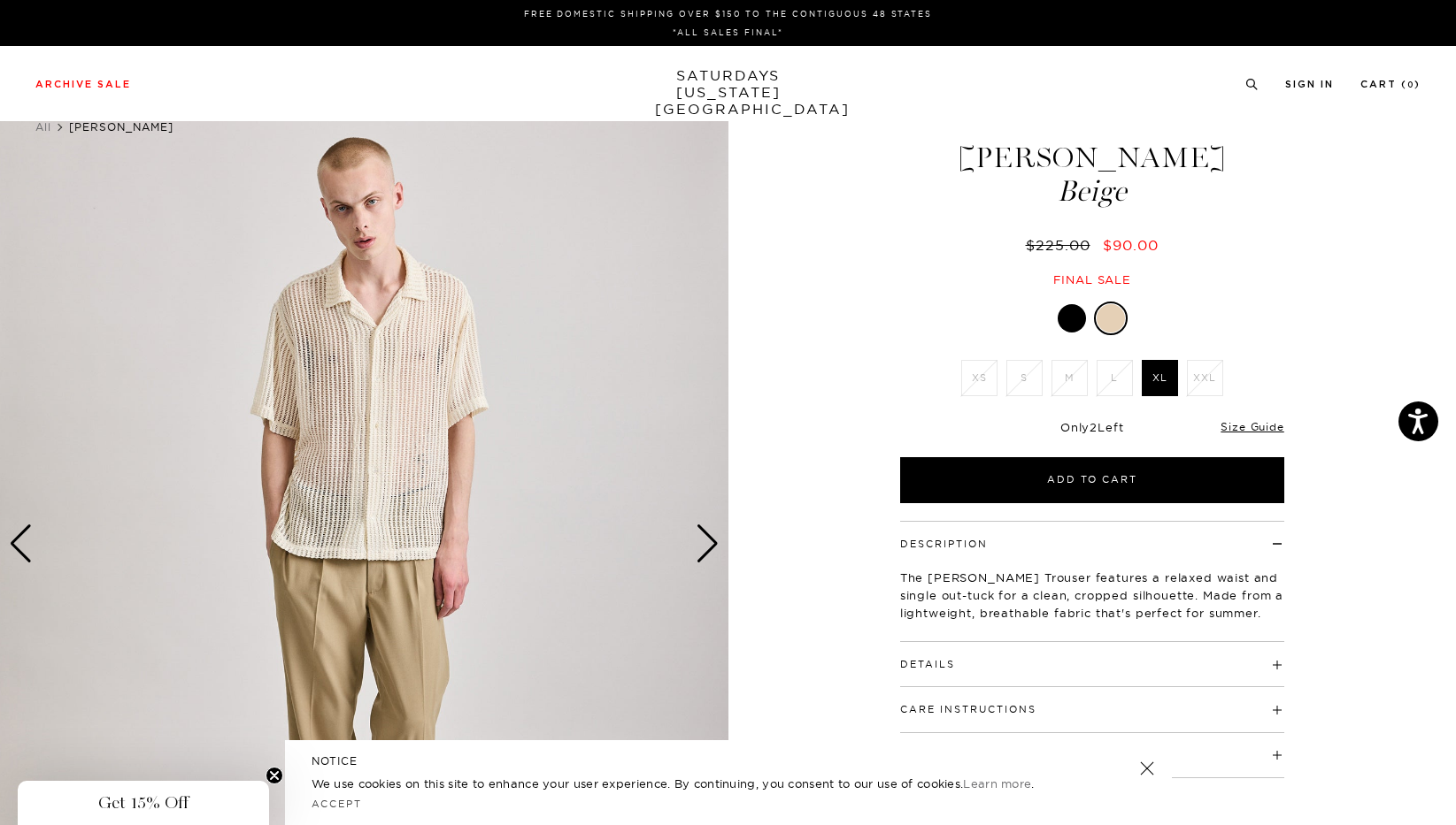
click at [703, 542] on div "Next slide" at bounding box center [707, 544] width 23 height 39
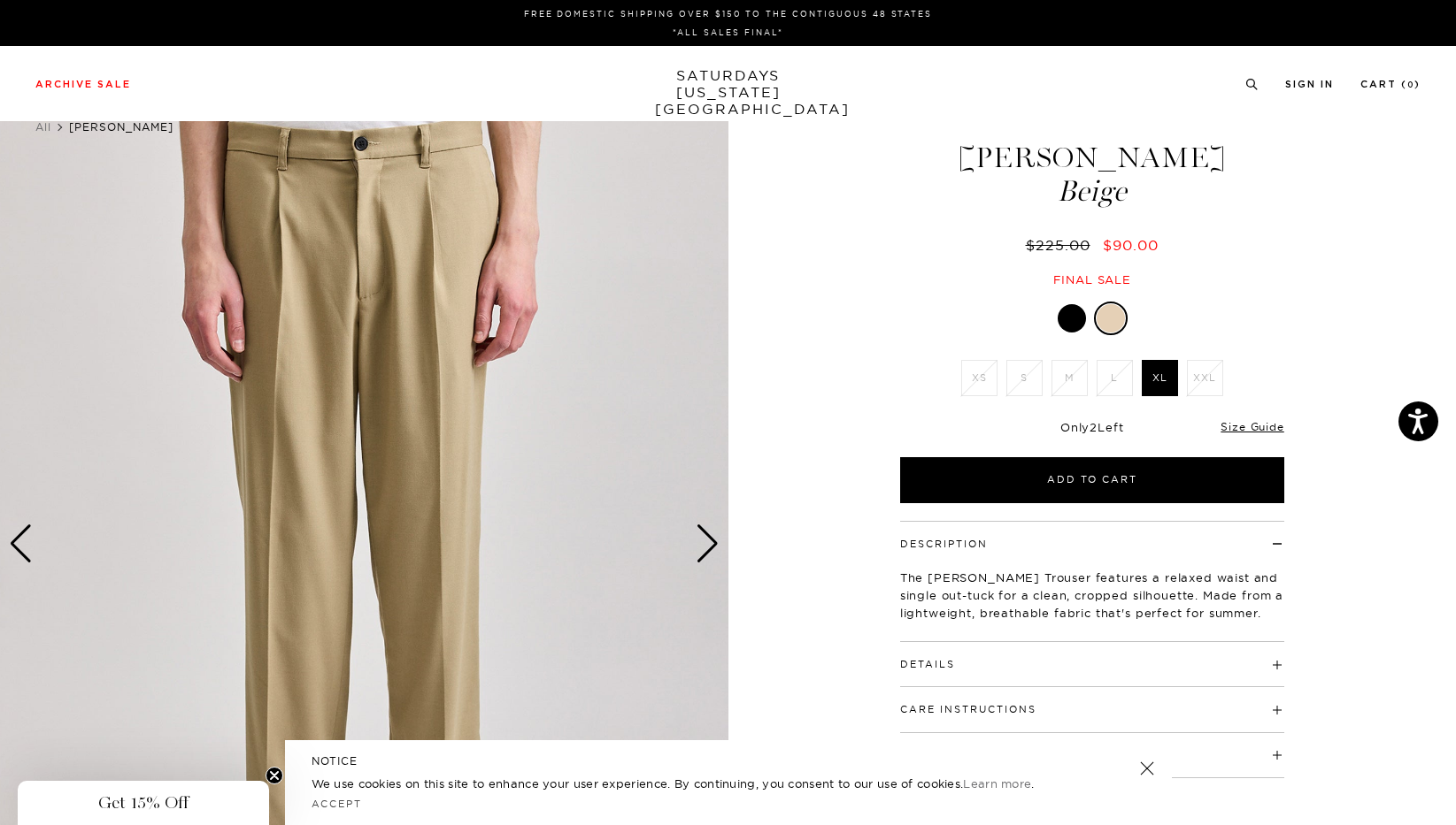
click at [703, 542] on div "Next slide" at bounding box center [707, 544] width 23 height 39
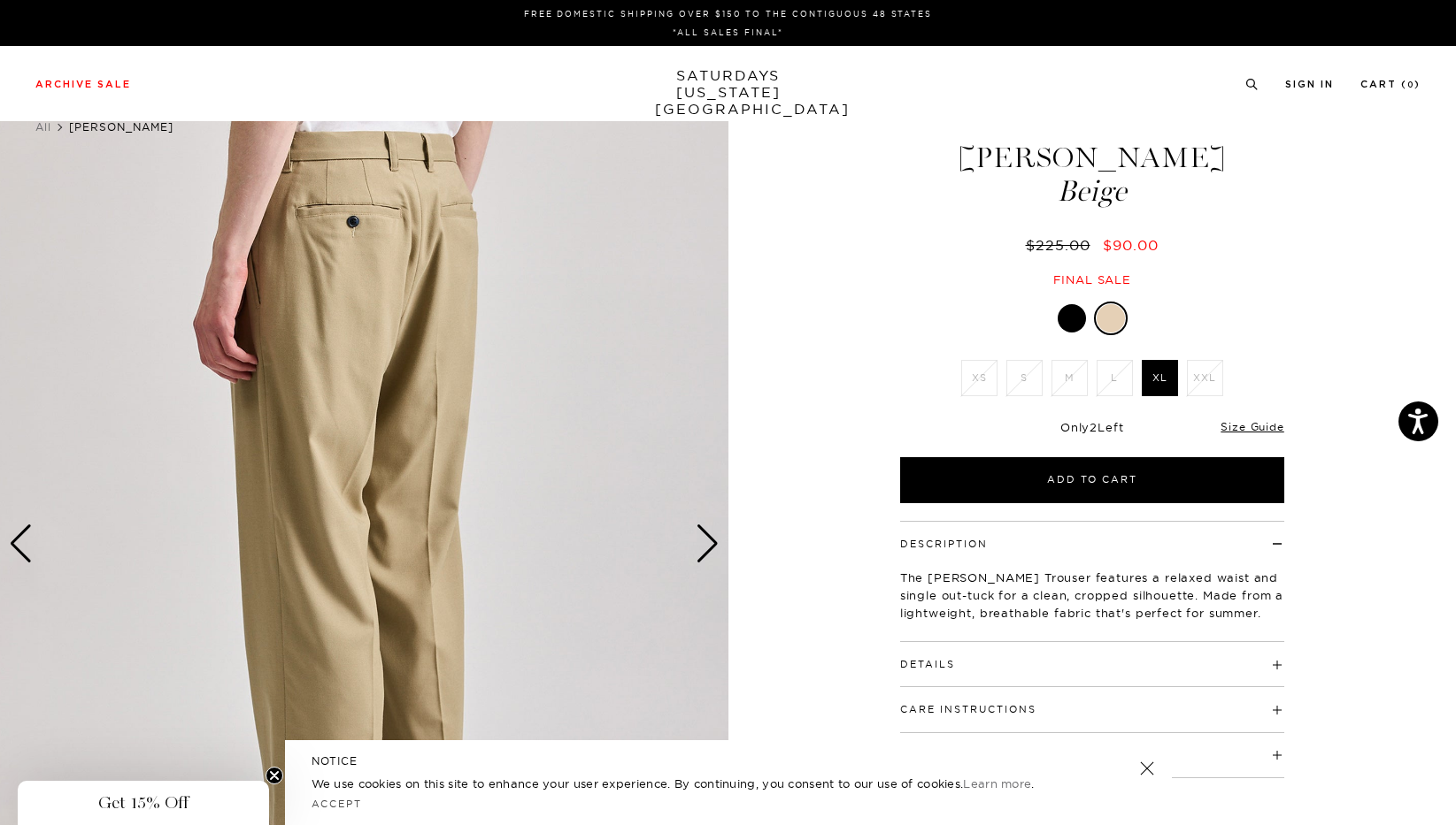
click at [703, 542] on div "Next slide" at bounding box center [707, 544] width 23 height 39
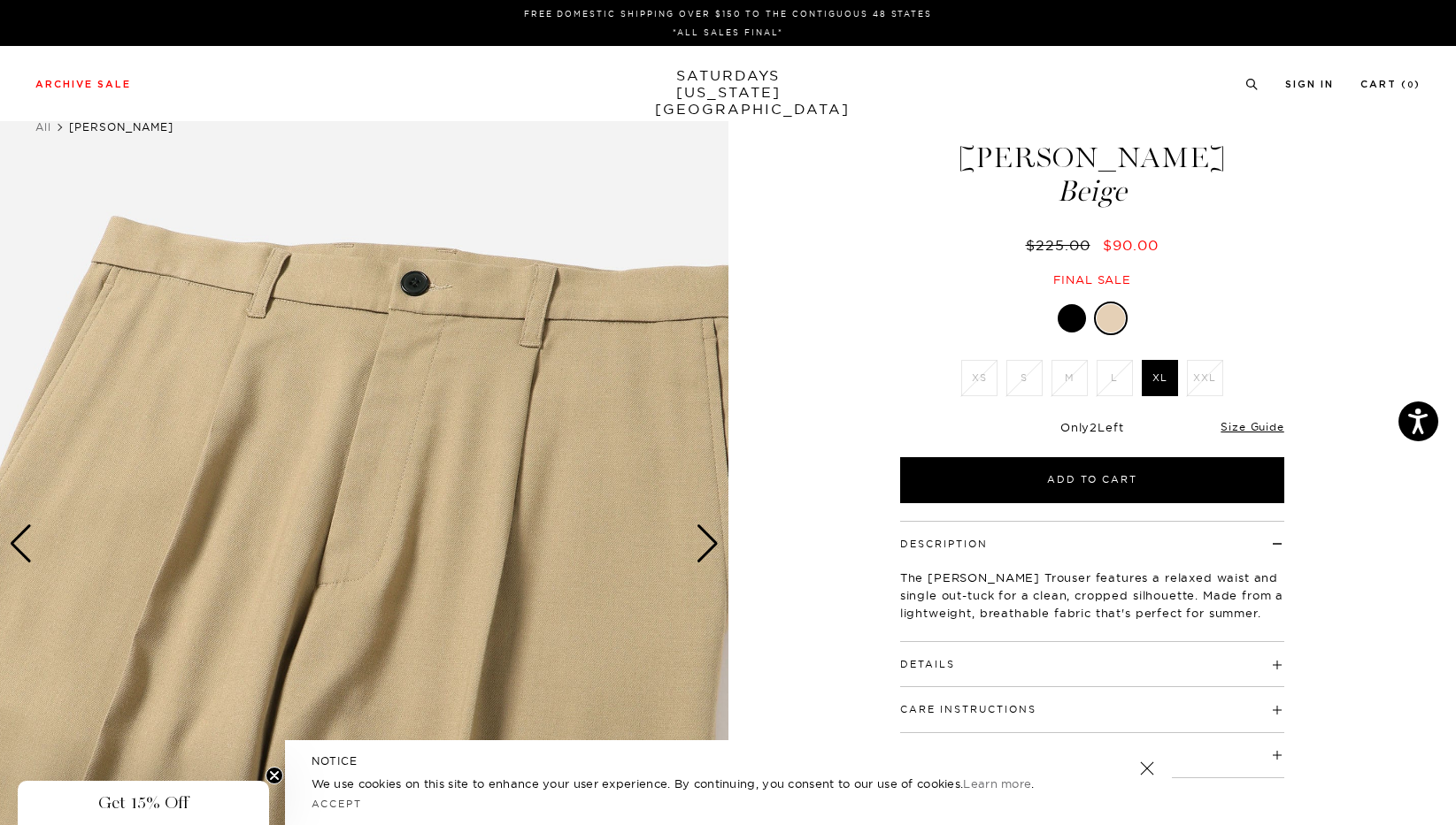
click at [703, 542] on div "Next slide" at bounding box center [707, 544] width 23 height 39
